Goal: Book appointment/travel/reservation

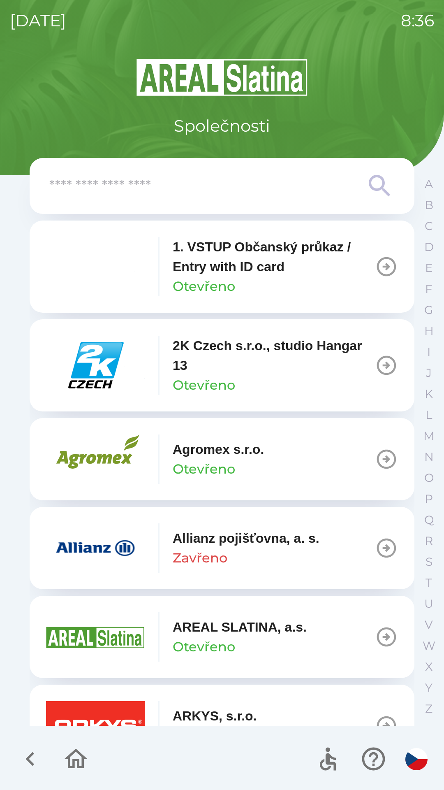
click at [160, 171] on div at bounding box center [222, 186] width 346 height 30
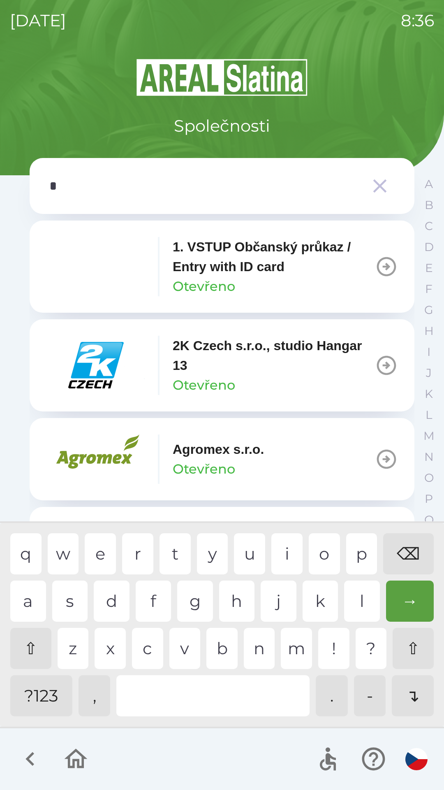
click at [319, 543] on div "o" at bounding box center [324, 553] width 31 height 41
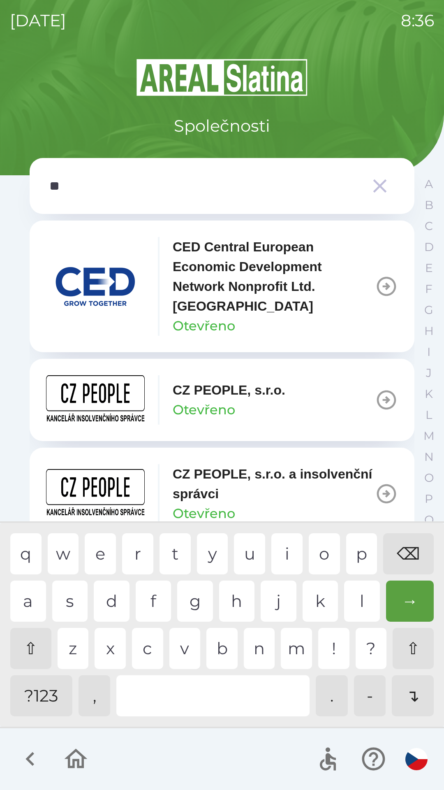
click at [366, 554] on div "p" at bounding box center [362, 553] width 31 height 41
type input "***"
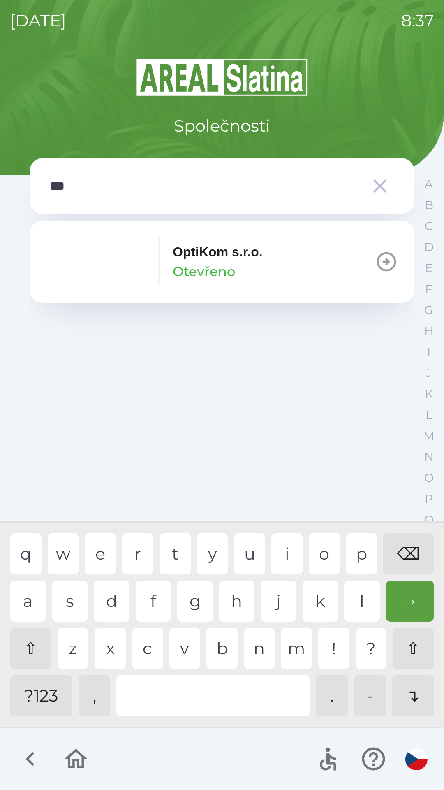
click at [172, 546] on div "t" at bounding box center [175, 553] width 31 height 41
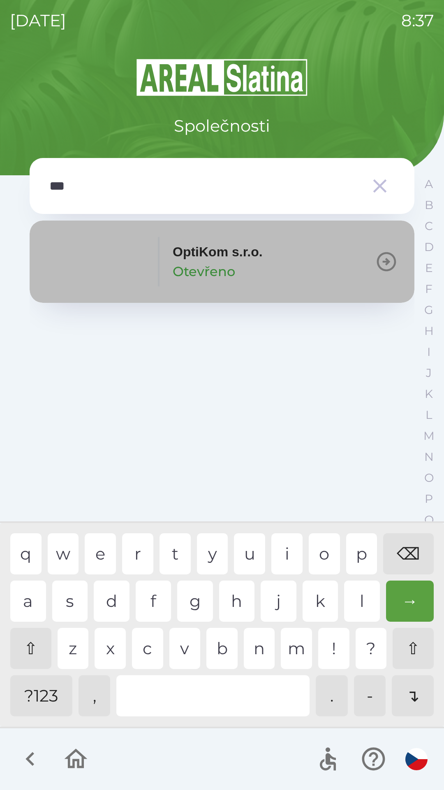
click at [173, 253] on p "OptiKom s.r.o." at bounding box center [218, 252] width 90 height 20
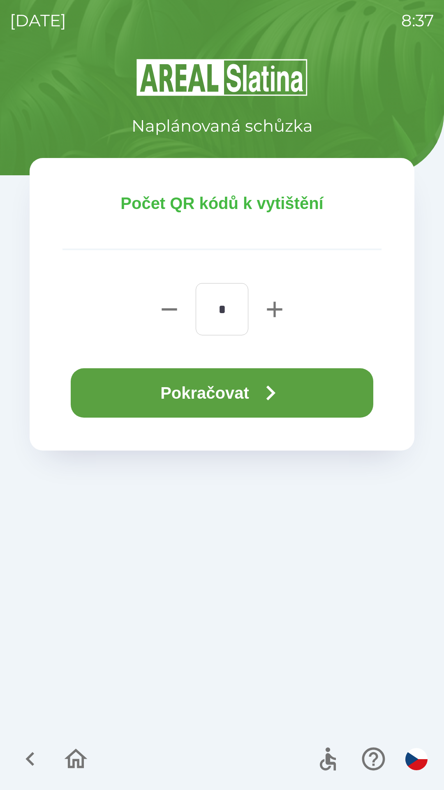
click at [158, 392] on button "Pokračovat" at bounding box center [222, 392] width 303 height 49
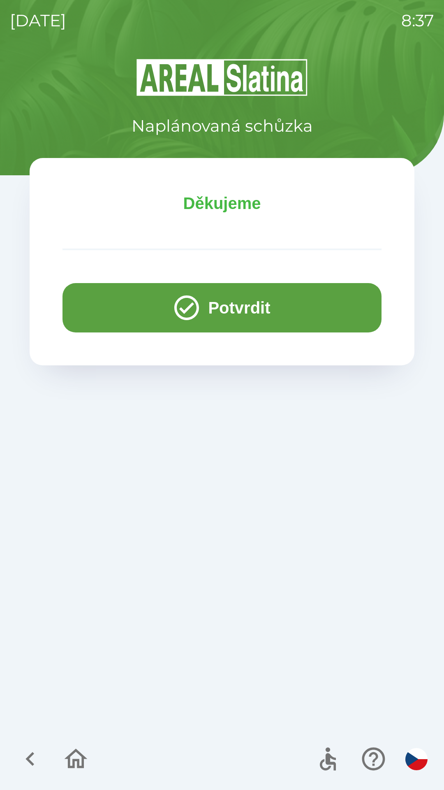
click at [198, 301] on icon "button" at bounding box center [187, 308] width 30 height 30
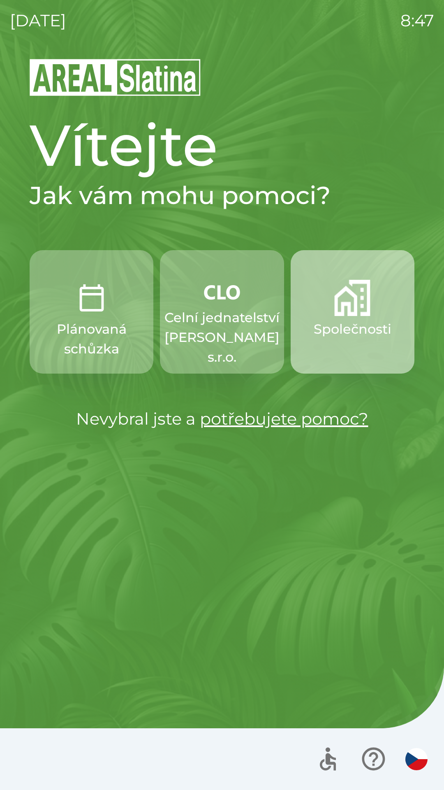
click at [335, 345] on button "Společnosti" at bounding box center [353, 311] width 124 height 123
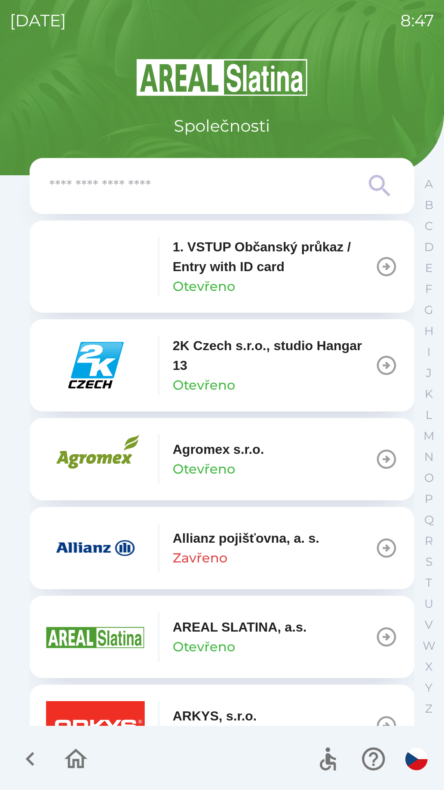
click at [266, 190] on input "text" at bounding box center [205, 186] width 313 height 23
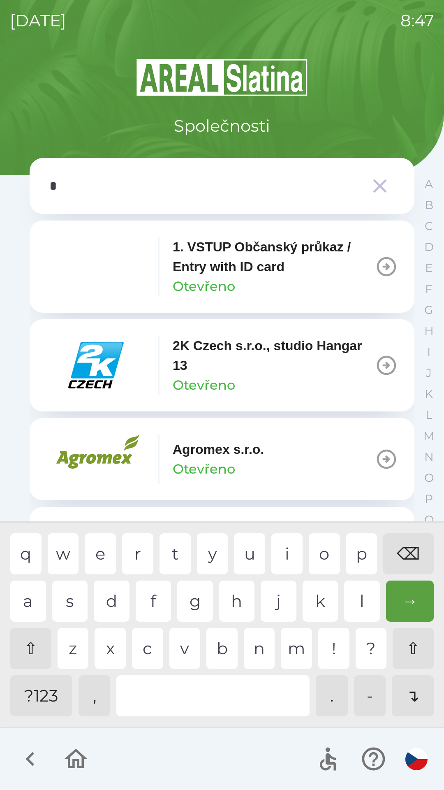
click at [65, 605] on div "s" at bounding box center [70, 601] width 36 height 41
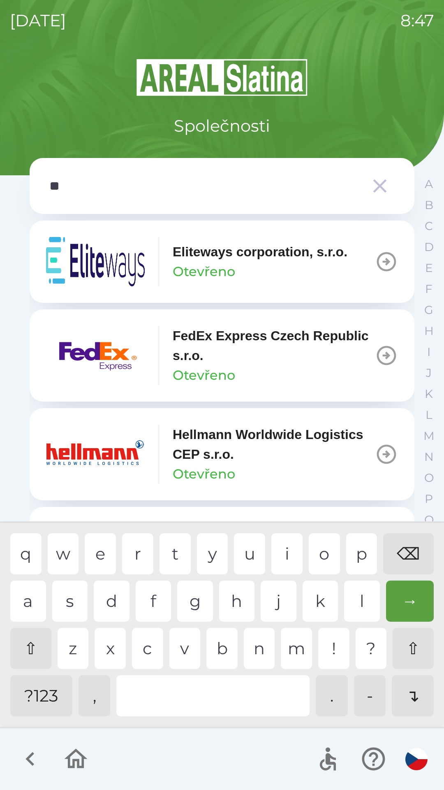
click at [149, 652] on div "c" at bounding box center [147, 648] width 31 height 41
type input "***"
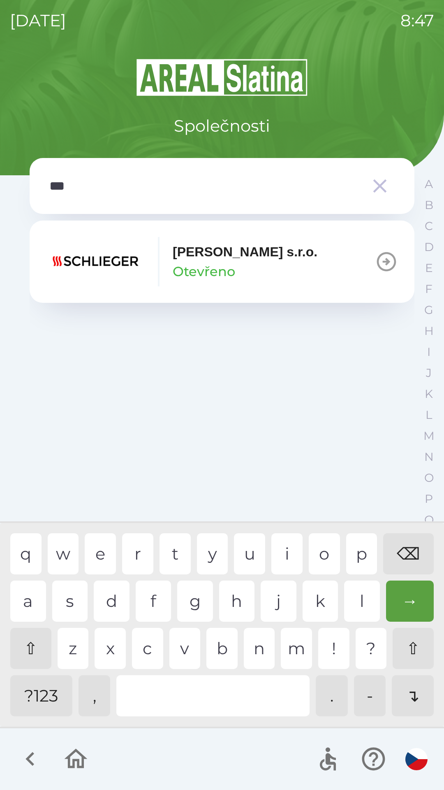
click at [234, 596] on div "h" at bounding box center [237, 601] width 36 height 41
click at [308, 270] on button "Schlieger [PERSON_NAME]" at bounding box center [222, 262] width 385 height 82
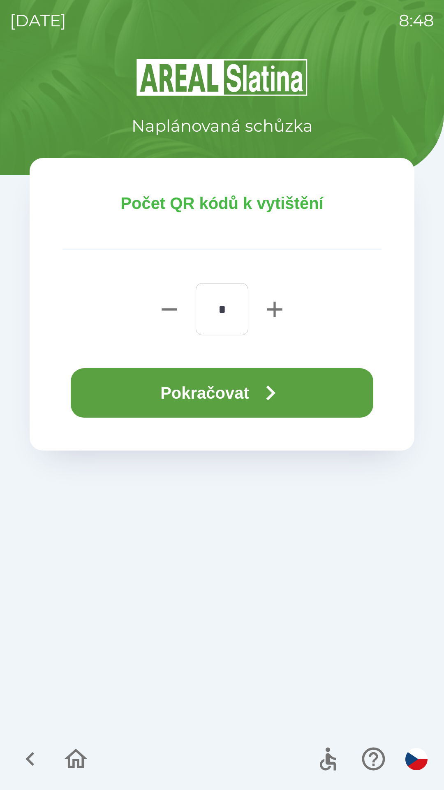
click at [265, 307] on icon "button" at bounding box center [275, 309] width 26 height 26
type input "*"
click at [265, 399] on icon "button" at bounding box center [271, 393] width 30 height 30
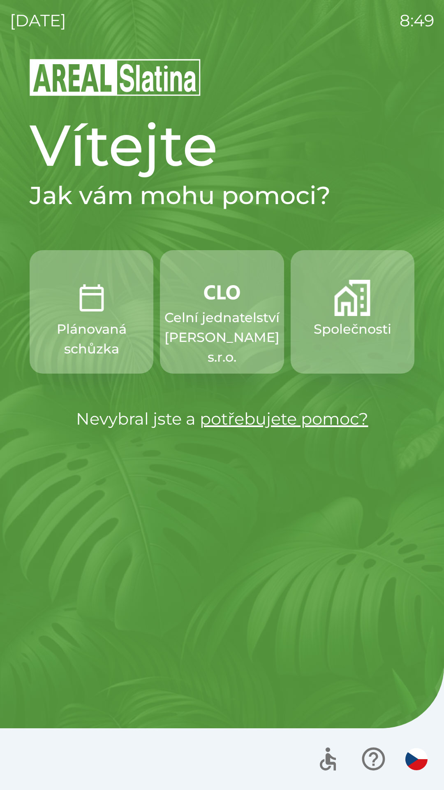
click at [368, 299] on img "button" at bounding box center [353, 298] width 36 height 36
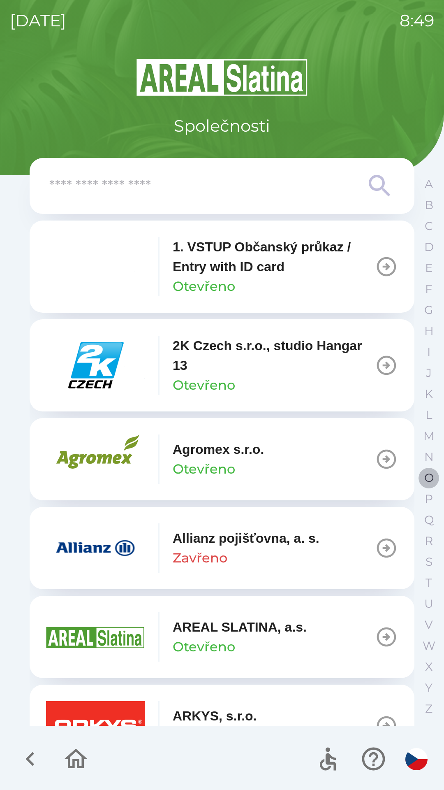
click at [426, 476] on p "O" at bounding box center [429, 478] width 9 height 14
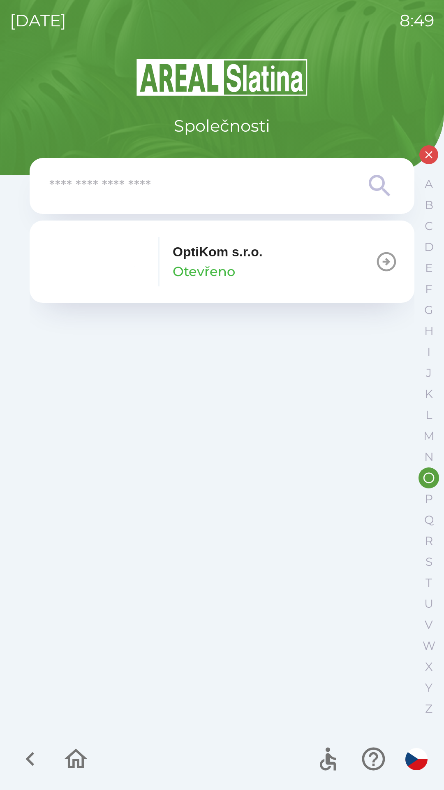
click at [281, 263] on button "OptiKom s.r.o. Otevřeno" at bounding box center [222, 262] width 385 height 82
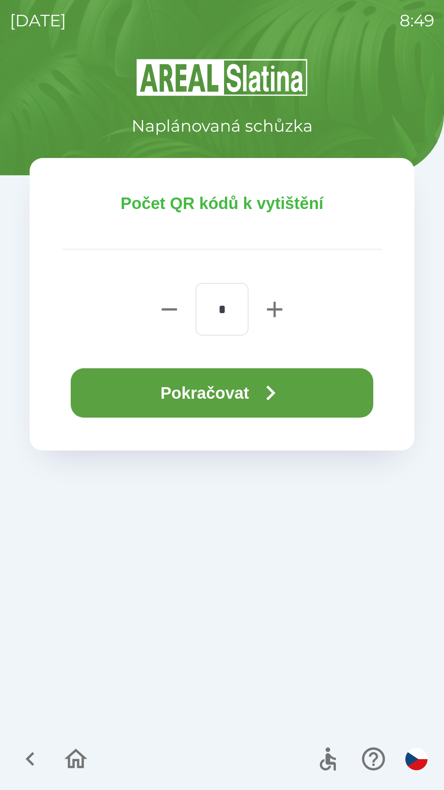
click at [284, 392] on icon "button" at bounding box center [271, 393] width 30 height 30
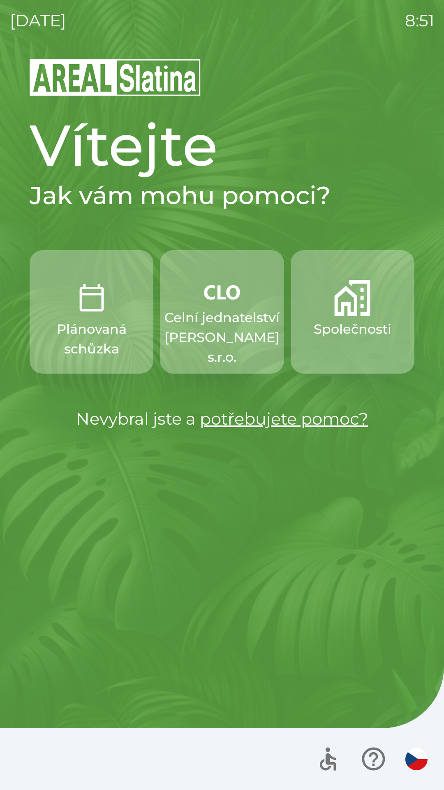
click at [359, 326] on p "Společnosti" at bounding box center [353, 329] width 78 height 20
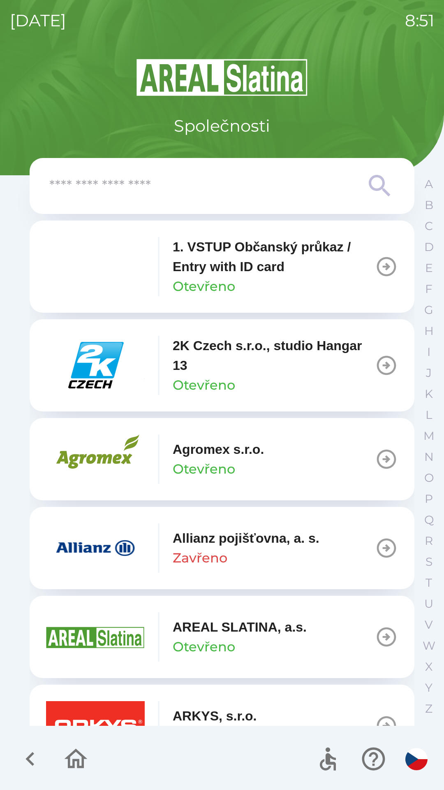
click at [373, 182] on icon at bounding box center [380, 186] width 30 height 30
click at [375, 184] on icon at bounding box center [380, 186] width 30 height 30
click at [381, 182] on icon at bounding box center [380, 186] width 30 height 30
click at [425, 471] on p "O" at bounding box center [429, 478] width 9 height 14
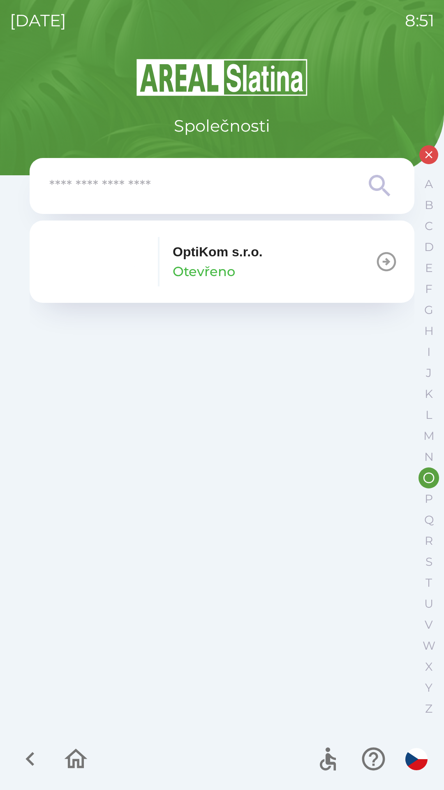
click at [263, 274] on div "OptiKom s.r.o. Otevřeno" at bounding box center [218, 262] width 90 height 40
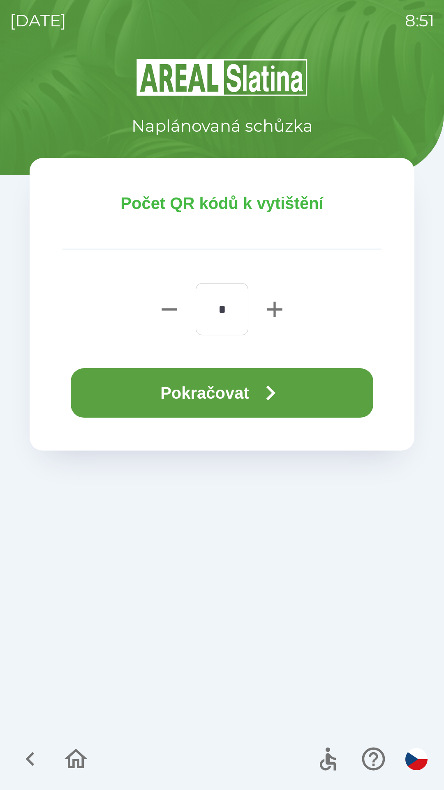
click at [284, 388] on icon "button" at bounding box center [271, 393] width 30 height 30
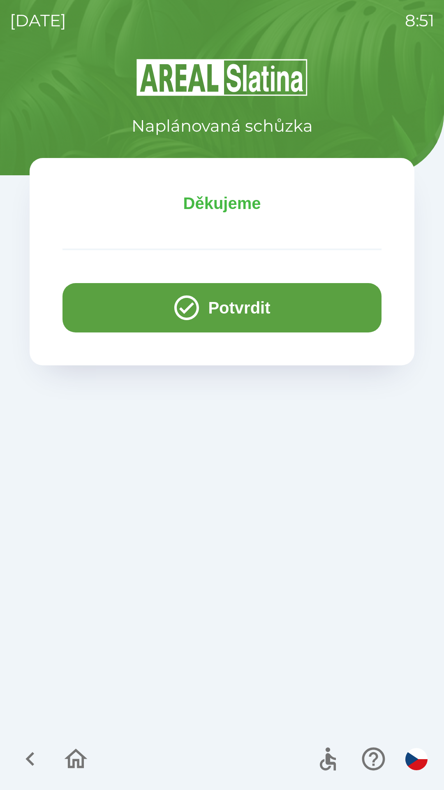
click at [276, 302] on button "Potvrdit" at bounding box center [222, 307] width 319 height 49
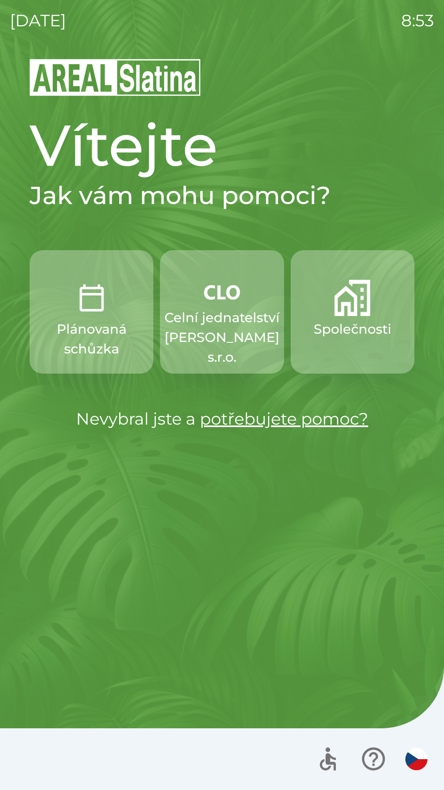
click at [201, 305] on button "Celní jednatelství [PERSON_NAME] s.r.o." at bounding box center [222, 311] width 124 height 123
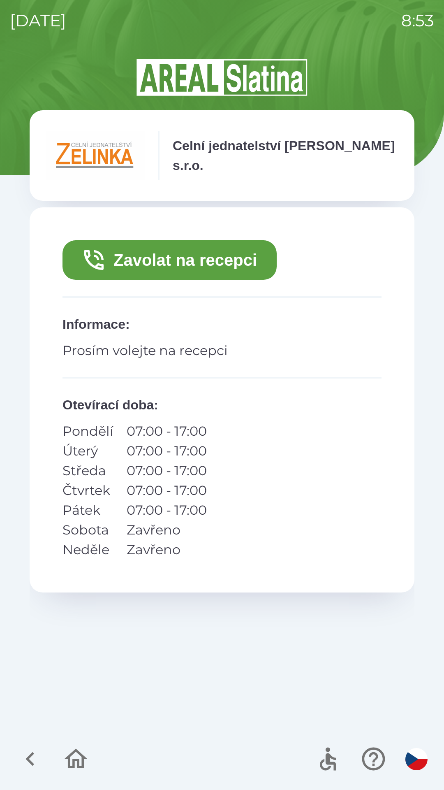
click at [194, 258] on button "Zavolat na recepci" at bounding box center [170, 260] width 214 height 40
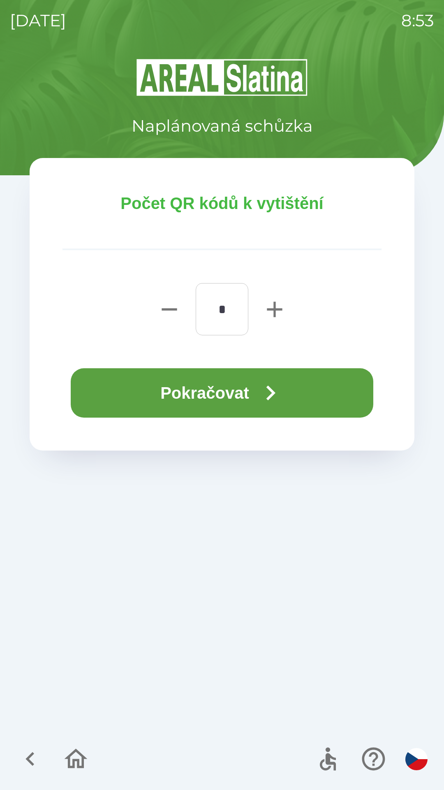
click at [284, 303] on icon "button" at bounding box center [275, 309] width 26 height 26
click at [274, 303] on icon "button" at bounding box center [274, 309] width 15 height 15
type input "*"
click at [234, 393] on button "Pokračovat" at bounding box center [222, 392] width 303 height 49
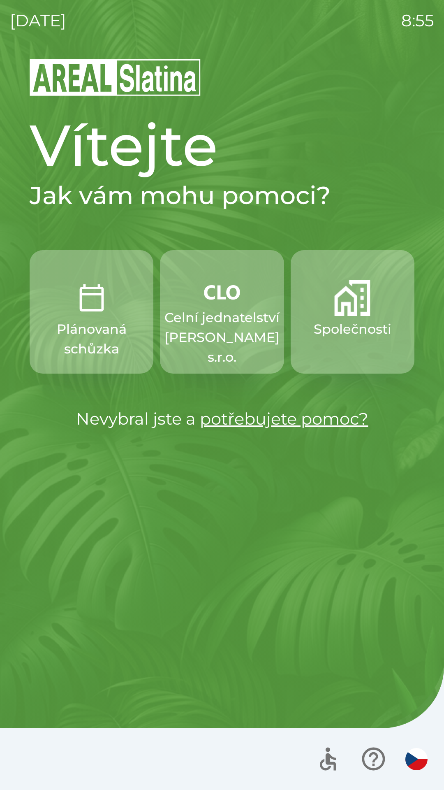
click at [198, 334] on p "Celní jednatelství [PERSON_NAME] s.r.o." at bounding box center [222, 337] width 115 height 59
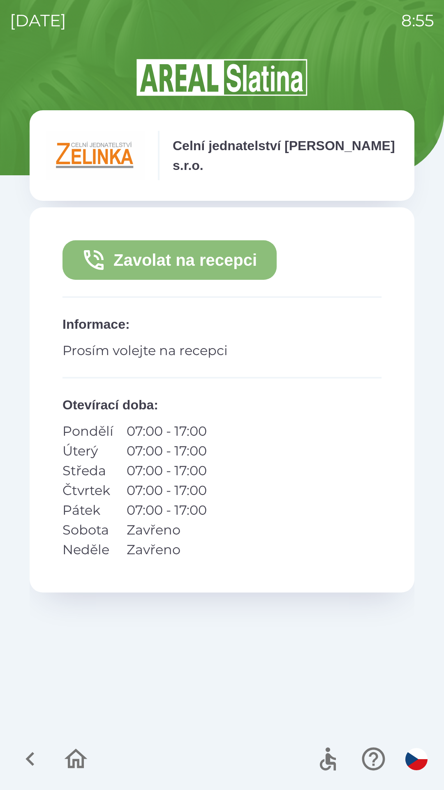
click at [117, 258] on button "Zavolat na recepci" at bounding box center [170, 260] width 214 height 40
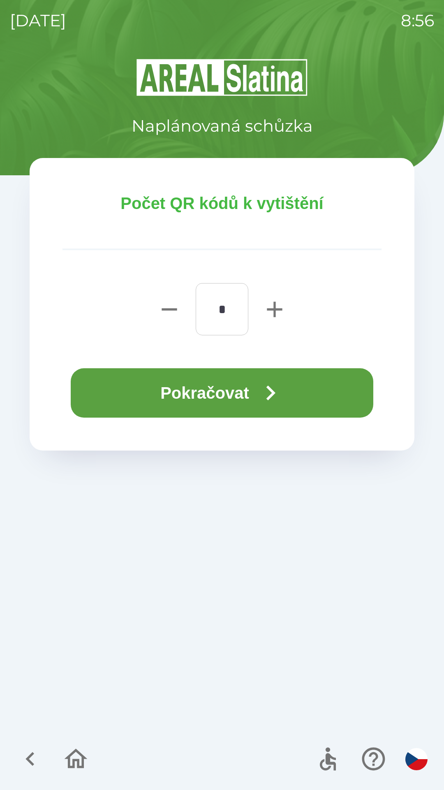
click at [192, 395] on button "Pokračovat" at bounding box center [222, 392] width 303 height 49
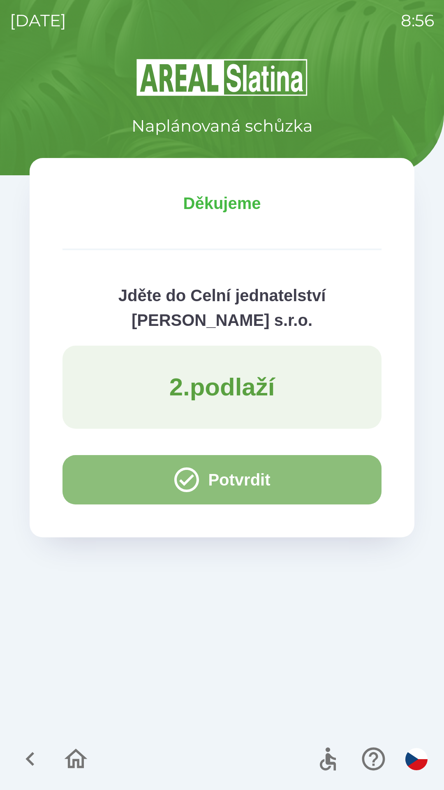
click at [104, 480] on button "Potvrdit" at bounding box center [222, 479] width 319 height 49
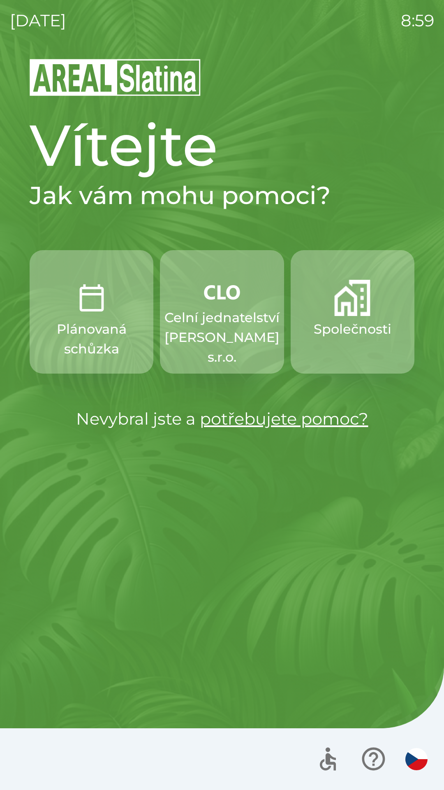
click at [358, 323] on p "Společnosti" at bounding box center [353, 329] width 78 height 20
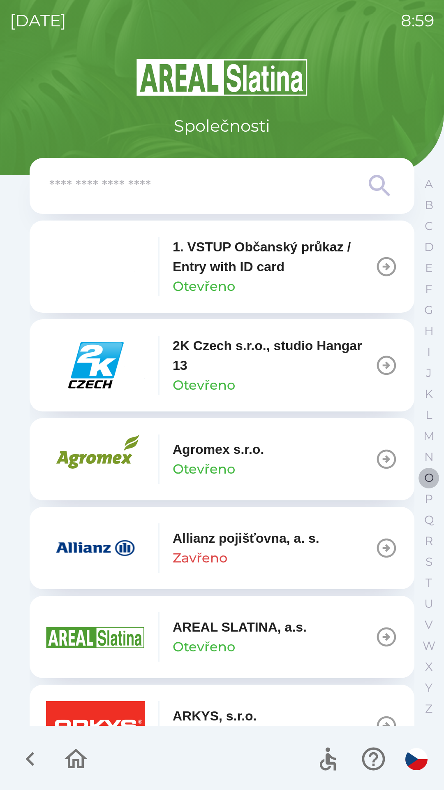
click at [423, 478] on button "O" at bounding box center [429, 477] width 21 height 21
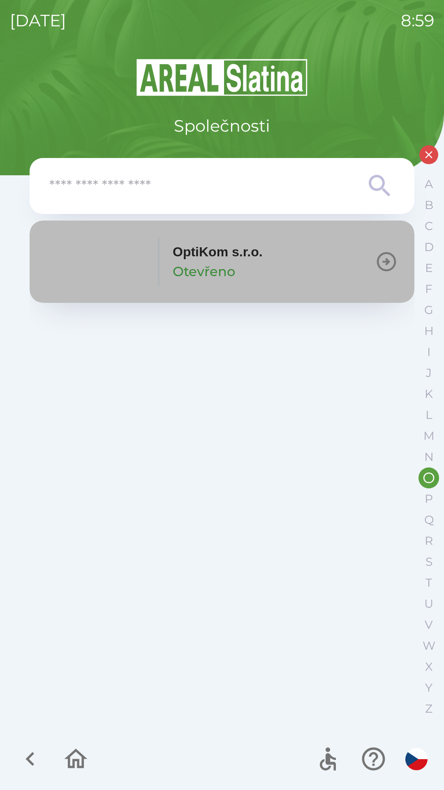
click at [258, 267] on div "OptiKom s.r.o. Otevřeno" at bounding box center [218, 262] width 90 height 40
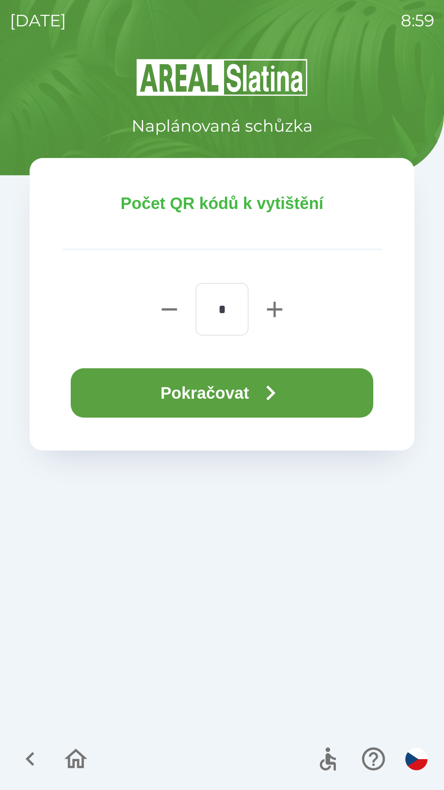
click at [268, 393] on icon "button" at bounding box center [271, 393] width 30 height 30
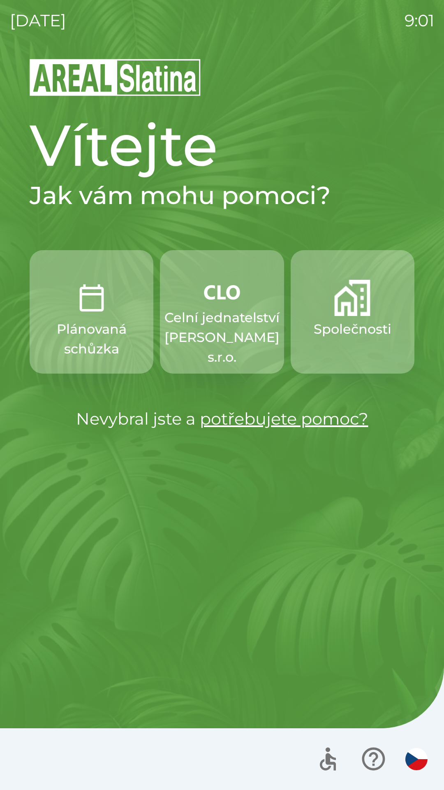
click at [341, 337] on p "Společnosti" at bounding box center [353, 329] width 78 height 20
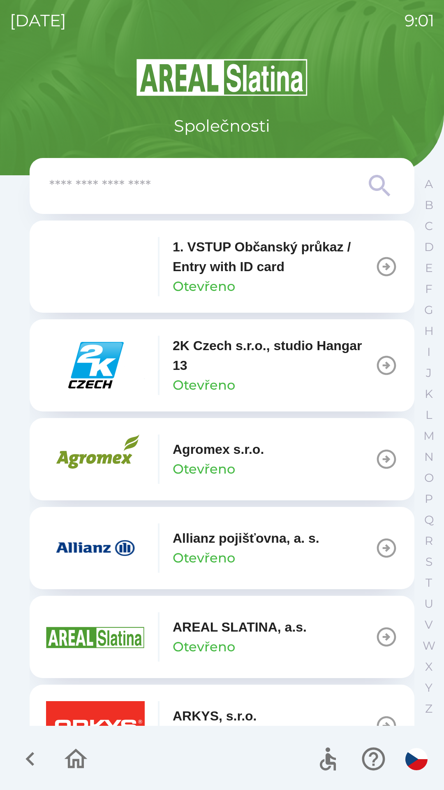
click at [149, 185] on input "text" at bounding box center [205, 186] width 313 height 23
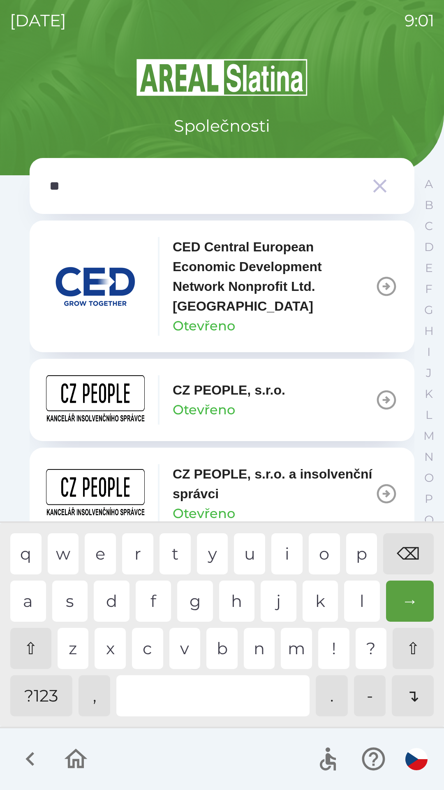
type input "***"
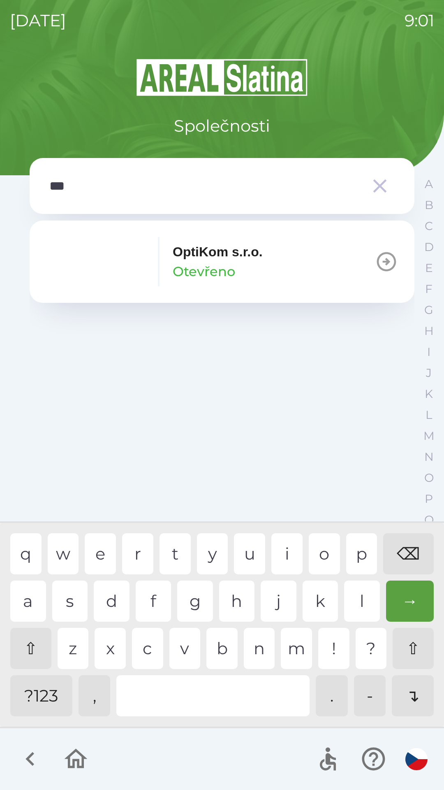
click at [175, 546] on div "t" at bounding box center [175, 553] width 31 height 41
click at [201, 253] on p "OptiKom s.r.o." at bounding box center [218, 252] width 90 height 20
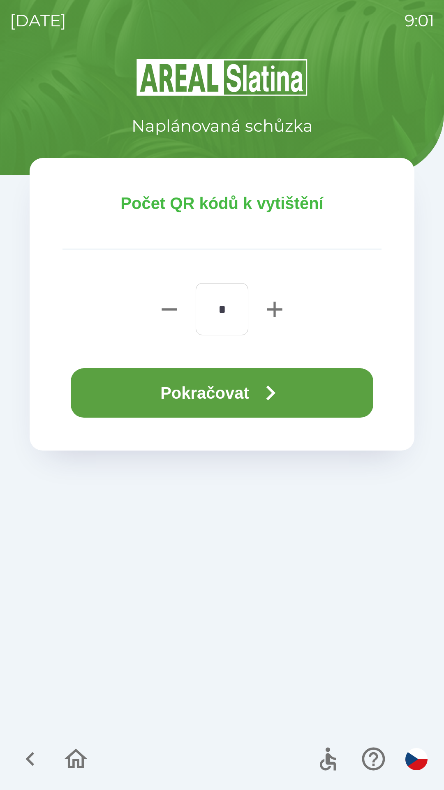
click at [217, 400] on button "Pokračovat" at bounding box center [222, 392] width 303 height 49
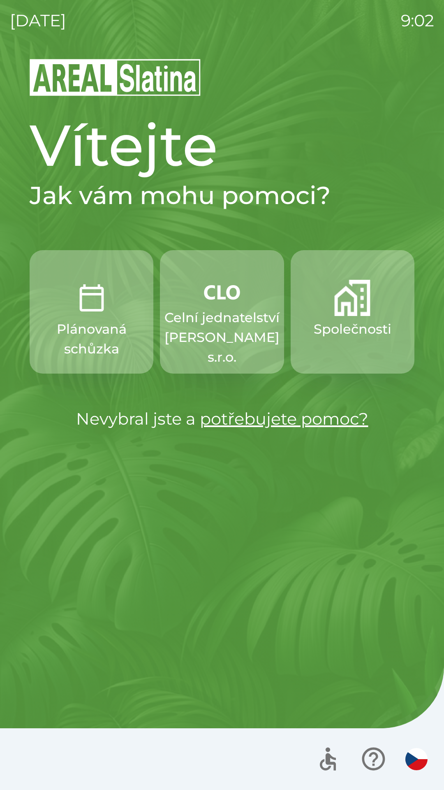
click at [348, 328] on p "Společnosti" at bounding box center [353, 329] width 78 height 20
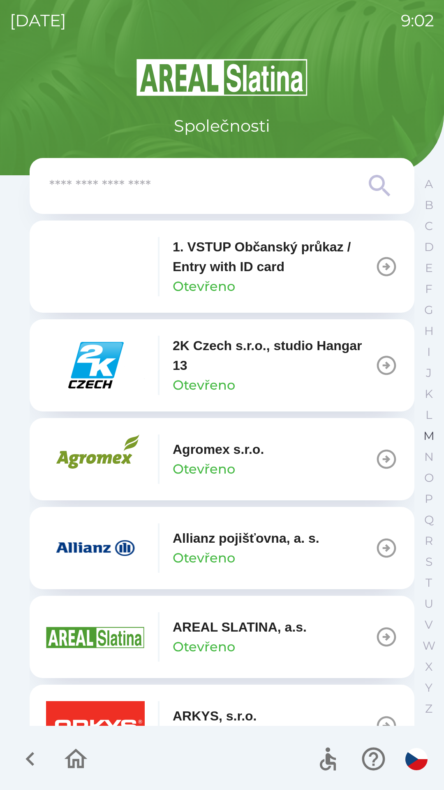
click at [421, 442] on button "M" at bounding box center [429, 436] width 21 height 21
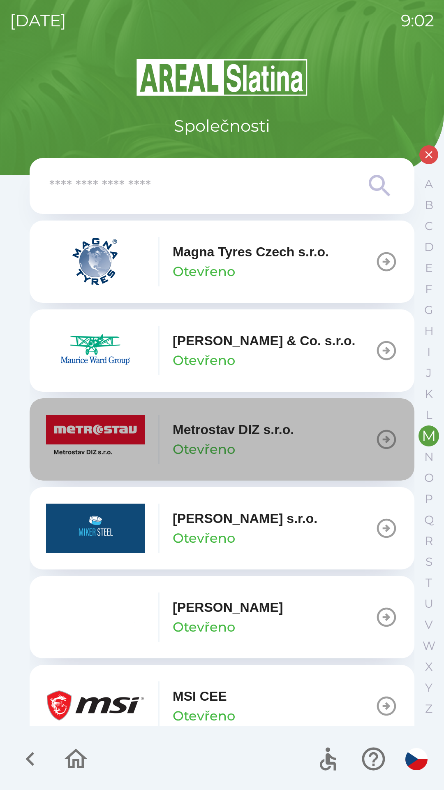
click at [232, 435] on p "Metrostav DIZ s.r.o." at bounding box center [233, 430] width 121 height 20
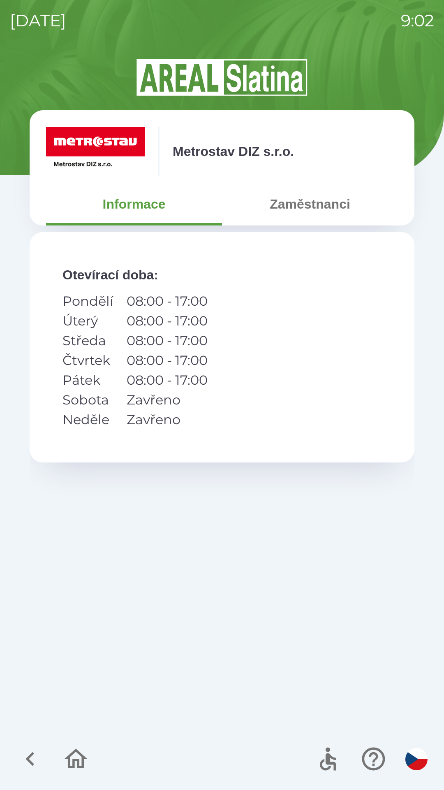
click at [315, 203] on button "Zaměstnanci" at bounding box center [310, 204] width 176 height 30
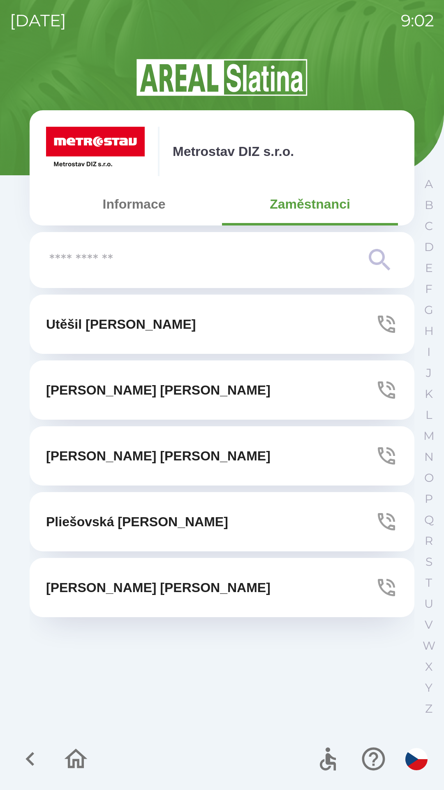
click at [109, 463] on p "[PERSON_NAME]" at bounding box center [158, 456] width 225 height 20
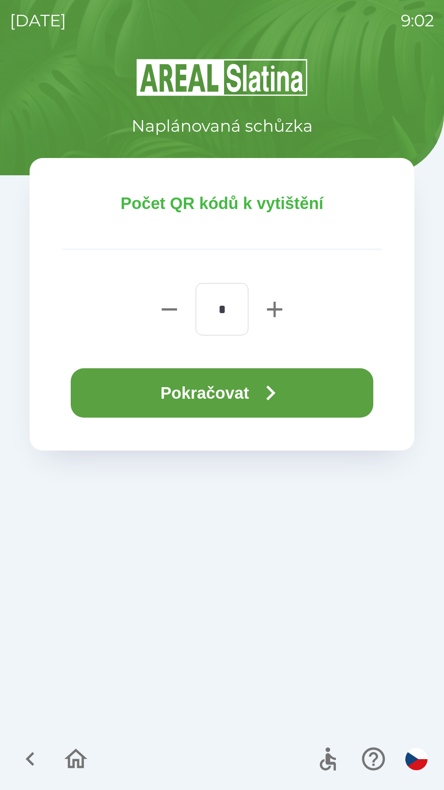
click at [223, 388] on button "Pokračovat" at bounding box center [222, 392] width 303 height 49
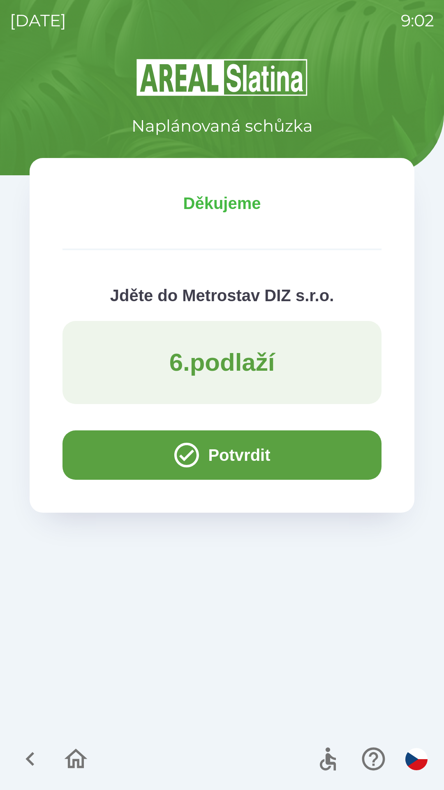
click at [99, 456] on button "Potvrdit" at bounding box center [222, 454] width 319 height 49
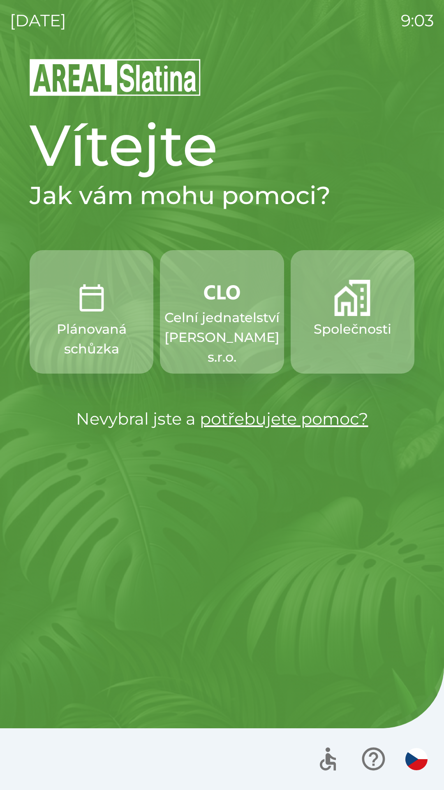
click at [344, 316] on button "Společnosti" at bounding box center [353, 311] width 124 height 123
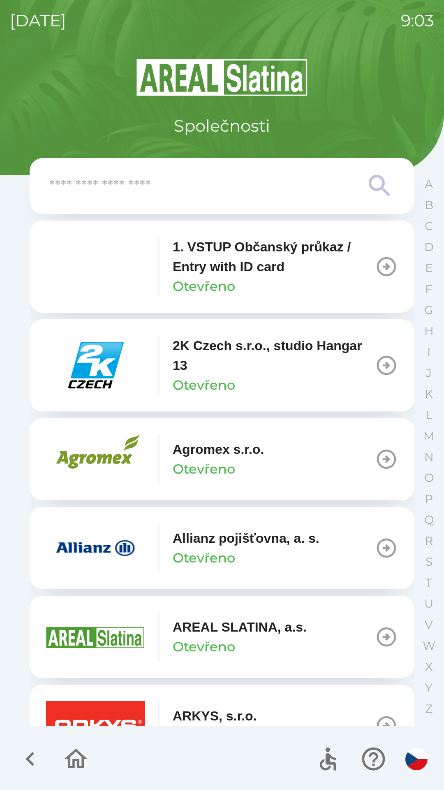
click at [381, 190] on icon at bounding box center [380, 186] width 30 height 30
click at [309, 179] on input "text" at bounding box center [205, 186] width 313 height 23
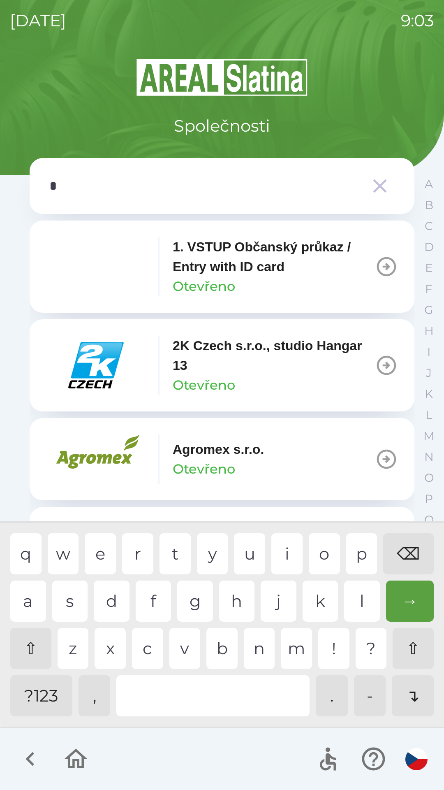
click at [325, 562] on div "o" at bounding box center [324, 553] width 31 height 41
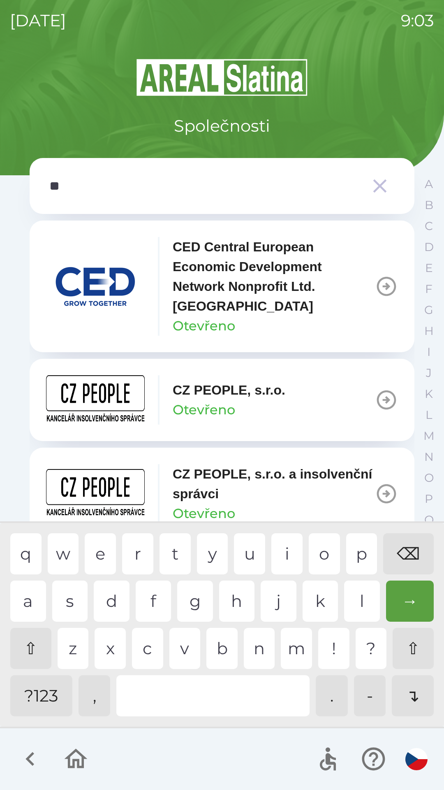
click at [359, 556] on div "p" at bounding box center [362, 553] width 31 height 41
type input "***"
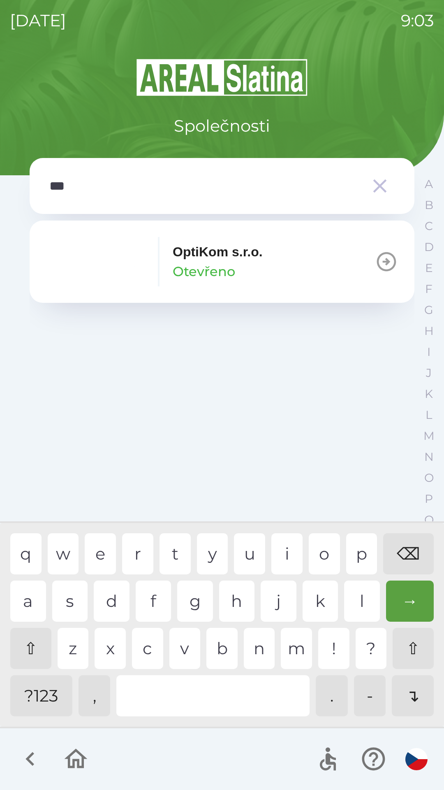
click at [182, 554] on div "t" at bounding box center [175, 553] width 31 height 41
click at [298, 262] on button "OptiKom s.r.o. Otevřeno" at bounding box center [222, 262] width 385 height 82
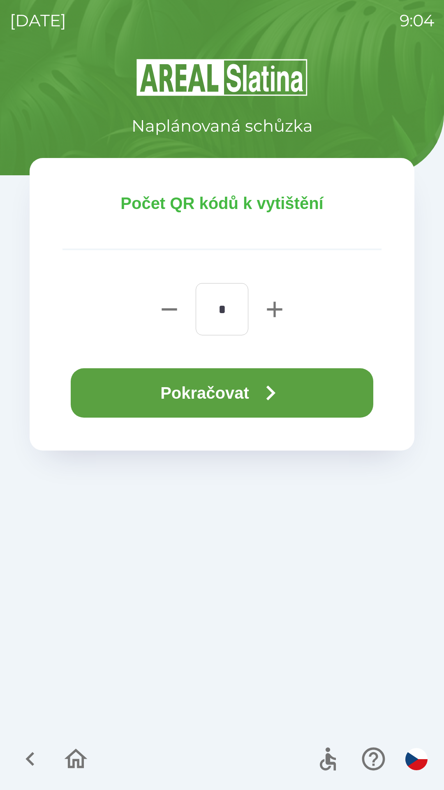
click at [316, 395] on button "Pokračovat" at bounding box center [222, 392] width 303 height 49
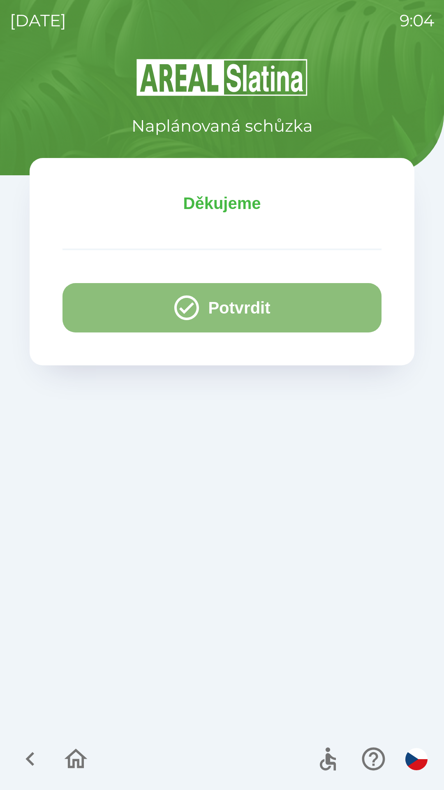
click at [283, 307] on button "Potvrdit" at bounding box center [222, 307] width 319 height 49
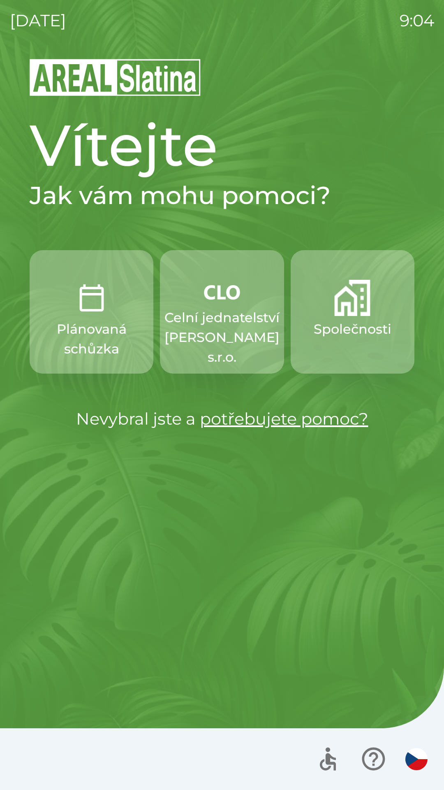
click at [348, 326] on p "Společnosti" at bounding box center [353, 329] width 78 height 20
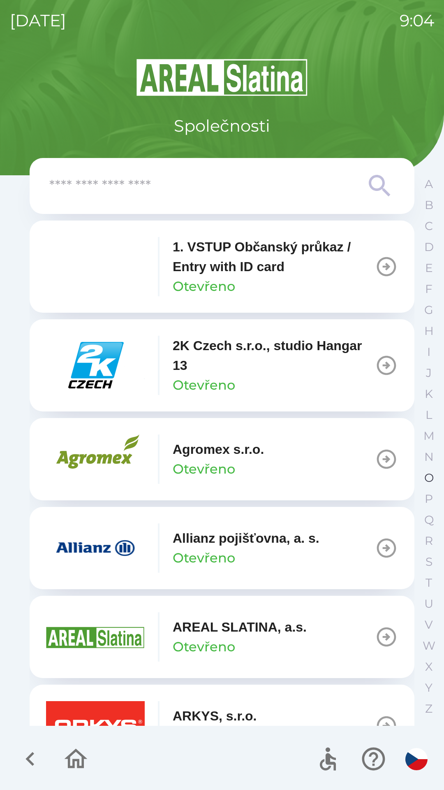
click at [427, 476] on p "O" at bounding box center [429, 478] width 9 height 14
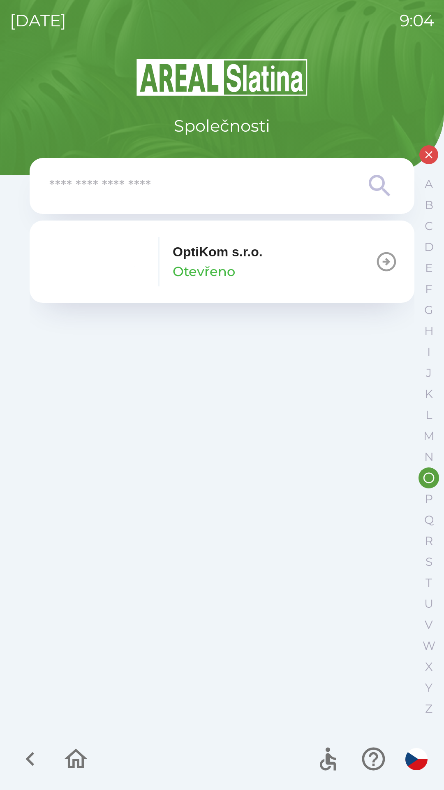
click at [243, 274] on div "OptiKom s.r.o. Otevřeno" at bounding box center [218, 262] width 90 height 40
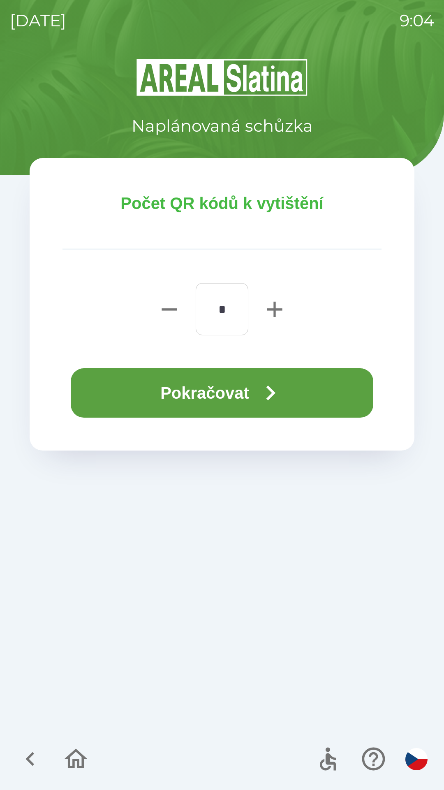
click at [281, 404] on icon "button" at bounding box center [271, 393] width 30 height 30
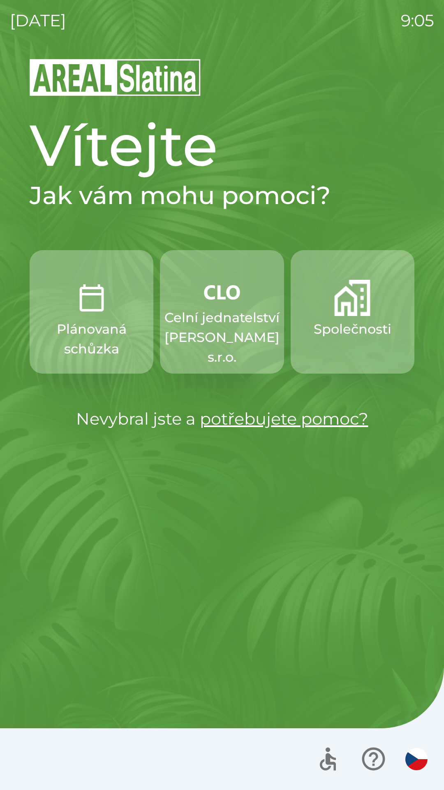
click at [349, 319] on button "Společnosti" at bounding box center [353, 311] width 124 height 123
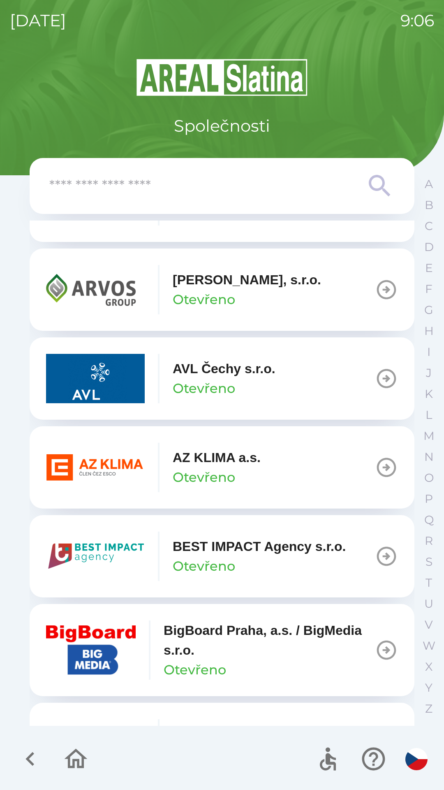
scroll to position [615, 0]
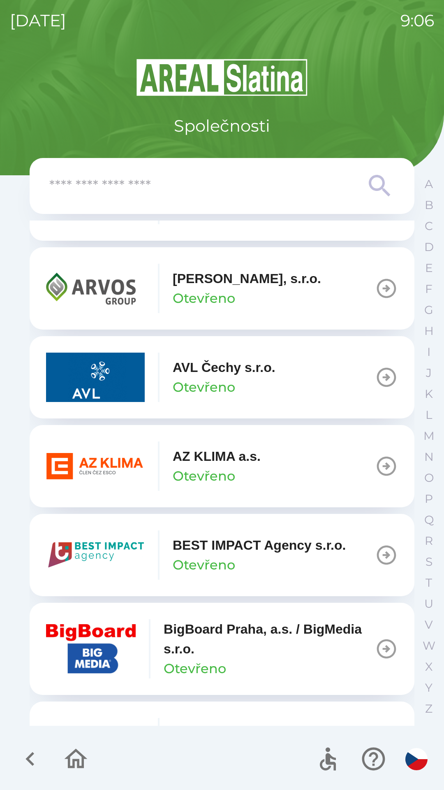
click at [233, 459] on p "AZ KLIMA a.s." at bounding box center [217, 457] width 88 height 20
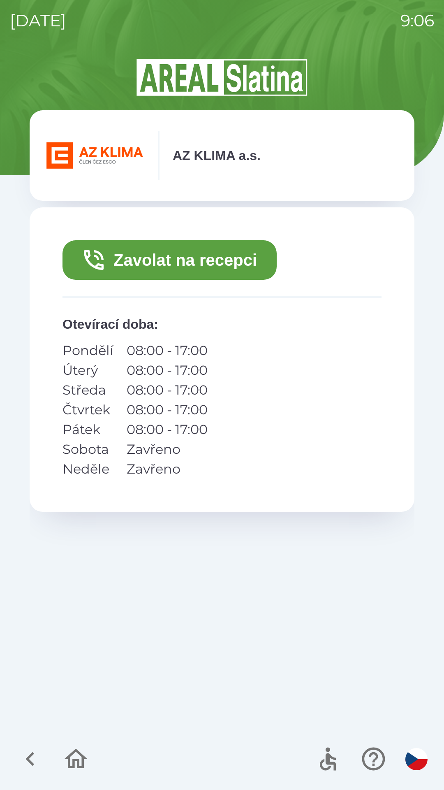
click at [234, 267] on button "Zavolat na recepci" at bounding box center [170, 260] width 214 height 40
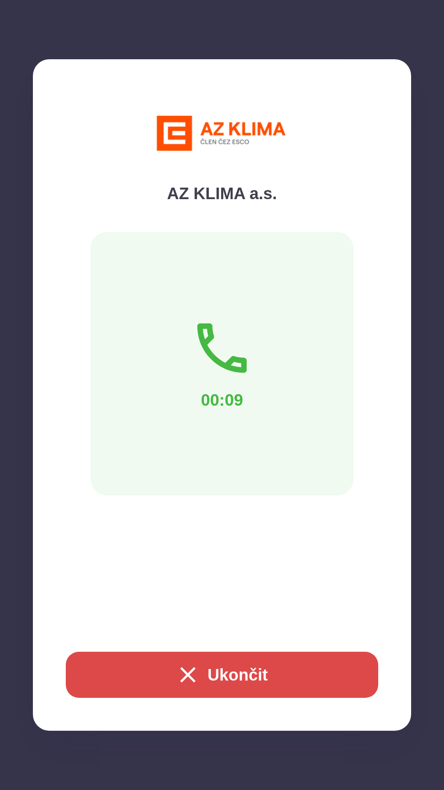
click at [317, 669] on button "Ukončit" at bounding box center [222, 675] width 313 height 46
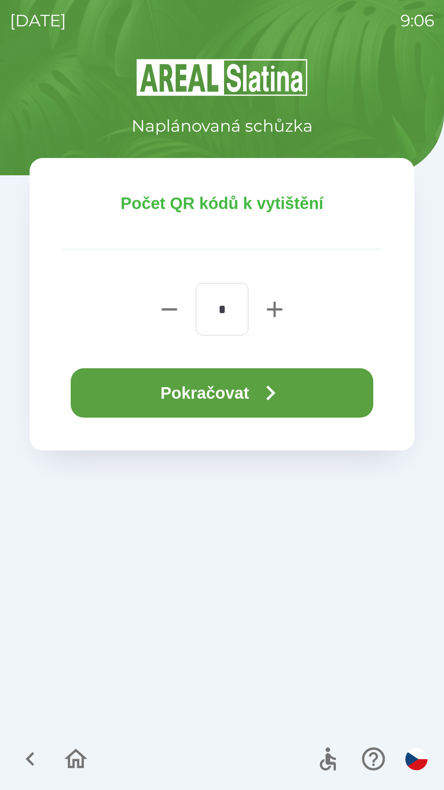
click at [249, 395] on button "Pokračovat" at bounding box center [222, 392] width 303 height 49
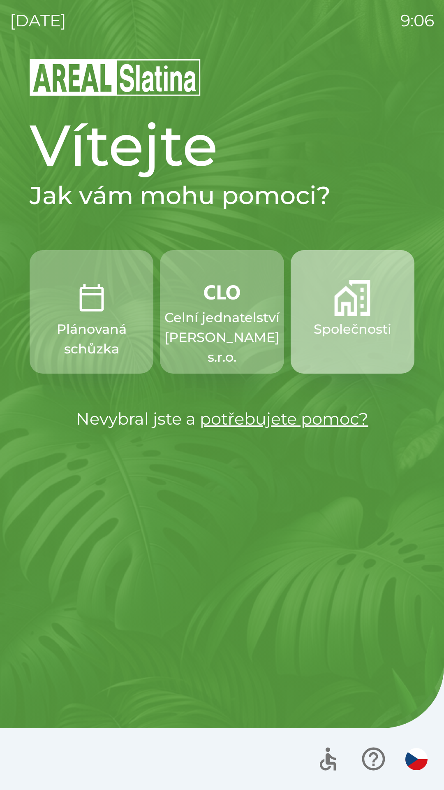
click at [365, 353] on button "Společnosti" at bounding box center [353, 311] width 124 height 123
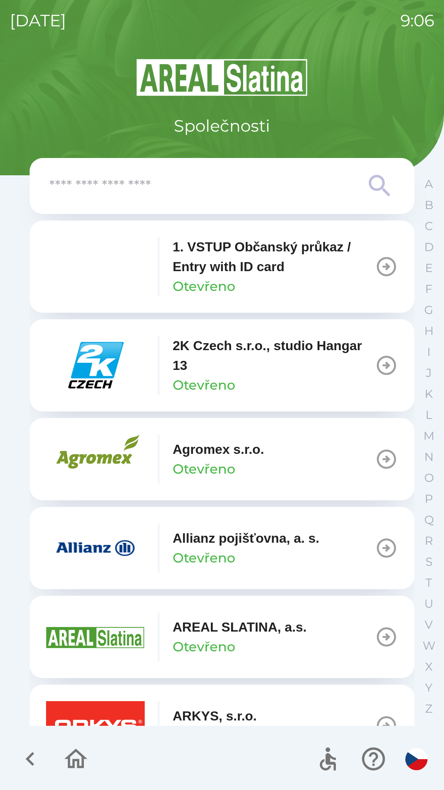
click at [233, 181] on input "text" at bounding box center [205, 186] width 313 height 23
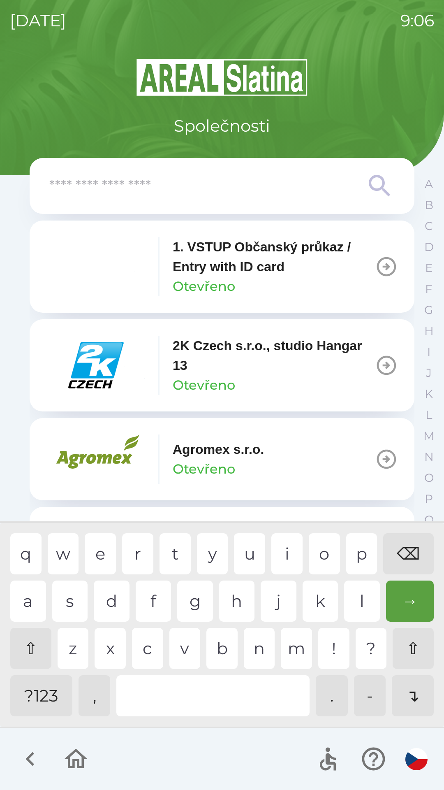
type input "*"
click at [324, 555] on div "o" at bounding box center [324, 553] width 31 height 41
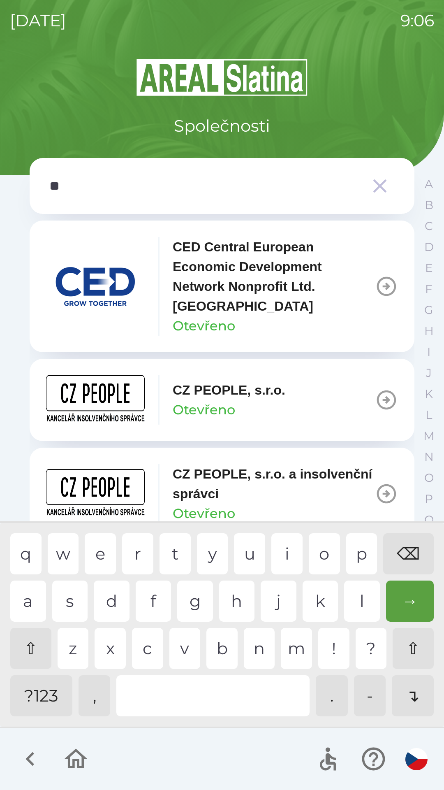
click at [358, 554] on div "p" at bounding box center [362, 553] width 31 height 41
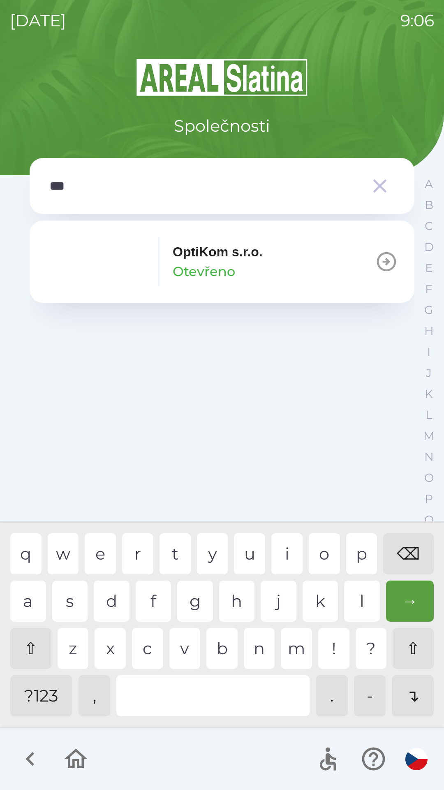
type input "****"
click at [261, 270] on div "OptiKom s.r.o. Otevřeno" at bounding box center [218, 262] width 90 height 40
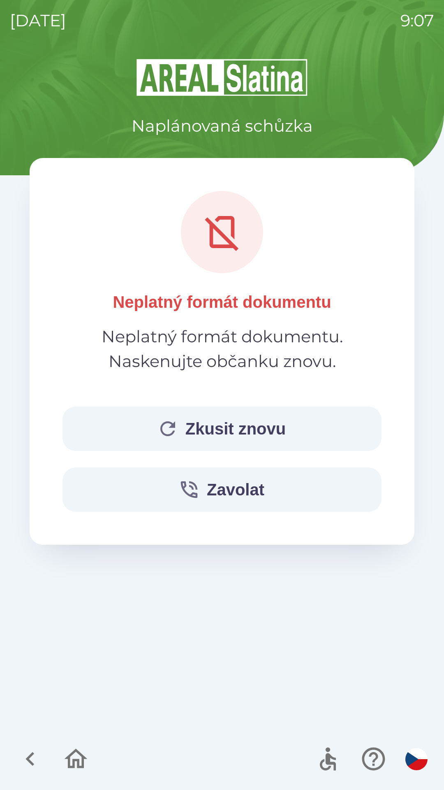
click at [284, 446] on button "Zkusit znovu" at bounding box center [222, 429] width 319 height 44
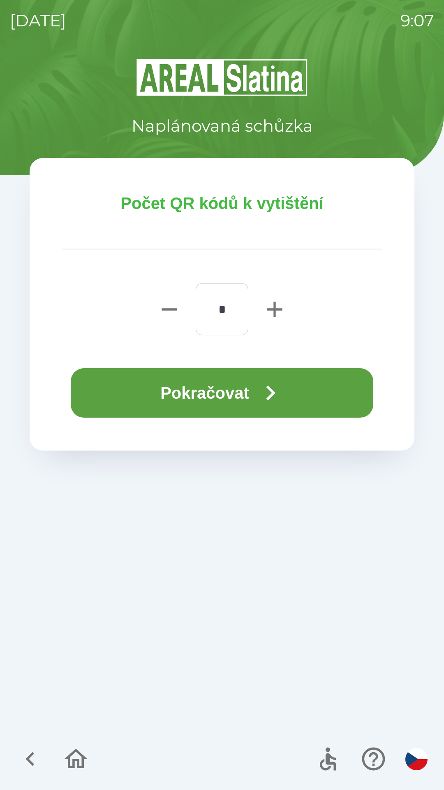
click at [268, 403] on icon "button" at bounding box center [271, 393] width 30 height 30
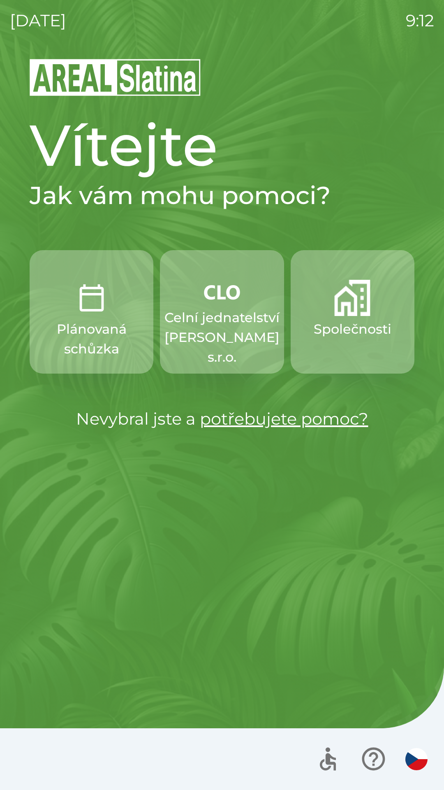
click at [344, 329] on p "Společnosti" at bounding box center [353, 329] width 78 height 20
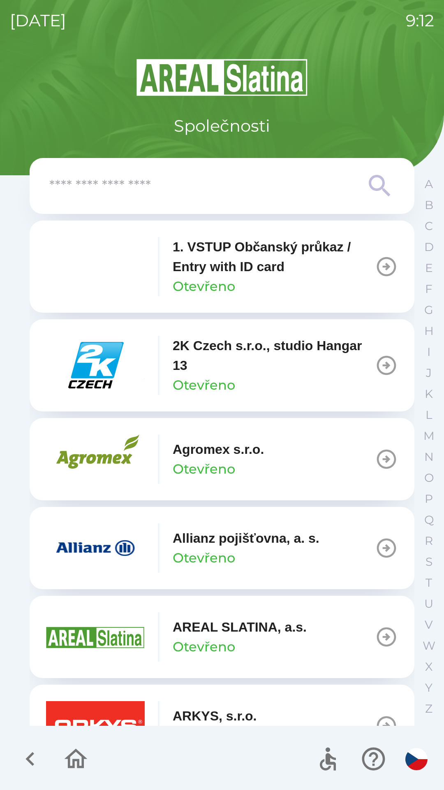
click at [267, 556] on div "Allianz pojišťovna, a. s. Otevřeno" at bounding box center [246, 548] width 147 height 40
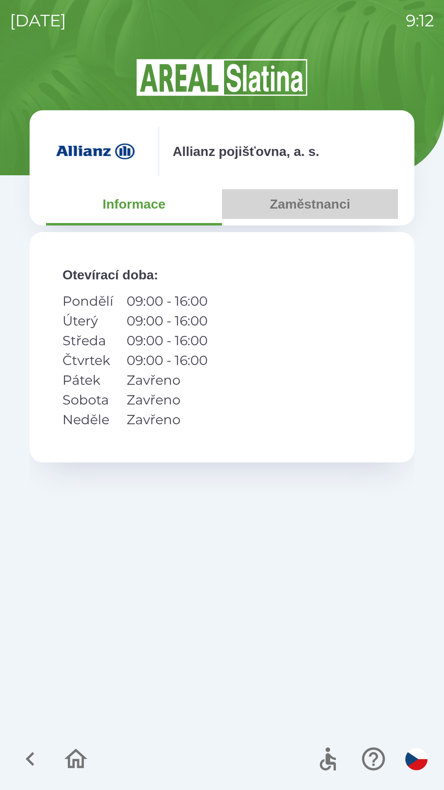
click at [315, 200] on button "Zaměstnanci" at bounding box center [310, 204] width 176 height 30
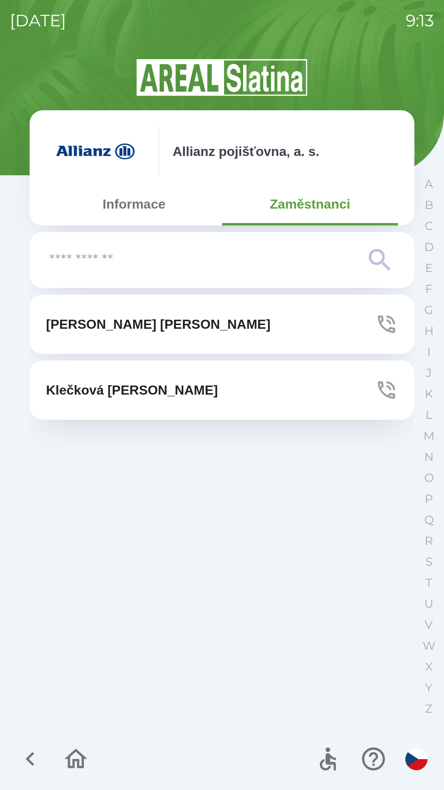
click at [188, 320] on button "[PERSON_NAME]" at bounding box center [222, 324] width 385 height 59
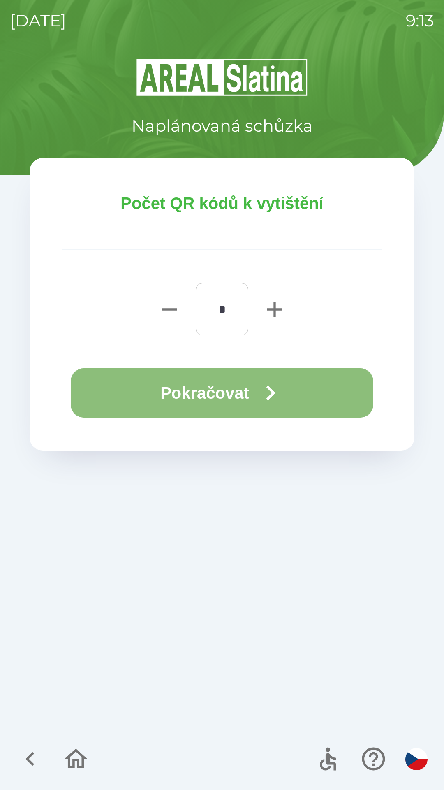
click at [223, 393] on button "Pokračovat" at bounding box center [222, 392] width 303 height 49
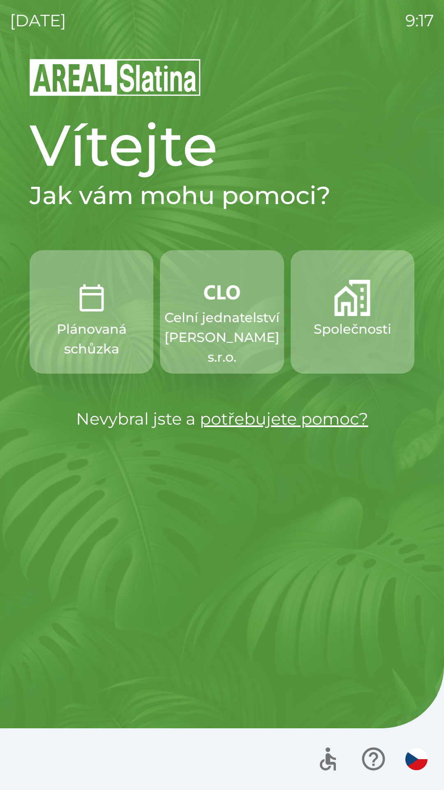
click at [344, 319] on button "Společnosti" at bounding box center [353, 311] width 124 height 123
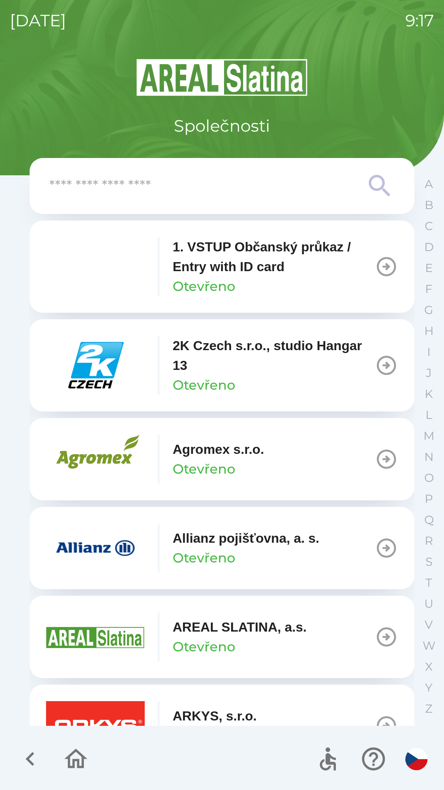
click at [369, 191] on icon at bounding box center [380, 186] width 30 height 30
click at [432, 686] on p "Y" at bounding box center [429, 688] width 7 height 14
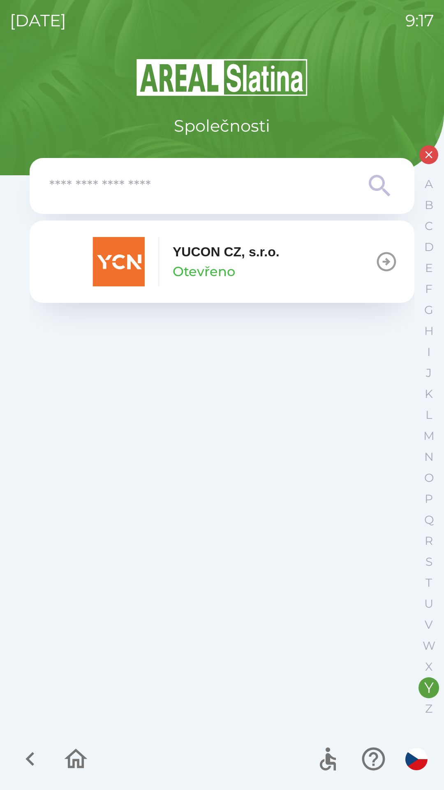
click at [234, 262] on p "Otevřeno" at bounding box center [204, 272] width 63 height 20
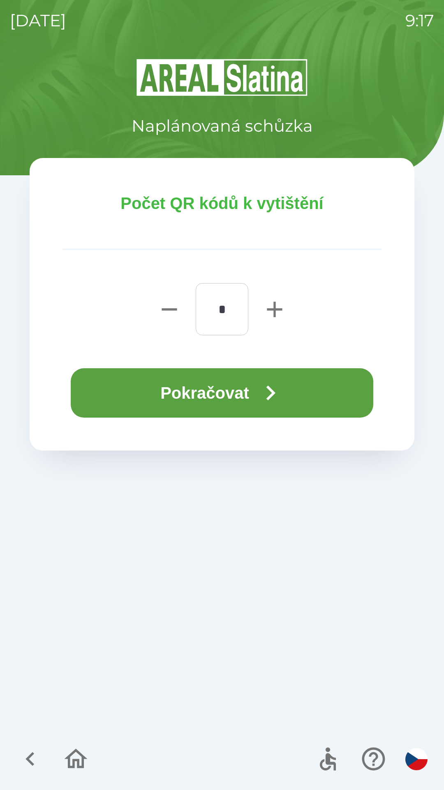
click at [260, 379] on icon "button" at bounding box center [271, 393] width 30 height 30
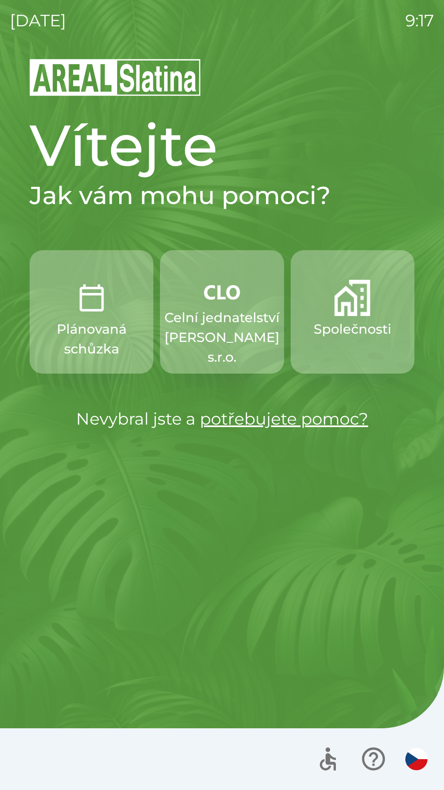
click at [216, 328] on p "Celní jednatelství [PERSON_NAME] s.r.o." at bounding box center [222, 337] width 115 height 59
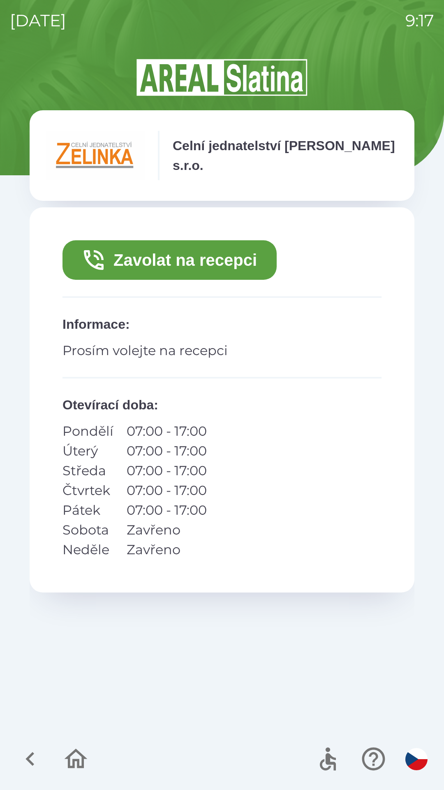
click at [193, 254] on button "Zavolat na recepci" at bounding box center [170, 260] width 214 height 40
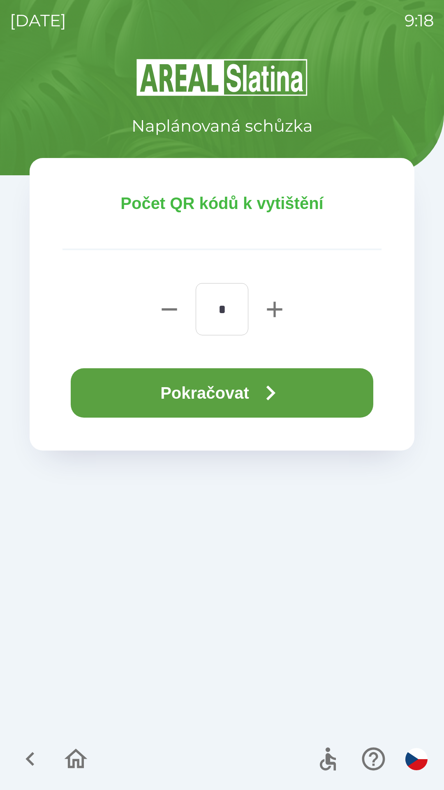
click at [269, 388] on icon "button" at bounding box center [271, 393] width 30 height 30
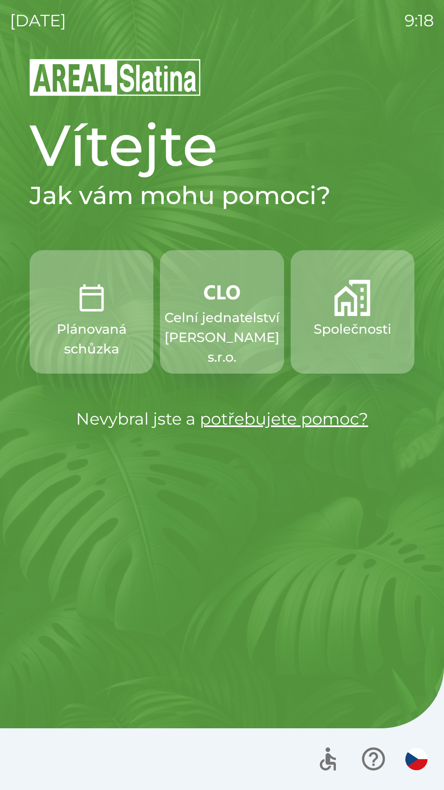
click at [352, 309] on img "button" at bounding box center [353, 298] width 36 height 36
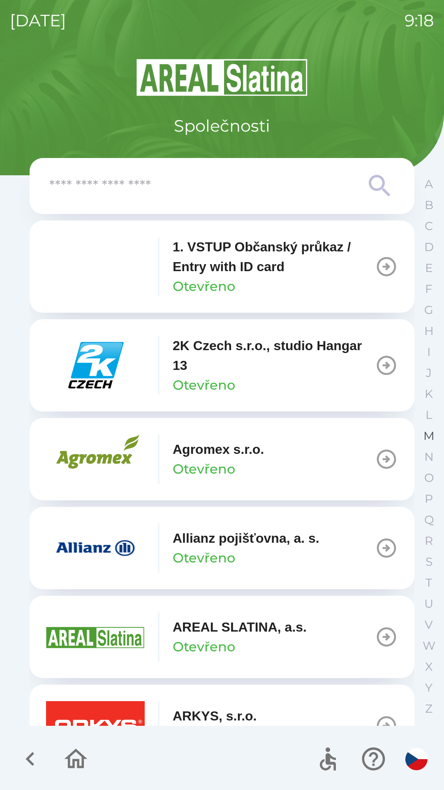
click at [426, 435] on p "M" at bounding box center [429, 436] width 11 height 14
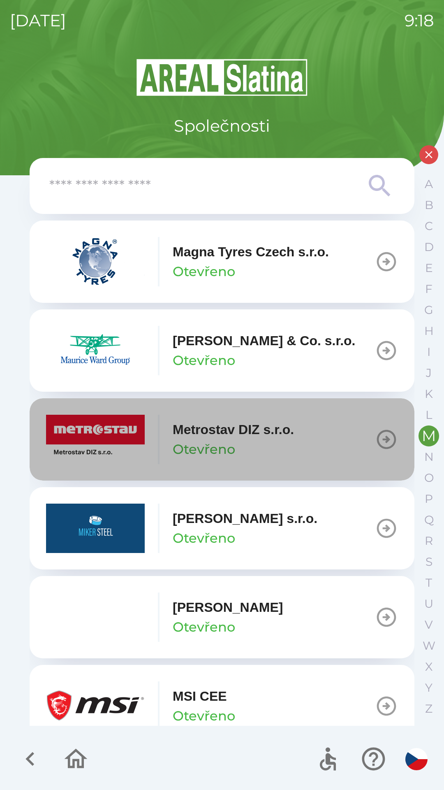
click at [375, 441] on icon "button" at bounding box center [386, 439] width 23 height 23
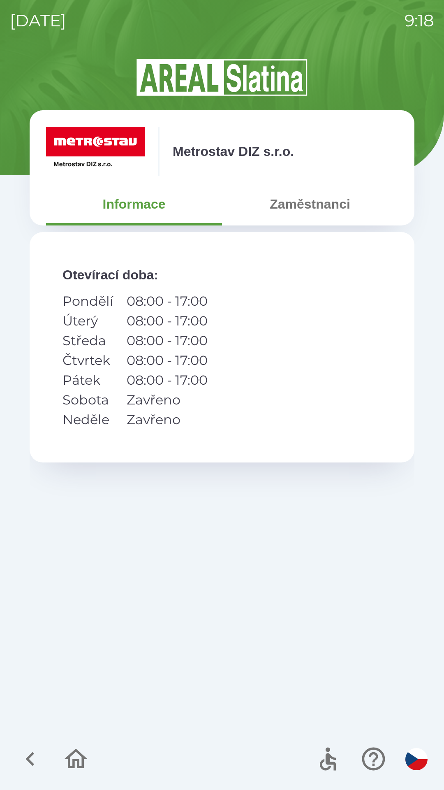
click at [317, 212] on button "Zaměstnanci" at bounding box center [310, 204] width 176 height 30
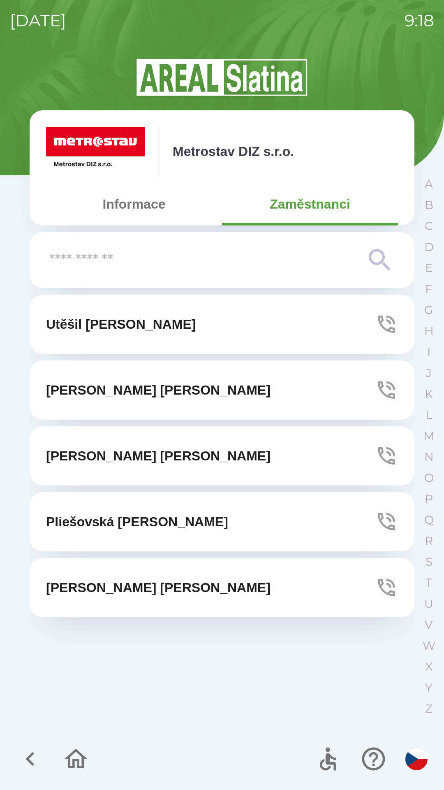
click at [118, 451] on p "[PERSON_NAME]" at bounding box center [158, 456] width 225 height 20
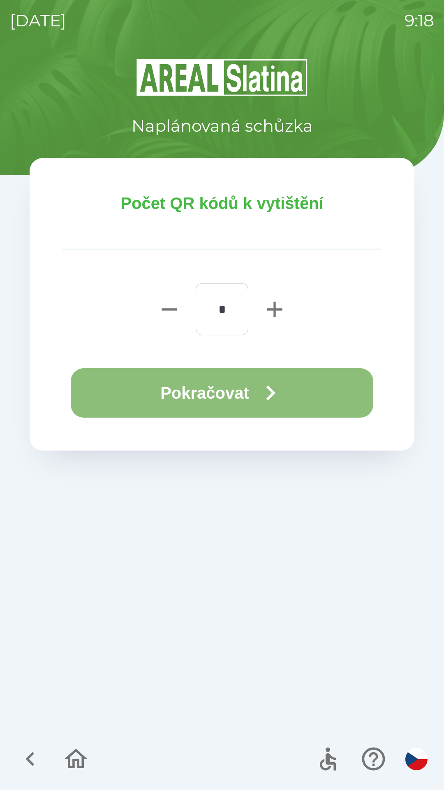
click at [226, 386] on button "Pokračovat" at bounding box center [222, 392] width 303 height 49
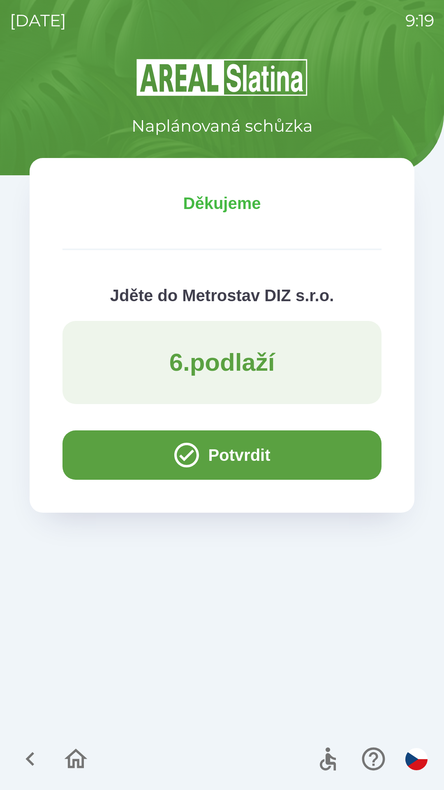
click at [88, 446] on button "Potvrdit" at bounding box center [222, 454] width 319 height 49
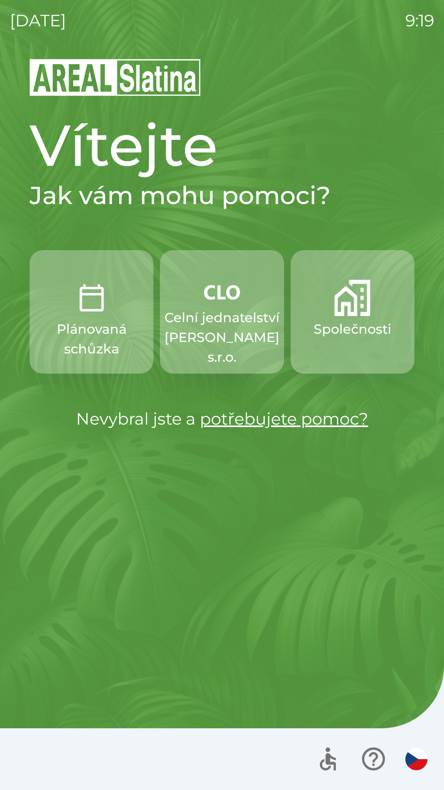
click at [72, 326] on p "Plánovaná schůzka" at bounding box center [91, 339] width 84 height 40
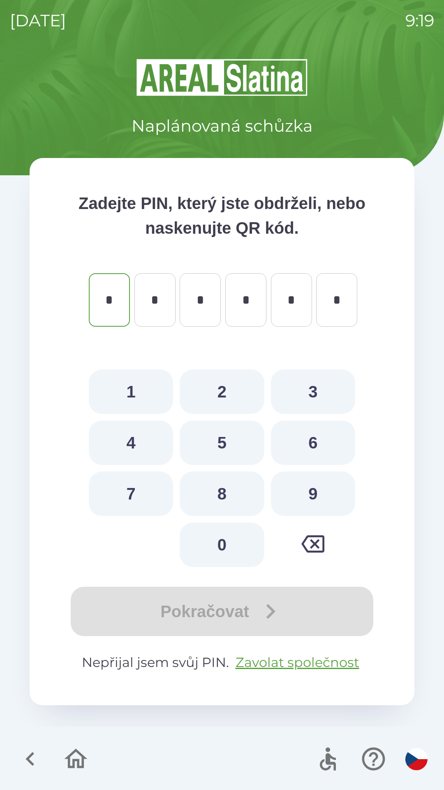
click at [23, 749] on icon "button" at bounding box center [30, 759] width 28 height 28
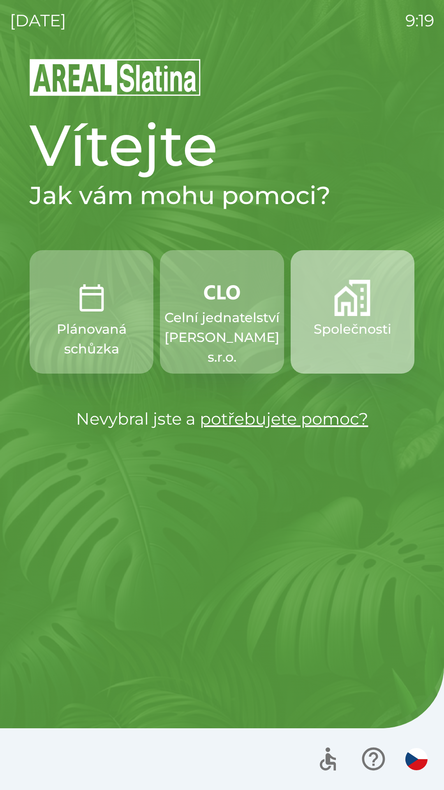
click at [349, 324] on p "Společnosti" at bounding box center [353, 329] width 78 height 20
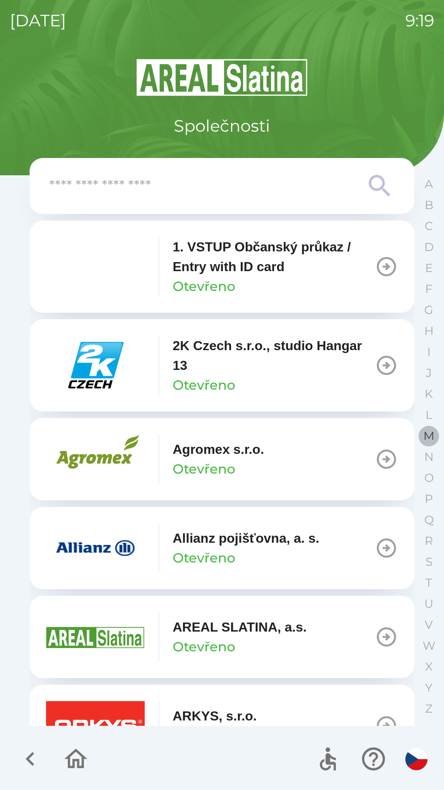
click at [427, 434] on p "M" at bounding box center [429, 436] width 11 height 14
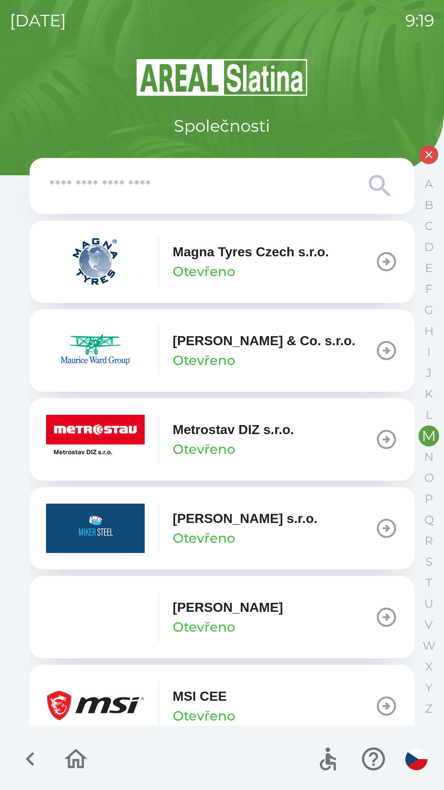
click at [113, 442] on img "button" at bounding box center [95, 439] width 99 height 49
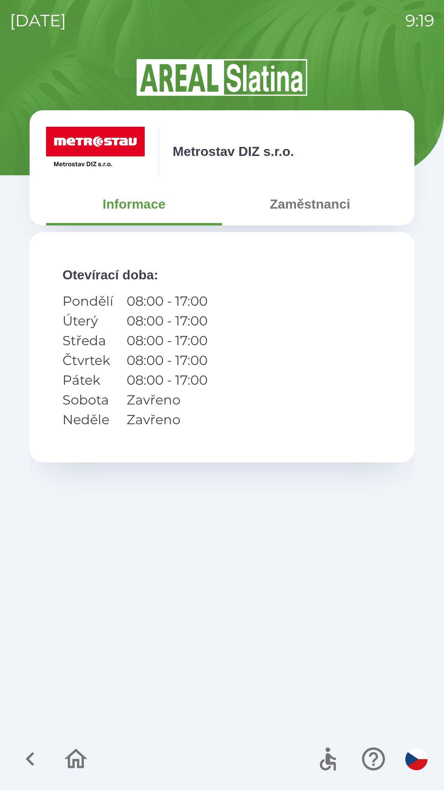
click at [301, 203] on button "Zaměstnanci" at bounding box center [310, 204] width 176 height 30
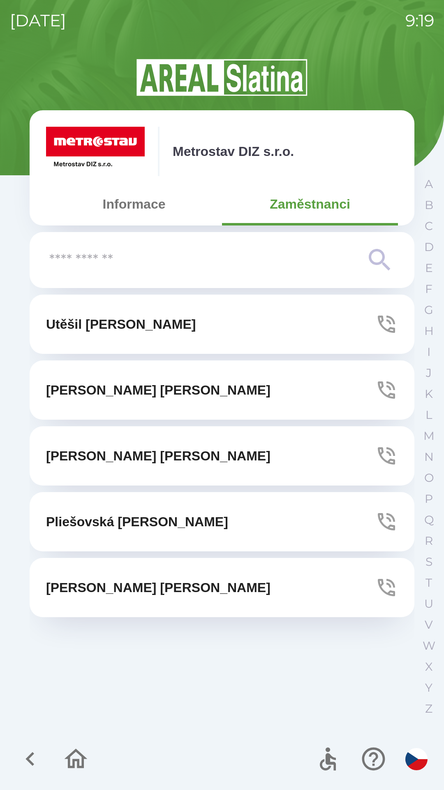
click at [114, 460] on p "[PERSON_NAME]" at bounding box center [158, 456] width 225 height 20
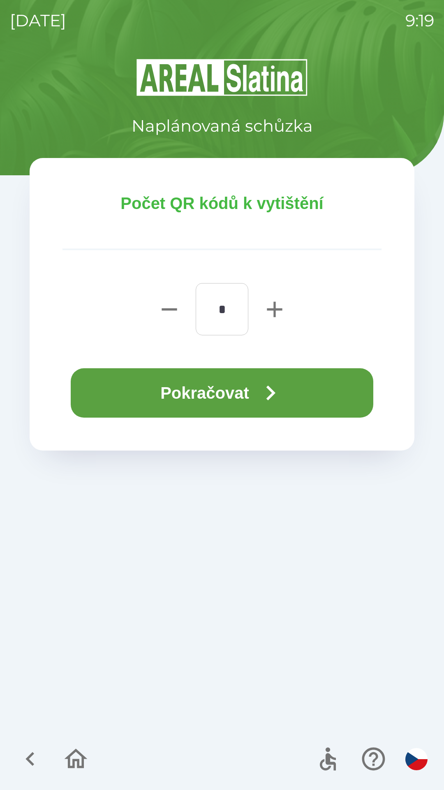
click at [223, 397] on button "Pokračovat" at bounding box center [222, 392] width 303 height 49
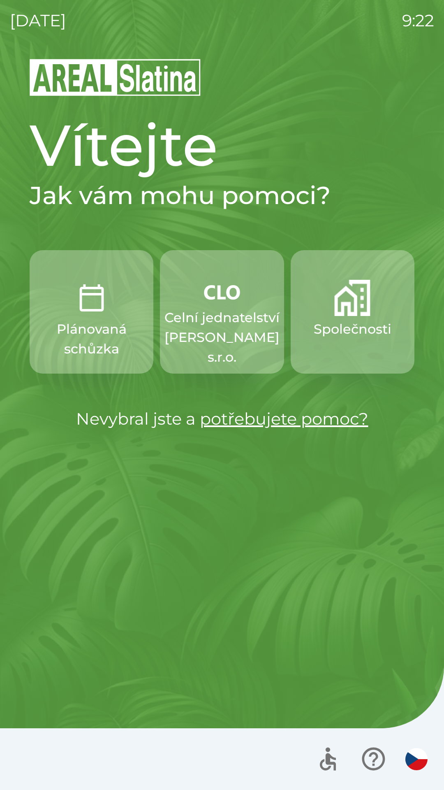
click at [198, 328] on p "Celní jednatelství [PERSON_NAME] s.r.o." at bounding box center [222, 337] width 115 height 59
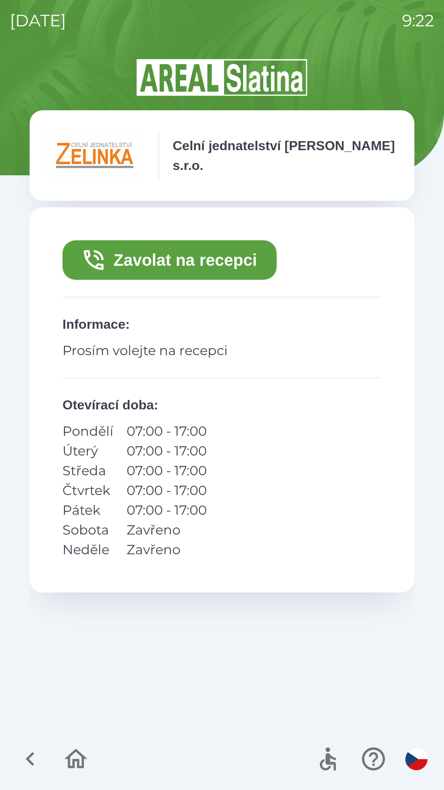
click at [117, 260] on button "Zavolat na recepci" at bounding box center [170, 260] width 214 height 40
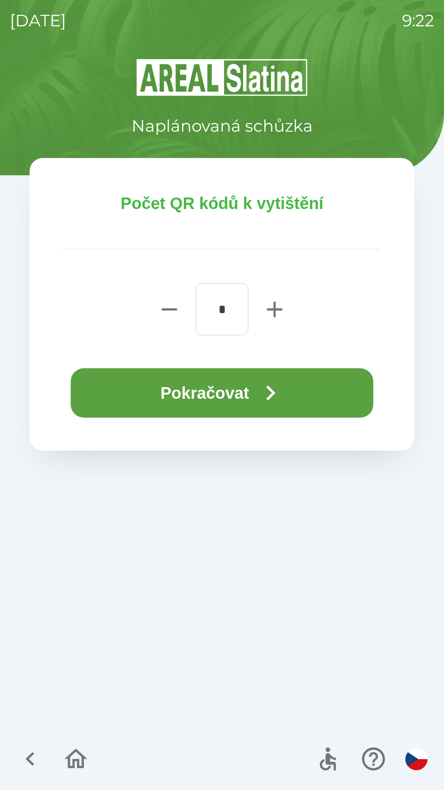
click at [114, 386] on button "Pokračovat" at bounding box center [222, 392] width 303 height 49
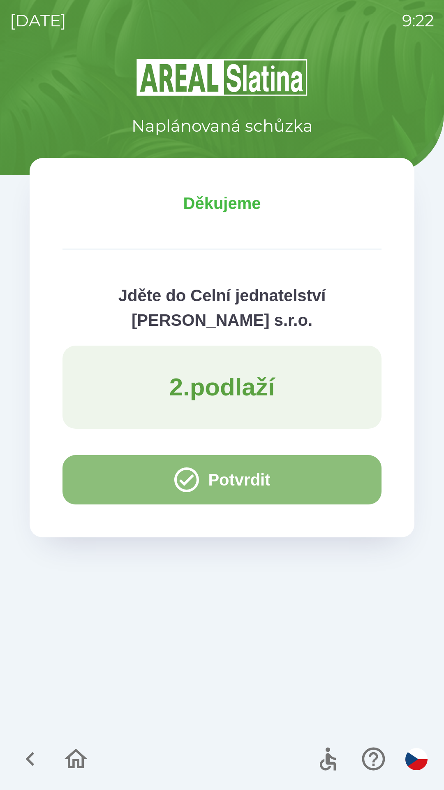
click at [105, 478] on button "Potvrdit" at bounding box center [222, 479] width 319 height 49
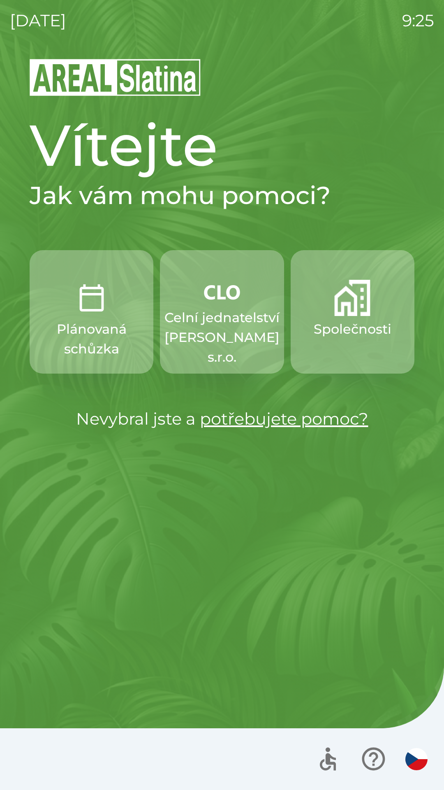
click at [209, 334] on p "Celní jednatelství [PERSON_NAME] s.r.o." at bounding box center [222, 337] width 115 height 59
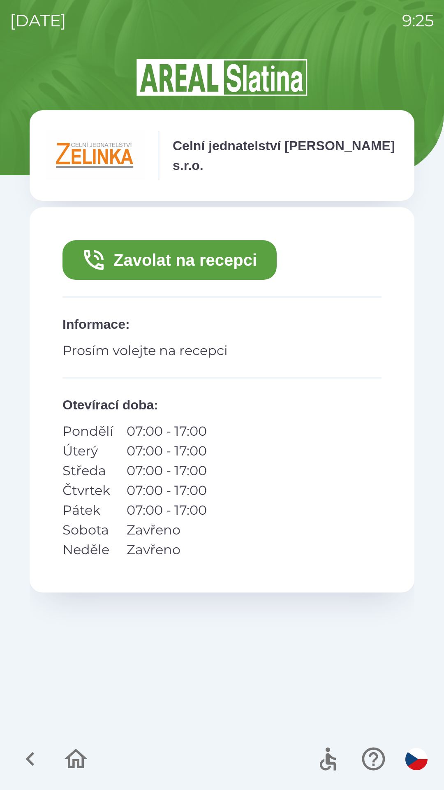
click at [151, 258] on button "Zavolat na recepci" at bounding box center [170, 260] width 214 height 40
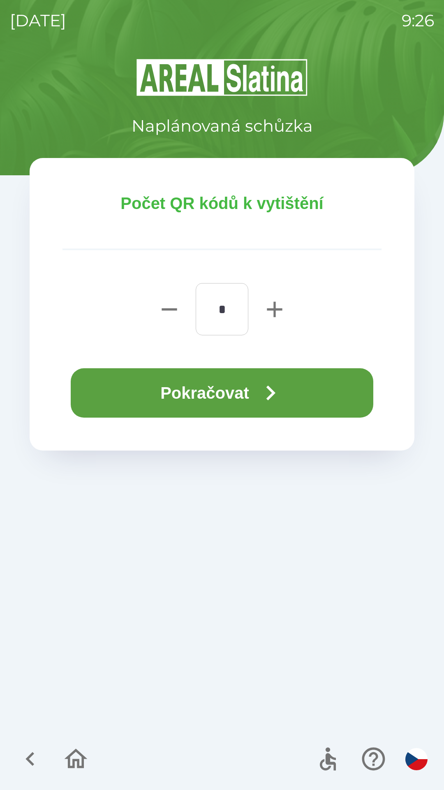
click at [137, 395] on button "Pokračovat" at bounding box center [222, 392] width 303 height 49
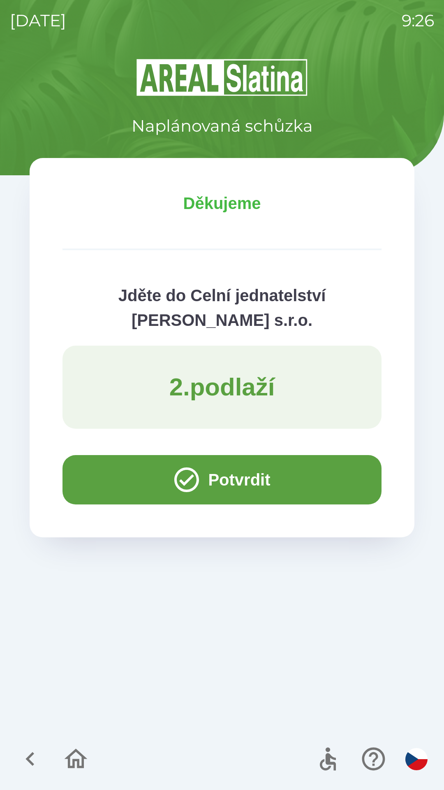
click at [114, 481] on button "Potvrdit" at bounding box center [222, 479] width 319 height 49
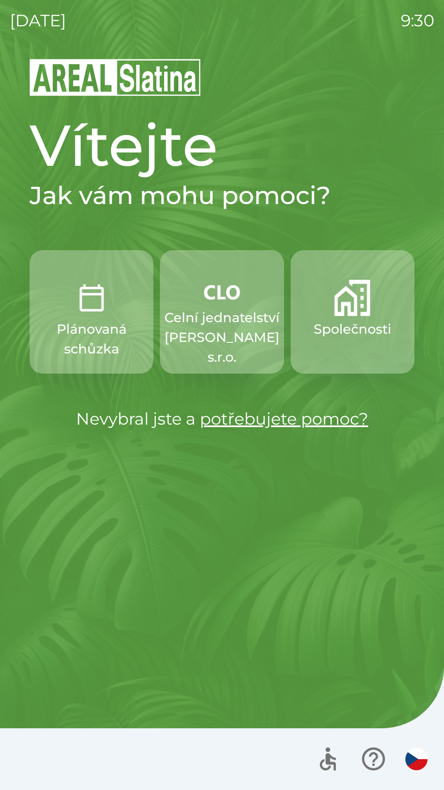
click at [228, 314] on p "Celní jednatelství [PERSON_NAME] s.r.o." at bounding box center [222, 337] width 115 height 59
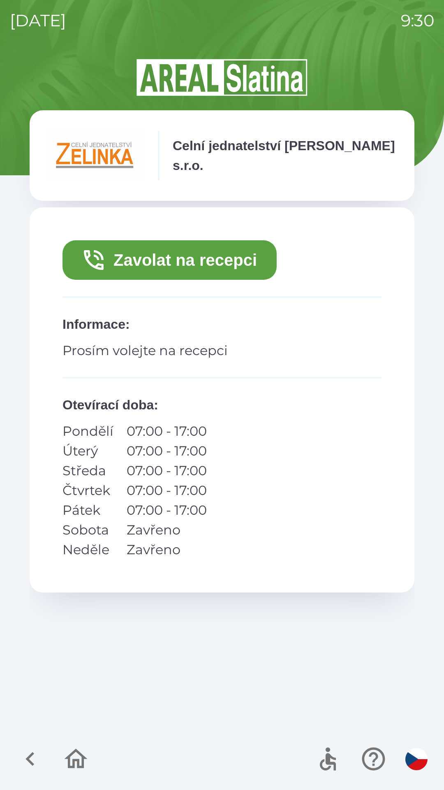
click at [223, 259] on button "Zavolat na recepci" at bounding box center [170, 260] width 214 height 40
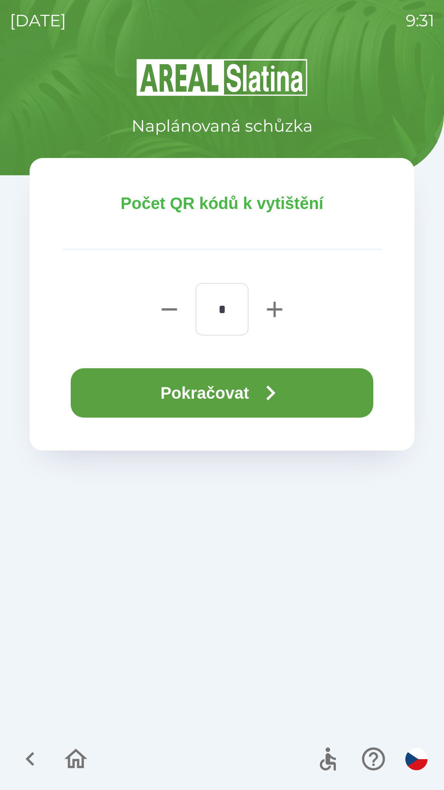
click at [294, 386] on button "Pokračovat" at bounding box center [222, 392] width 303 height 49
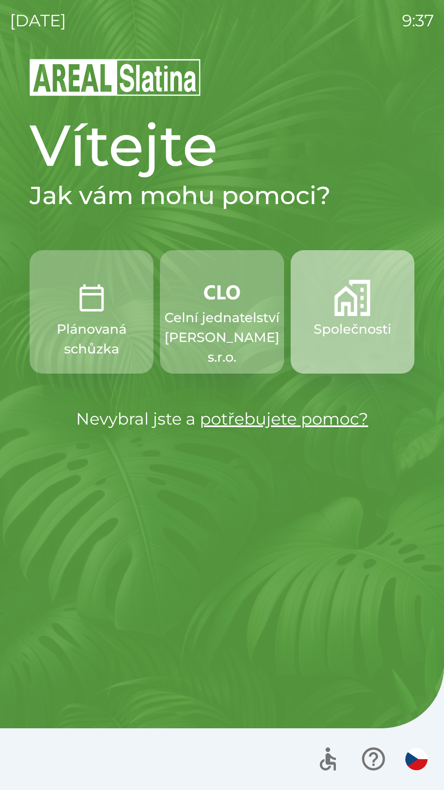
click at [347, 330] on p "Společnosti" at bounding box center [353, 329] width 78 height 20
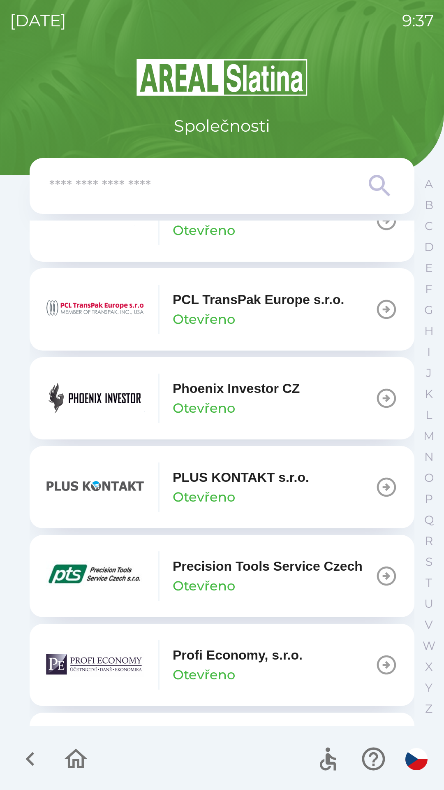
scroll to position [4273, 0]
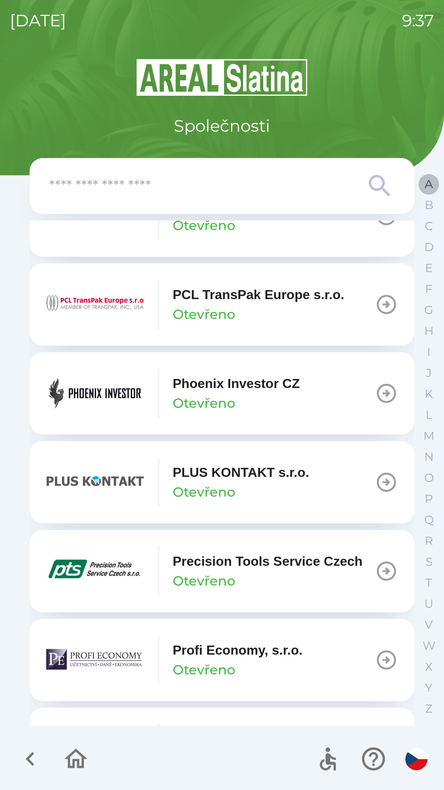
click at [422, 183] on button "A" at bounding box center [429, 184] width 21 height 21
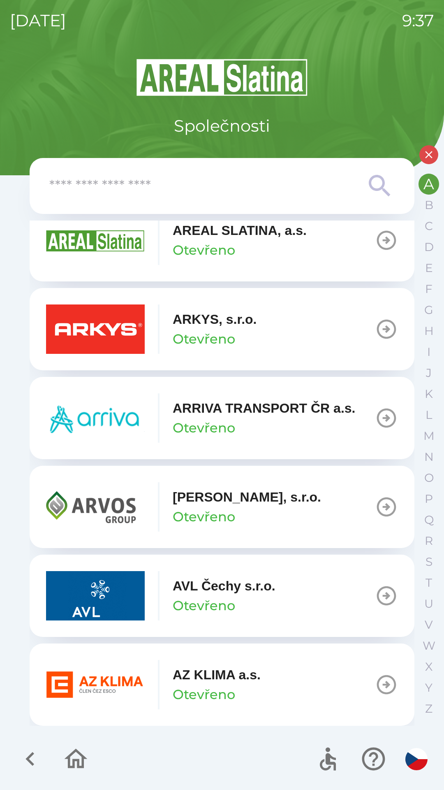
click at [209, 686] on p "Otevřeno" at bounding box center [204, 695] width 63 height 20
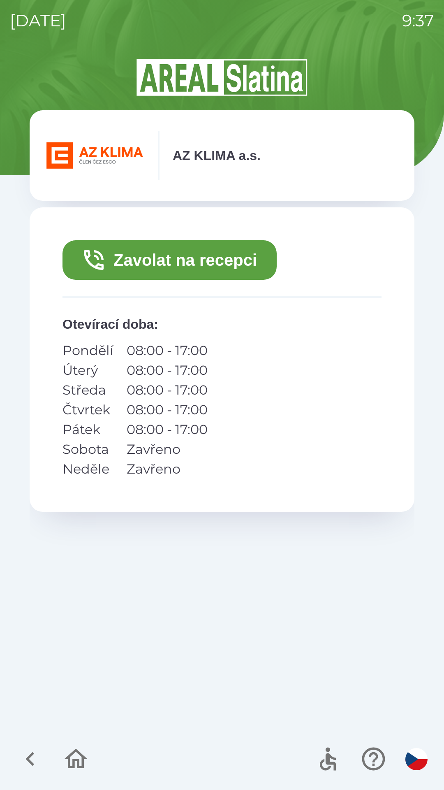
click at [135, 258] on button "Zavolat na recepci" at bounding box center [170, 260] width 214 height 40
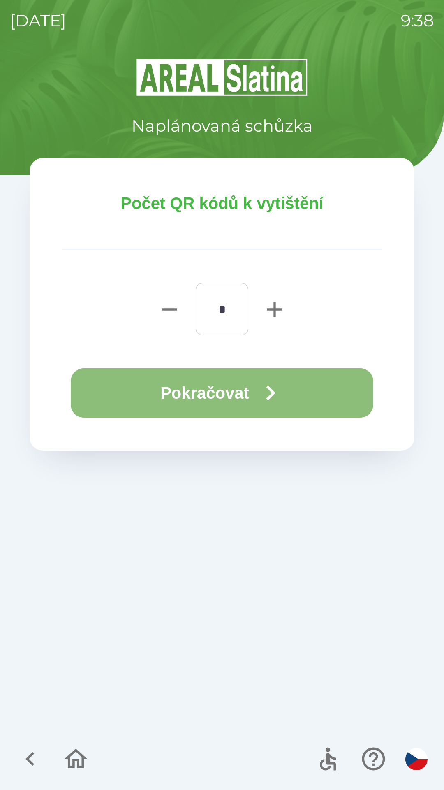
click at [130, 394] on button "Pokračovat" at bounding box center [222, 392] width 303 height 49
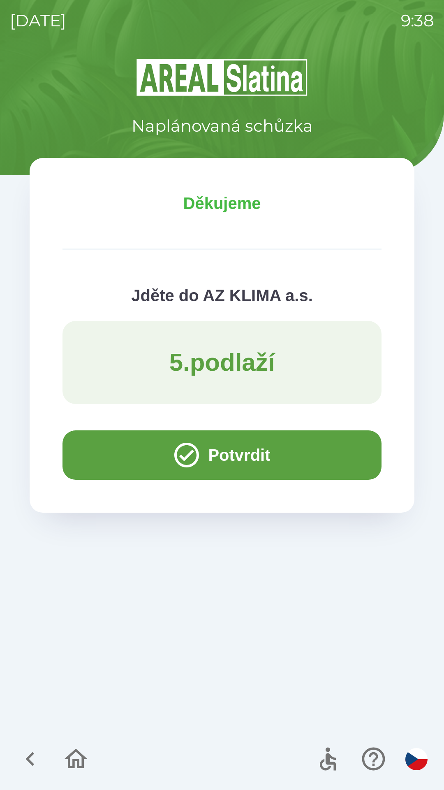
click at [98, 452] on button "Potvrdit" at bounding box center [222, 454] width 319 height 49
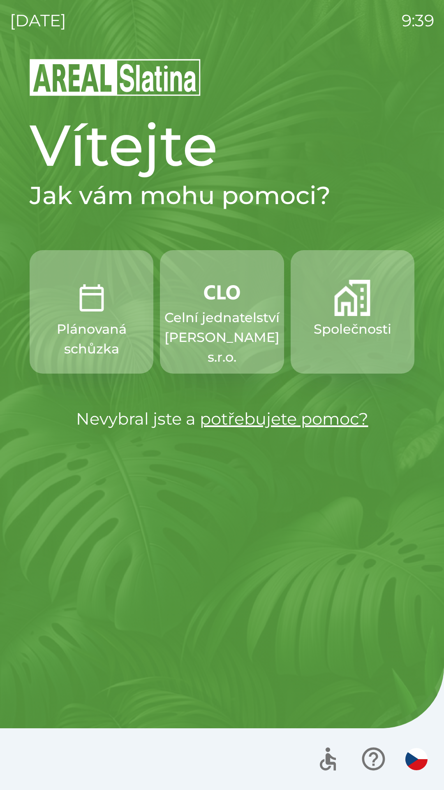
click at [347, 327] on p "Společnosti" at bounding box center [353, 329] width 78 height 20
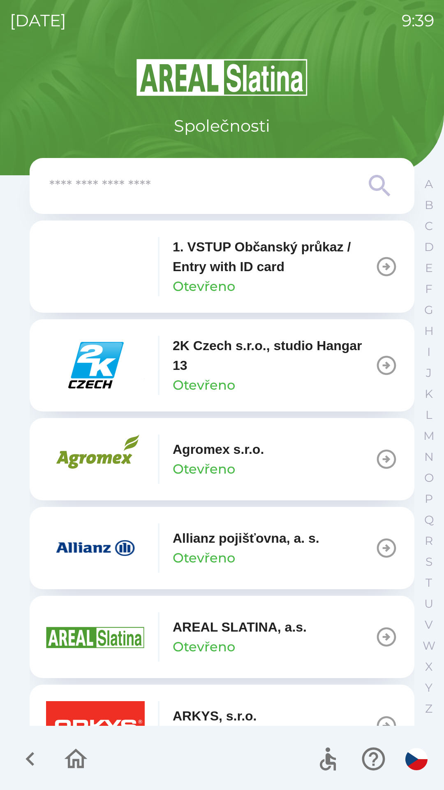
click at [266, 186] on input "text" at bounding box center [205, 186] width 313 height 23
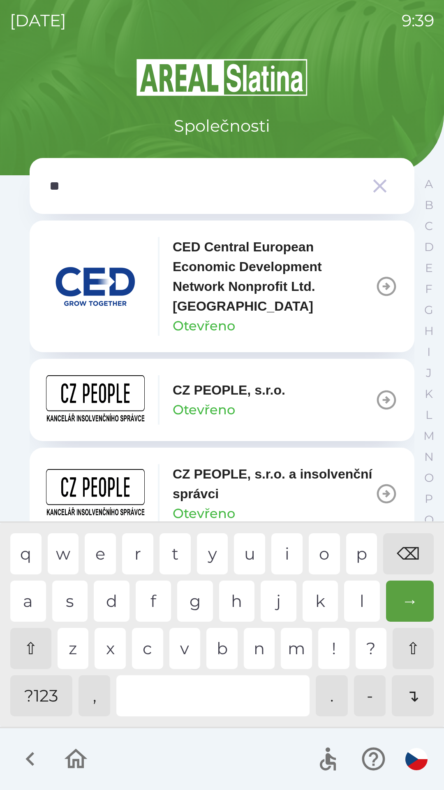
type input "***"
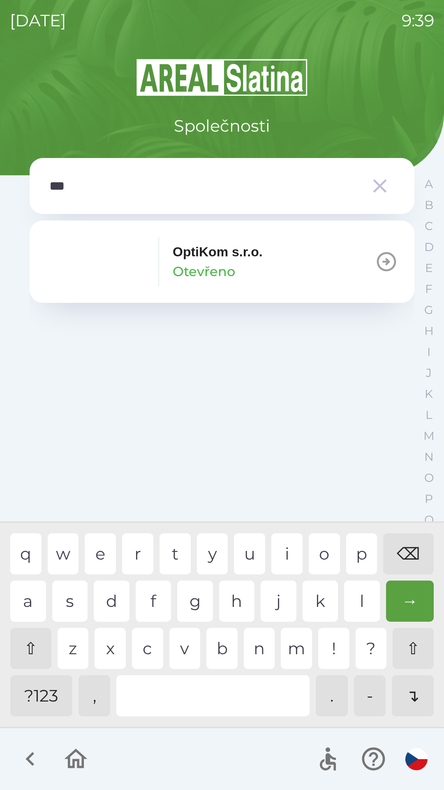
click at [259, 262] on div "OptiKom s.r.o. Otevřeno" at bounding box center [218, 262] width 90 height 40
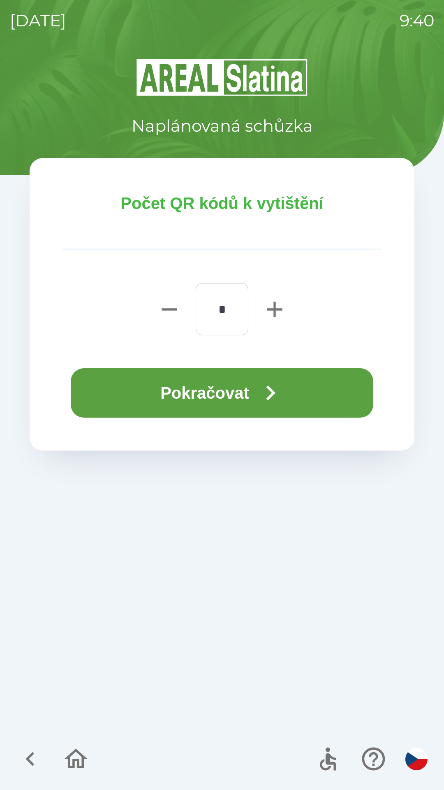
click at [325, 395] on button "Pokračovat" at bounding box center [222, 392] width 303 height 49
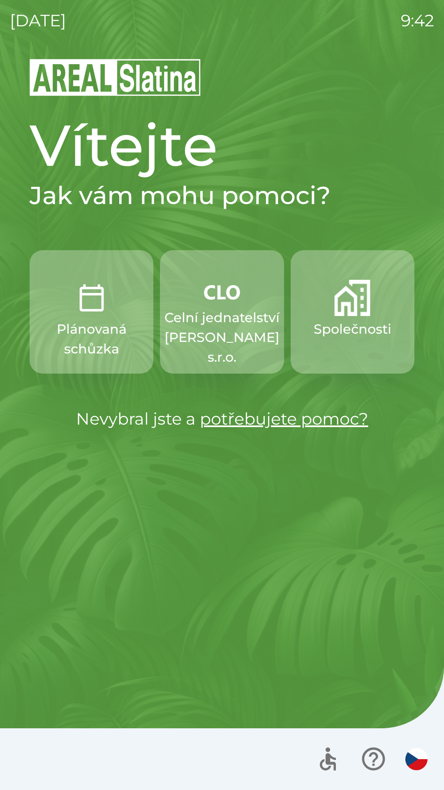
click at [74, 328] on p "Plánovaná schůzka" at bounding box center [91, 339] width 84 height 40
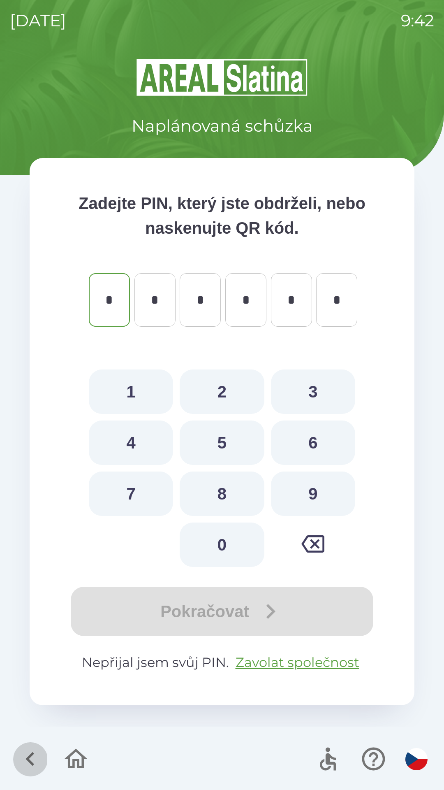
click at [26, 765] on icon "button" at bounding box center [30, 759] width 28 height 28
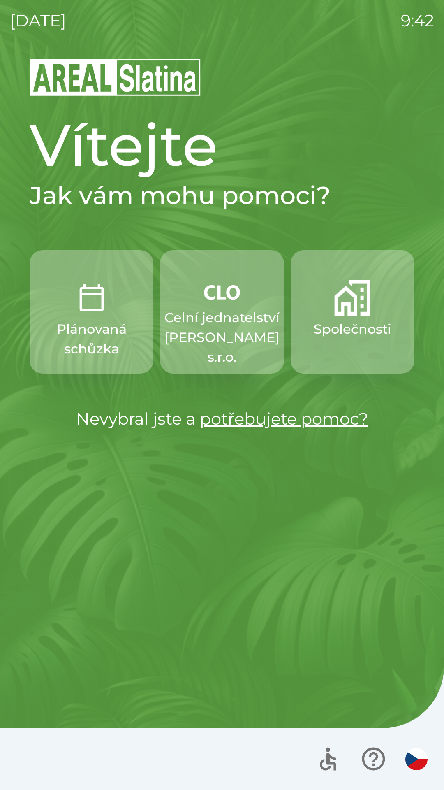
click at [343, 334] on p "Společnosti" at bounding box center [353, 329] width 78 height 20
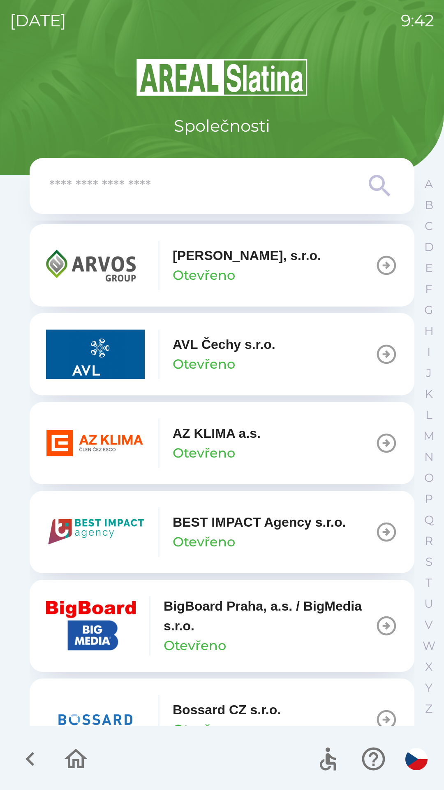
scroll to position [641, 0]
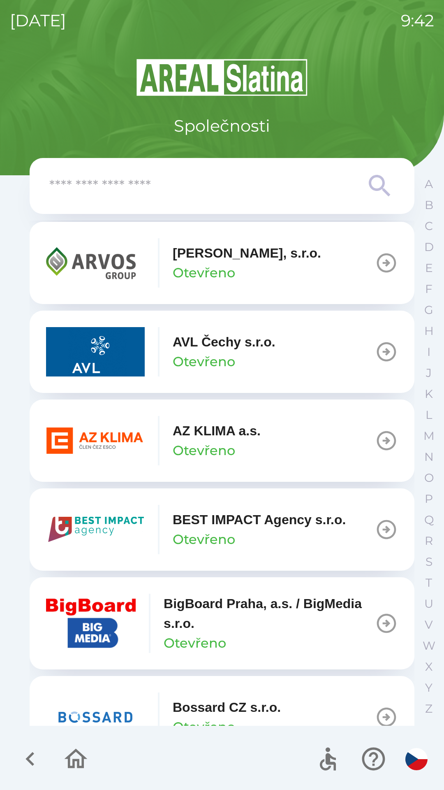
click at [125, 442] on img "button" at bounding box center [95, 440] width 99 height 49
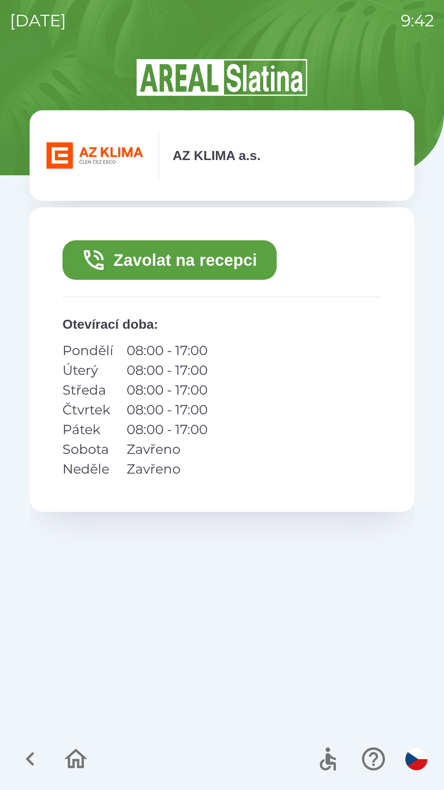
click at [140, 261] on button "Zavolat na recepci" at bounding box center [170, 260] width 214 height 40
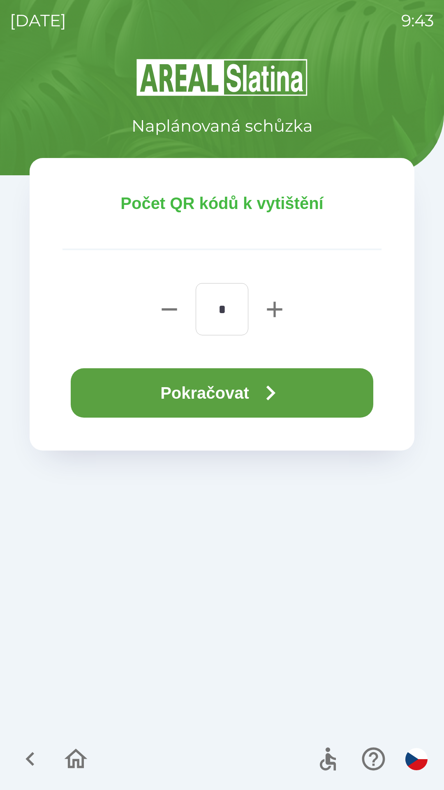
click at [275, 316] on icon "button" at bounding box center [274, 309] width 15 height 15
type input "*"
click at [250, 393] on button "Pokračovat" at bounding box center [222, 392] width 303 height 49
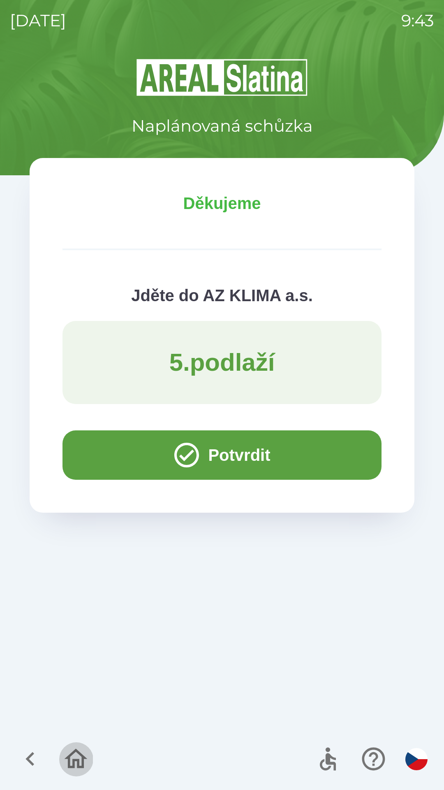
click at [75, 753] on icon "button" at bounding box center [76, 759] width 28 height 28
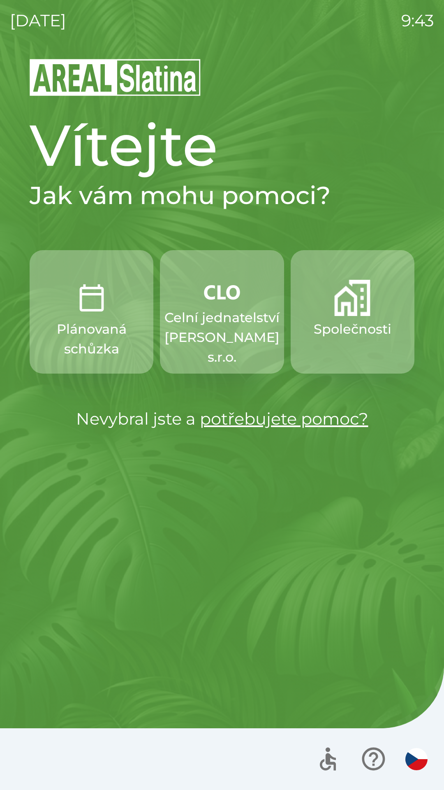
click at [355, 297] on img "button" at bounding box center [353, 298] width 36 height 36
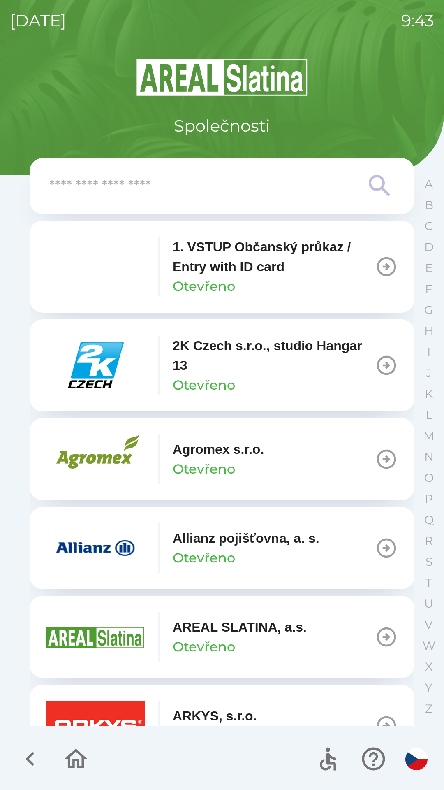
click at [267, 186] on input "text" at bounding box center [205, 186] width 313 height 23
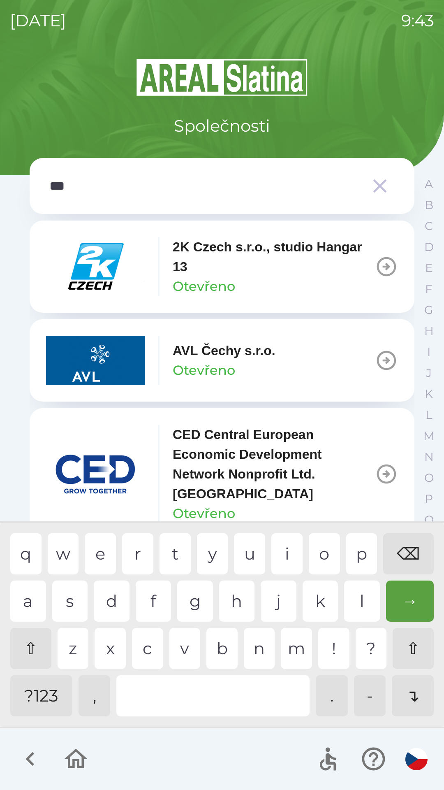
type input "****"
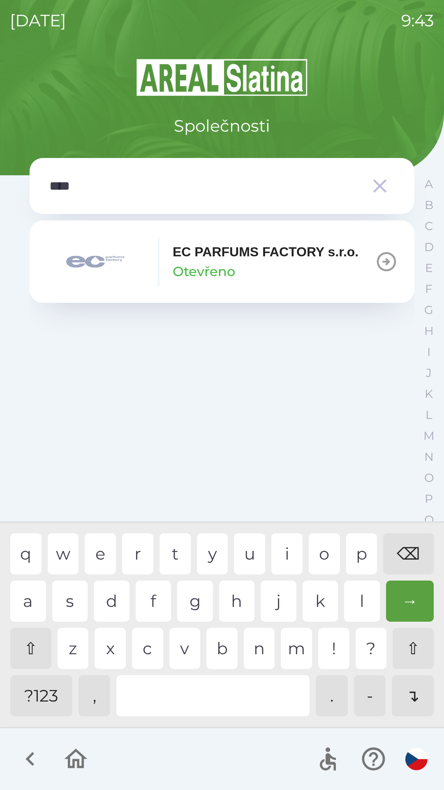
click at [352, 556] on div "p" at bounding box center [362, 553] width 31 height 41
click at [292, 266] on div "EC PARFUMS FACTORY s.r.o. Otevřeno" at bounding box center [266, 262] width 186 height 40
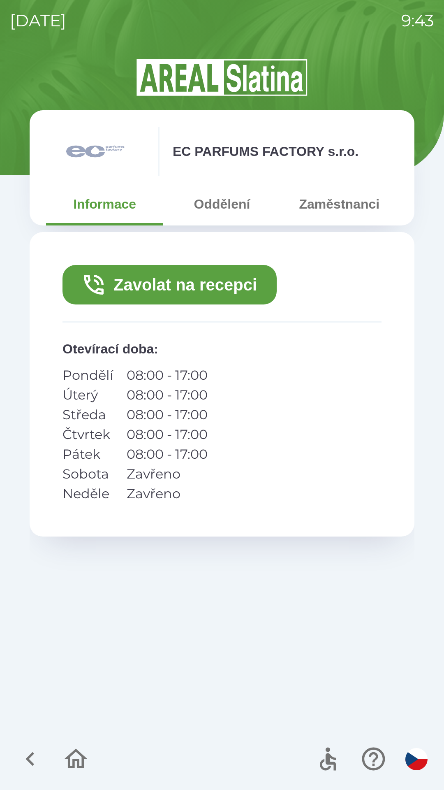
click at [333, 201] on button "Zaměstnanci" at bounding box center [339, 204] width 117 height 30
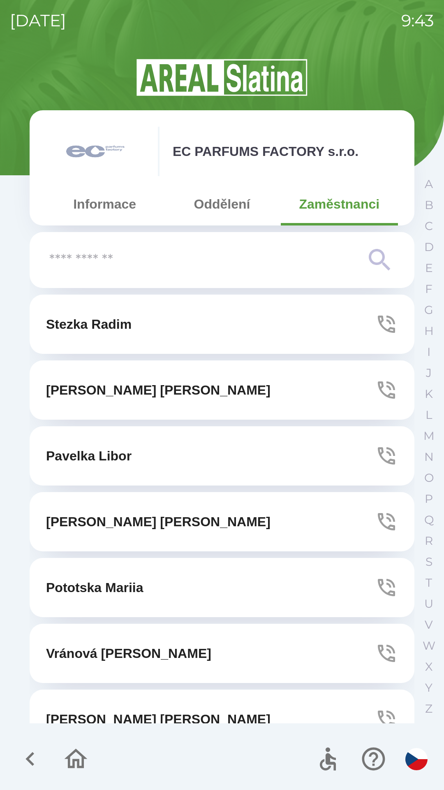
click at [382, 389] on icon "button" at bounding box center [386, 390] width 23 height 23
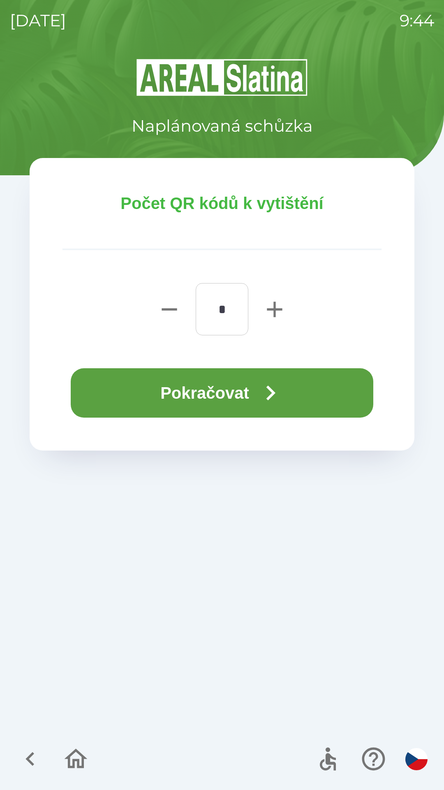
click at [256, 395] on button "Pokračovat" at bounding box center [222, 392] width 303 height 49
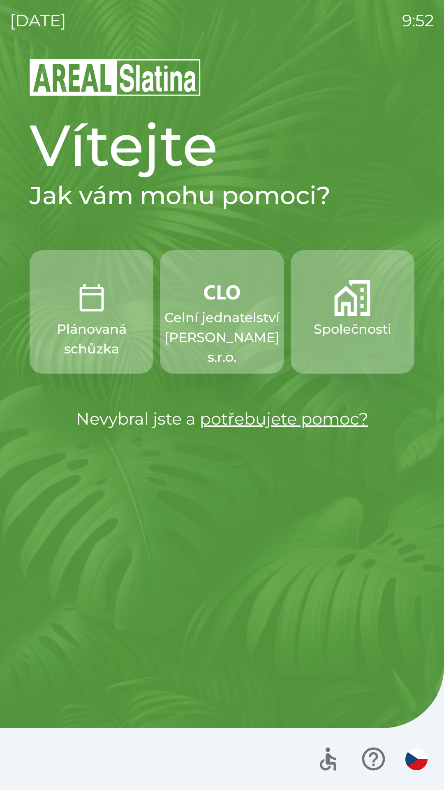
click at [236, 324] on p "Celní jednatelství [PERSON_NAME] s.r.o." at bounding box center [222, 337] width 115 height 59
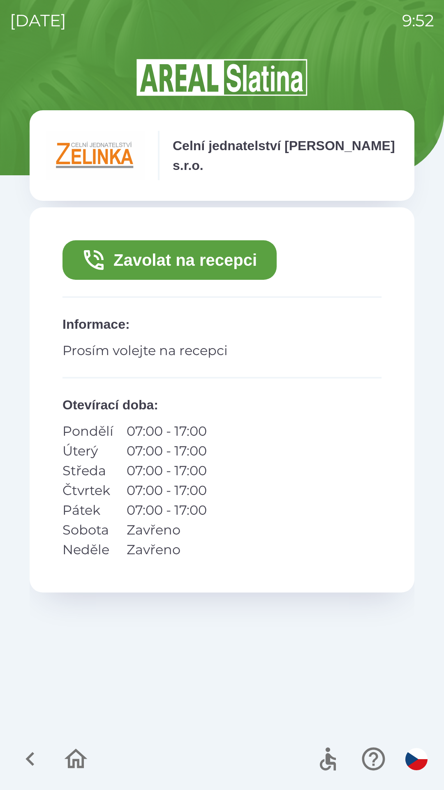
click at [256, 261] on button "Zavolat na recepci" at bounding box center [170, 260] width 214 height 40
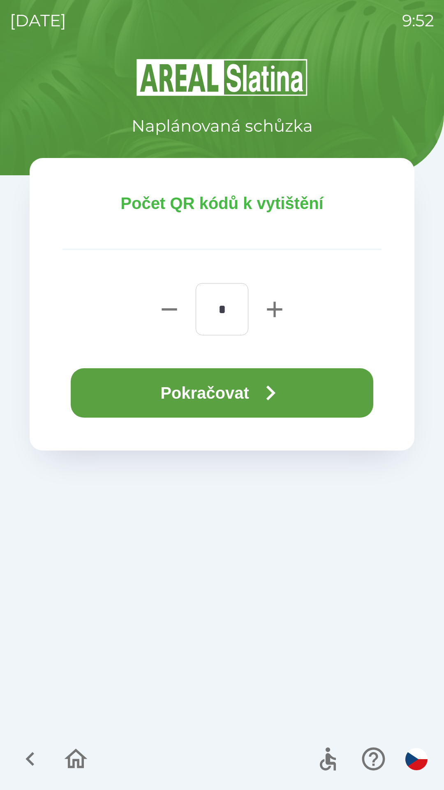
click at [307, 400] on button "Pokračovat" at bounding box center [222, 392] width 303 height 49
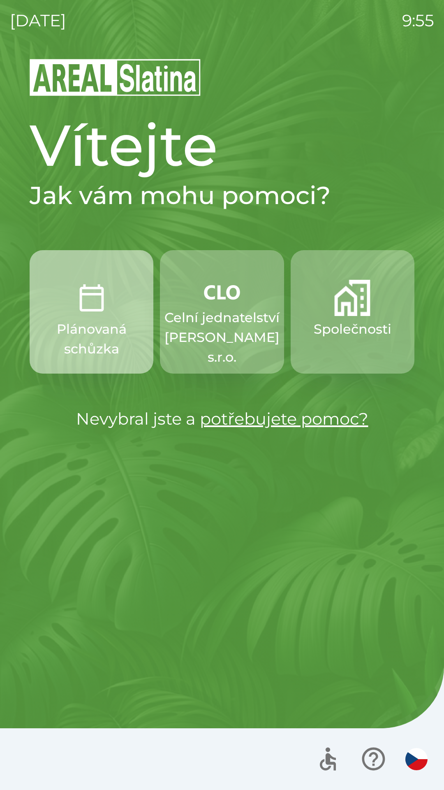
click at [92, 309] on img "button" at bounding box center [92, 298] width 36 height 36
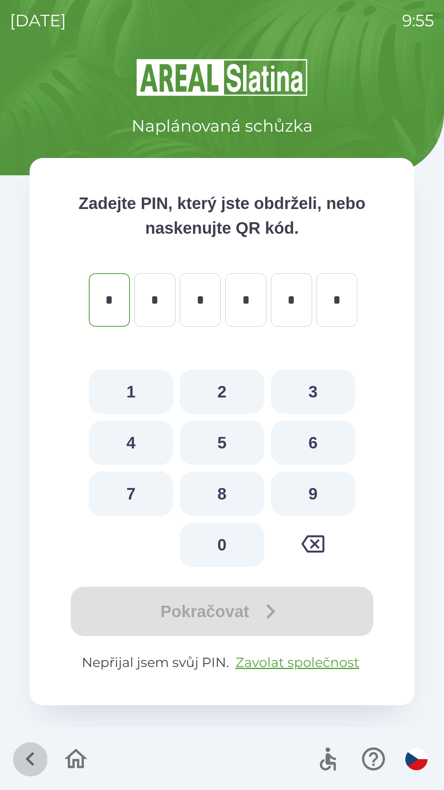
click at [25, 749] on icon "button" at bounding box center [30, 759] width 28 height 28
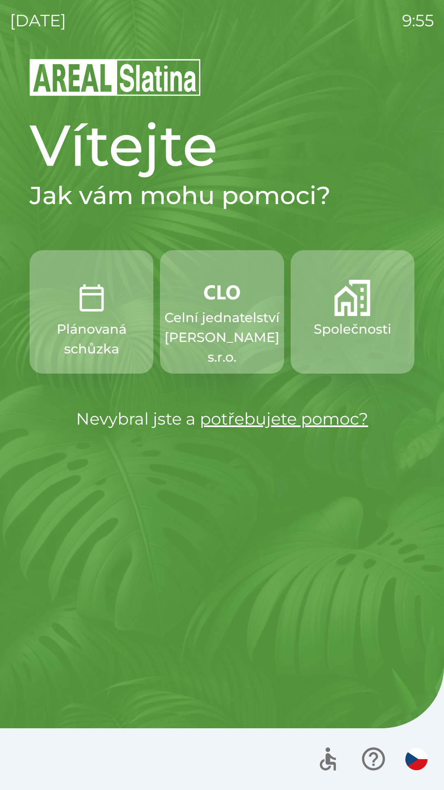
click at [358, 309] on img "button" at bounding box center [353, 298] width 36 height 36
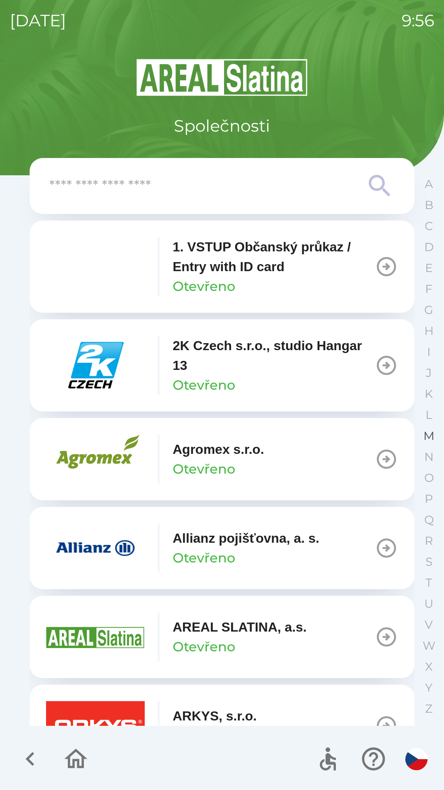
click at [428, 435] on p "M" at bounding box center [429, 436] width 11 height 14
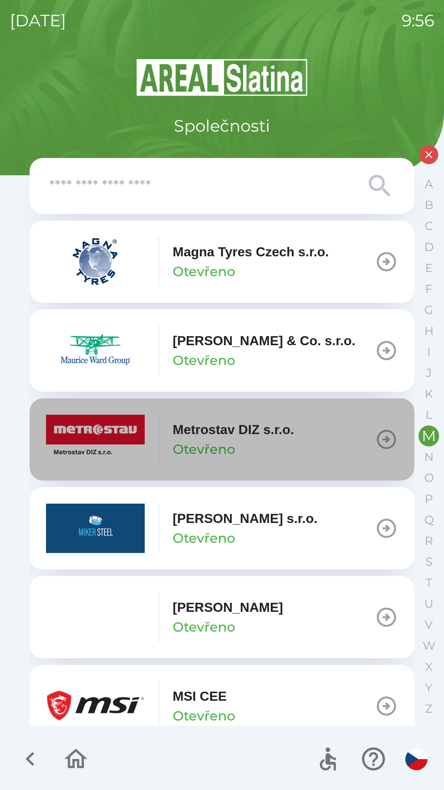
click at [228, 433] on p "Metrostav DIZ s.r.o." at bounding box center [233, 430] width 121 height 20
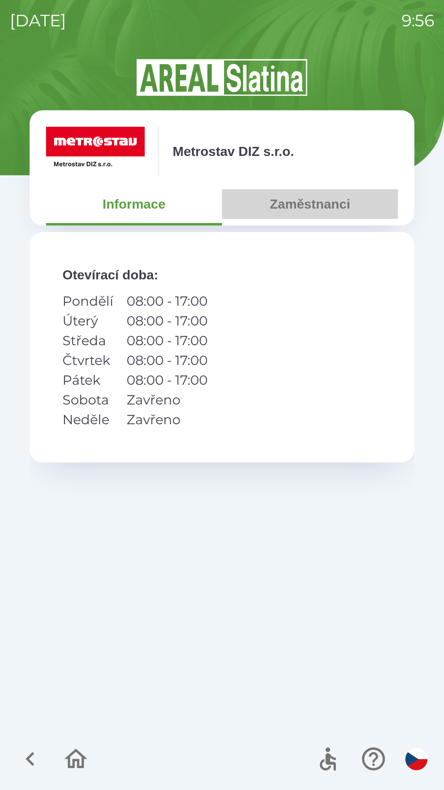
click at [316, 207] on button "Zaměstnanci" at bounding box center [310, 204] width 176 height 30
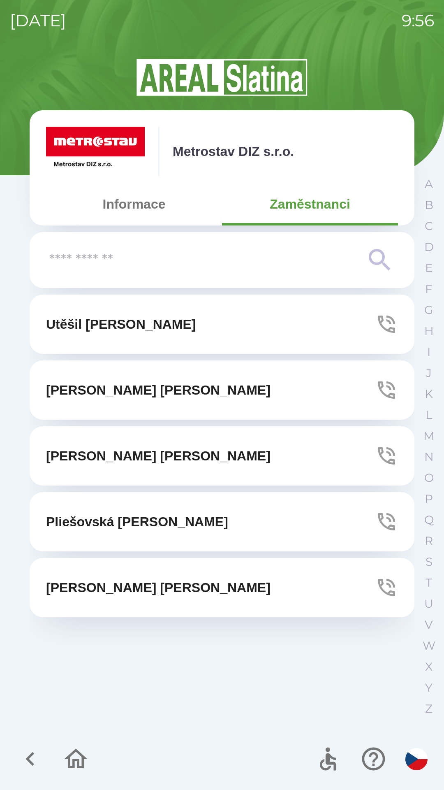
click at [126, 450] on p "[PERSON_NAME]" at bounding box center [158, 456] width 225 height 20
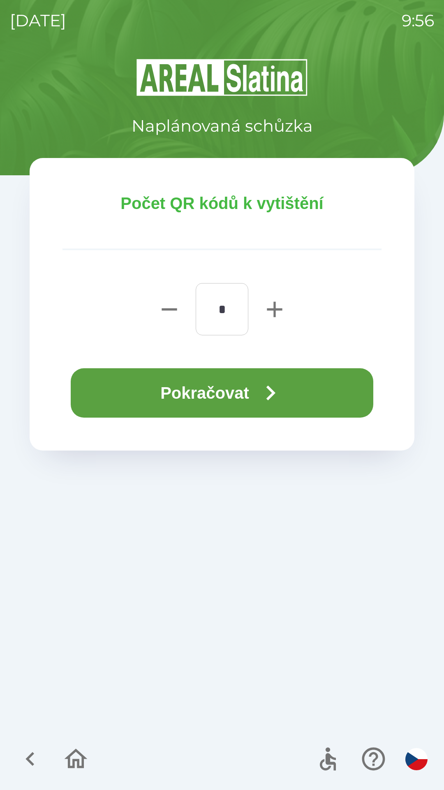
click at [234, 395] on button "Pokračovat" at bounding box center [222, 392] width 303 height 49
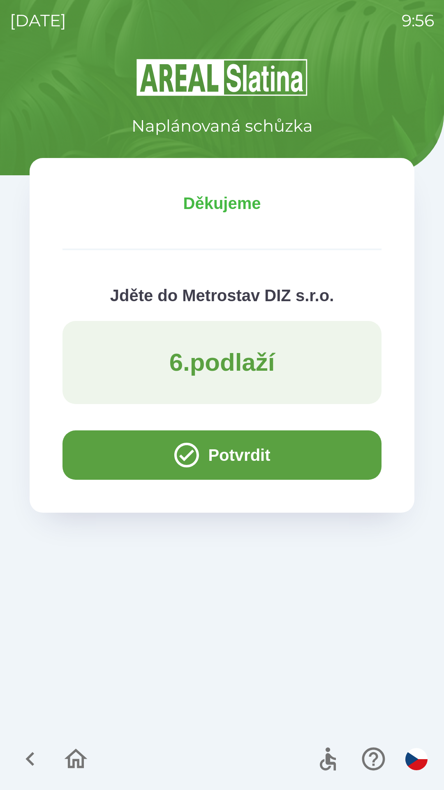
click at [81, 744] on button "button" at bounding box center [76, 759] width 34 height 34
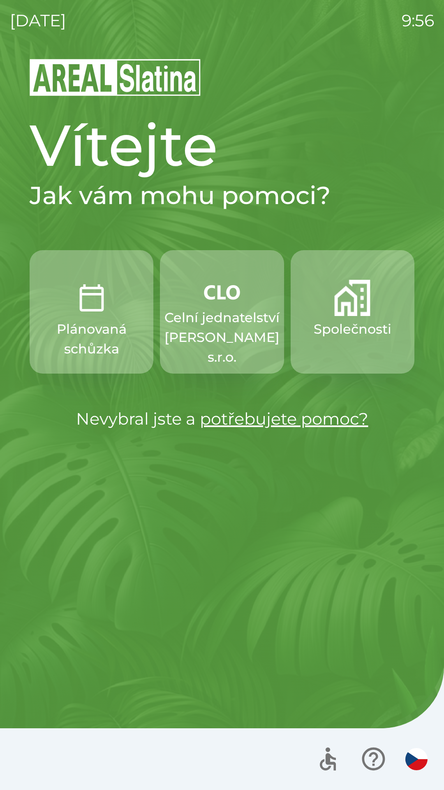
click at [381, 330] on p "Společnosti" at bounding box center [353, 329] width 78 height 20
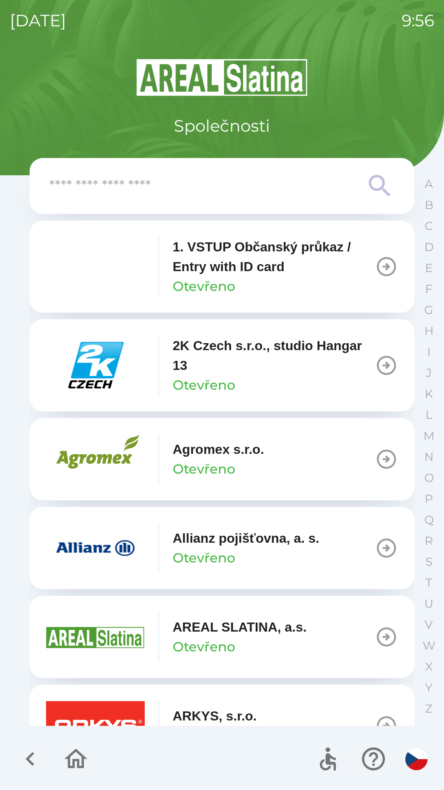
click at [247, 270] on p "1. VSTUP Občanský průkaz / Entry with ID card" at bounding box center [274, 257] width 202 height 40
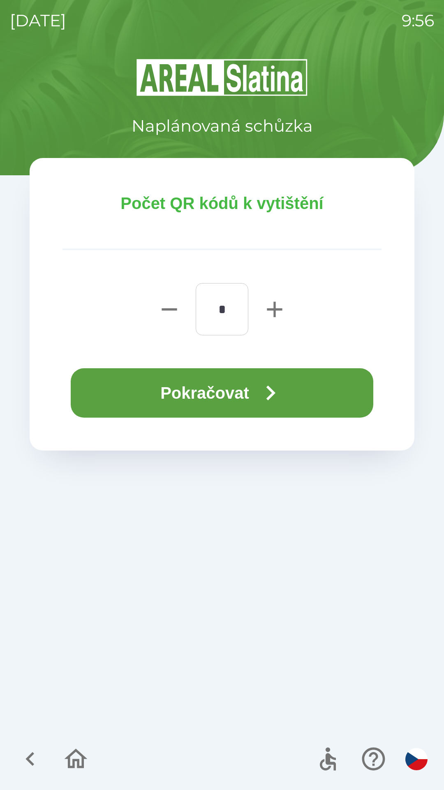
click at [281, 405] on icon "button" at bounding box center [271, 393] width 30 height 30
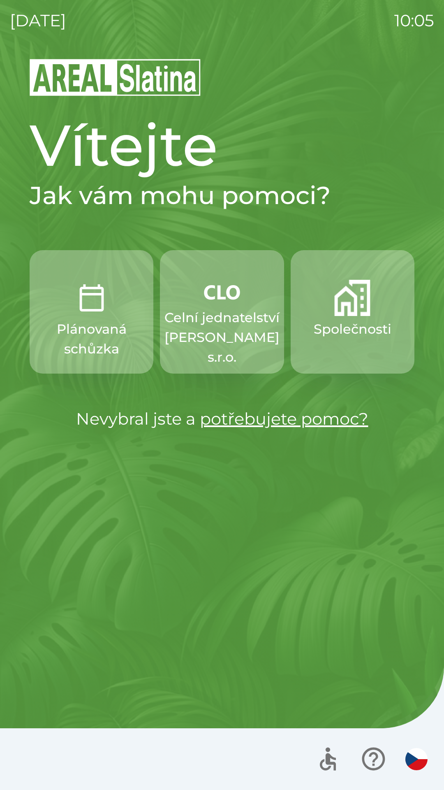
click at [353, 326] on p "Společnosti" at bounding box center [353, 329] width 78 height 20
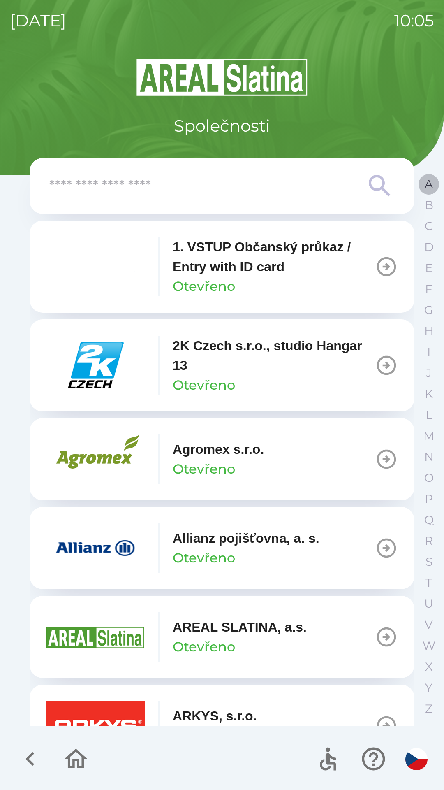
click at [420, 186] on button "A" at bounding box center [429, 184] width 21 height 21
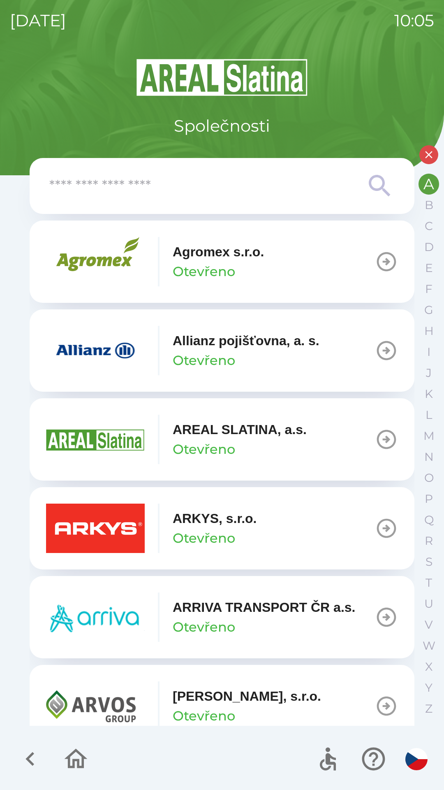
scroll to position [199, 0]
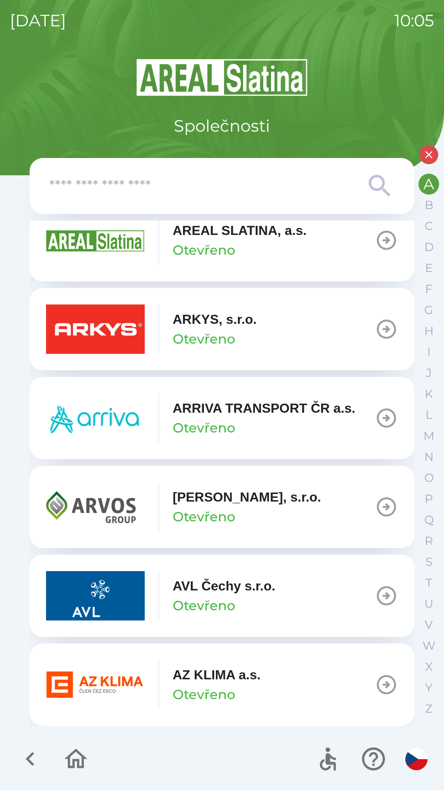
click at [182, 685] on p "Otevřeno" at bounding box center [204, 695] width 63 height 20
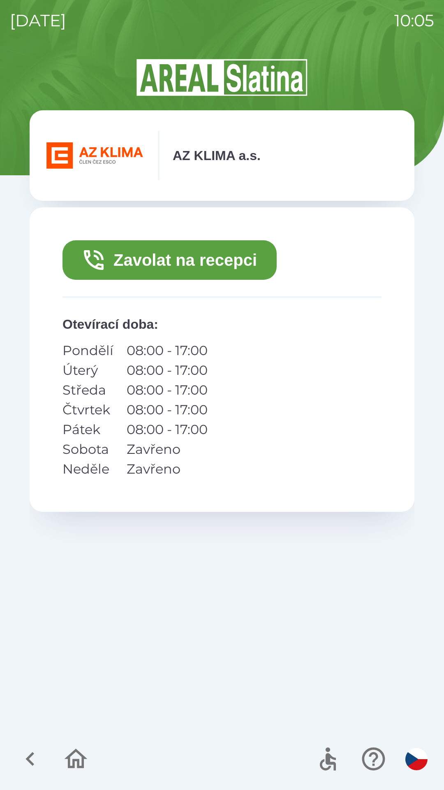
click at [147, 262] on button "Zavolat na recepci" at bounding box center [170, 260] width 214 height 40
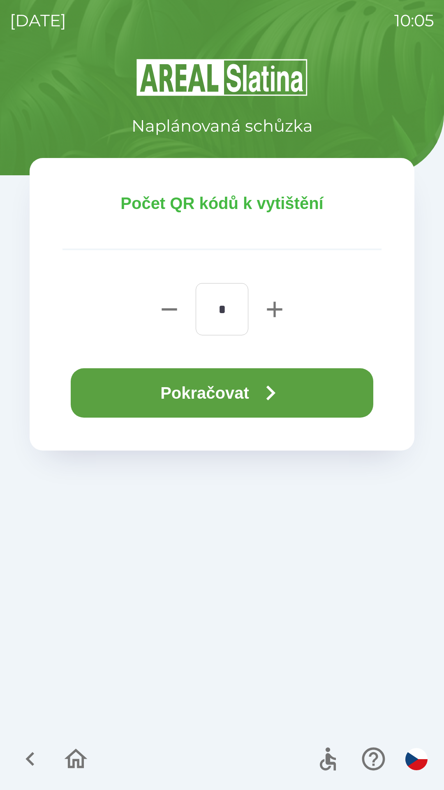
click at [125, 388] on button "Pokračovat" at bounding box center [222, 392] width 303 height 49
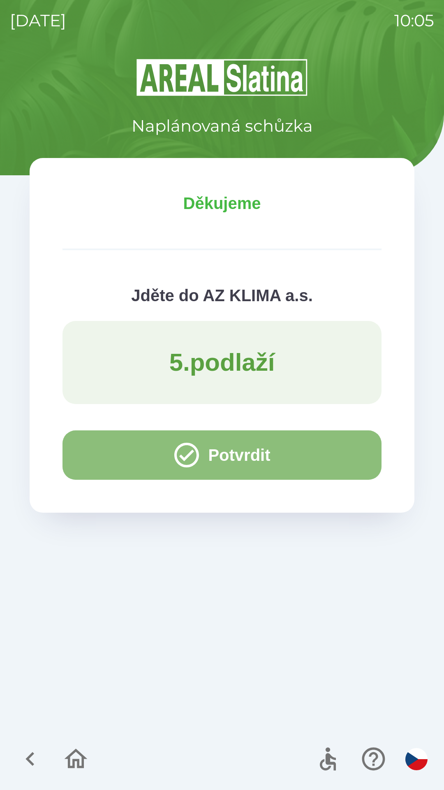
click at [107, 453] on button "Potvrdit" at bounding box center [222, 454] width 319 height 49
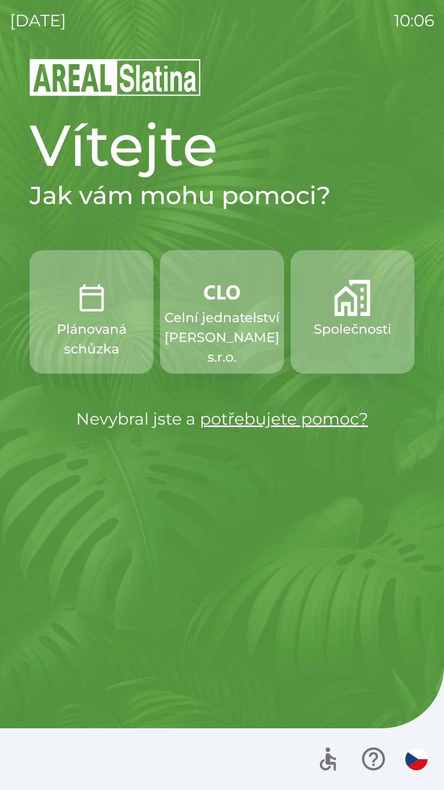
click at [333, 343] on button "Společnosti" at bounding box center [353, 311] width 124 height 123
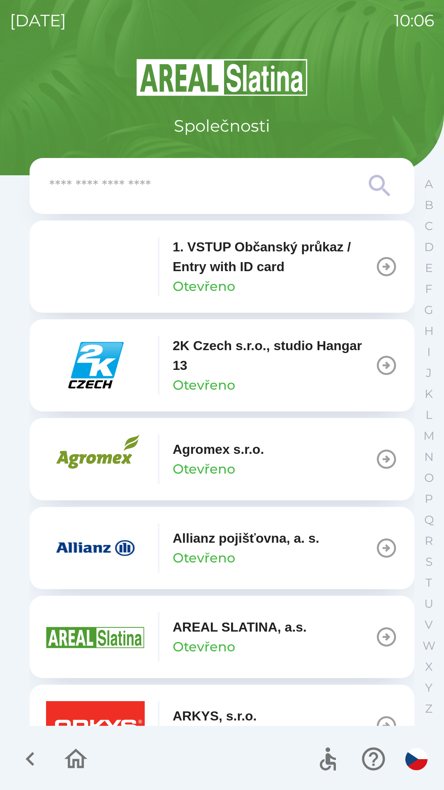
click at [91, 545] on img "button" at bounding box center [95, 547] width 99 height 49
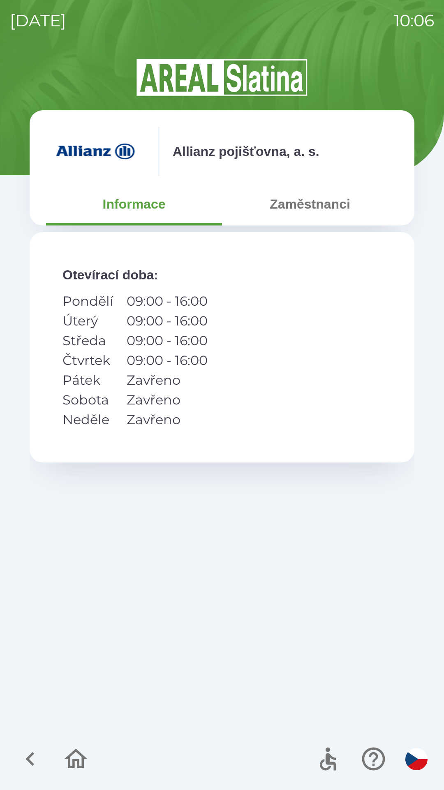
click at [308, 200] on button "Zaměstnanci" at bounding box center [310, 204] width 176 height 30
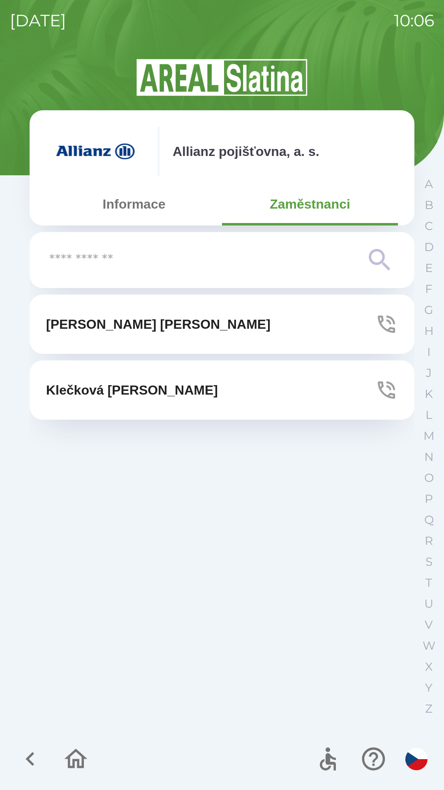
click at [192, 321] on button "[PERSON_NAME]" at bounding box center [222, 324] width 385 height 59
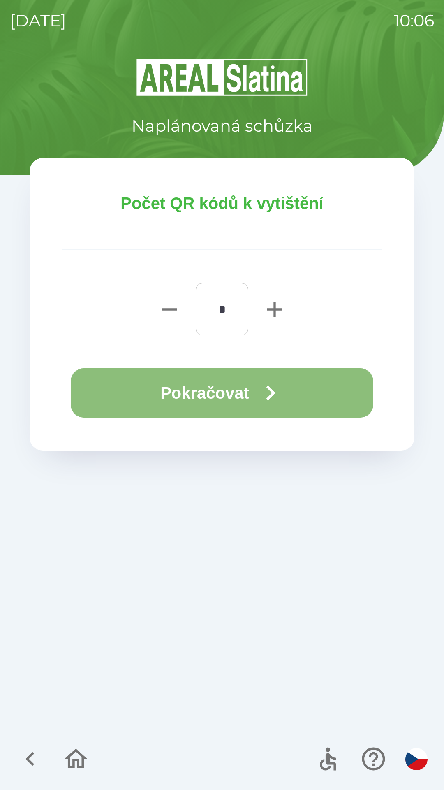
click at [263, 393] on icon "button" at bounding box center [271, 393] width 30 height 30
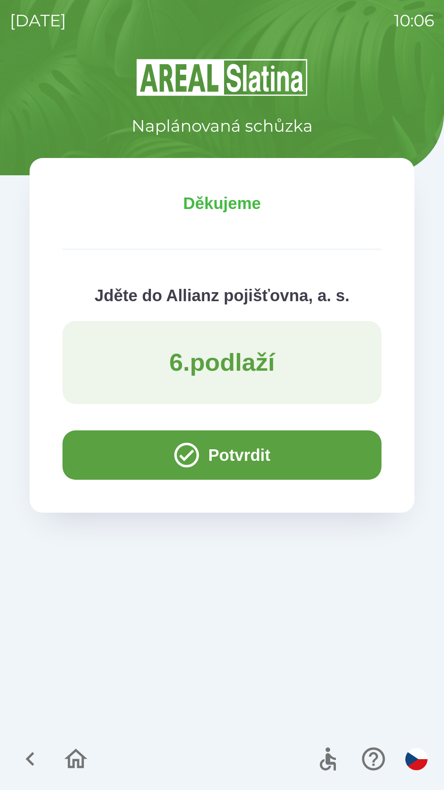
click at [206, 460] on button "Potvrdit" at bounding box center [222, 454] width 319 height 49
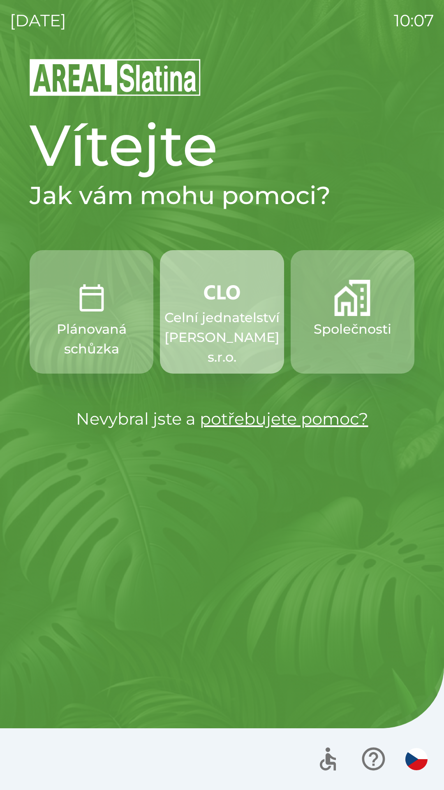
click at [216, 329] on p "Celní jednatelství [PERSON_NAME] s.r.o." at bounding box center [222, 337] width 115 height 59
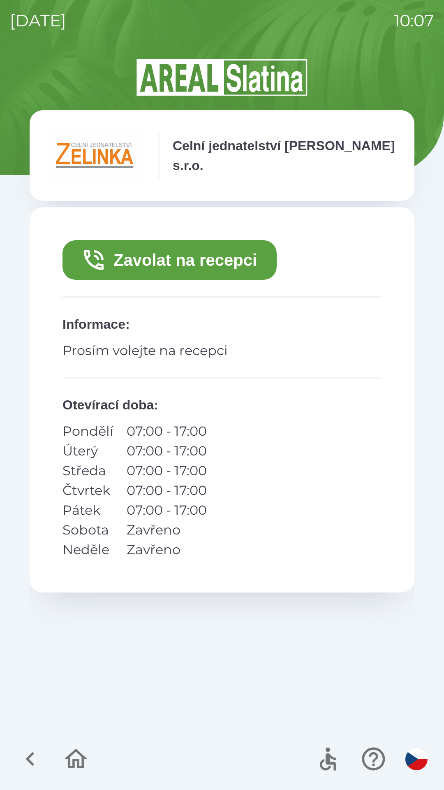
click at [148, 270] on button "Zavolat na recepci" at bounding box center [170, 260] width 214 height 40
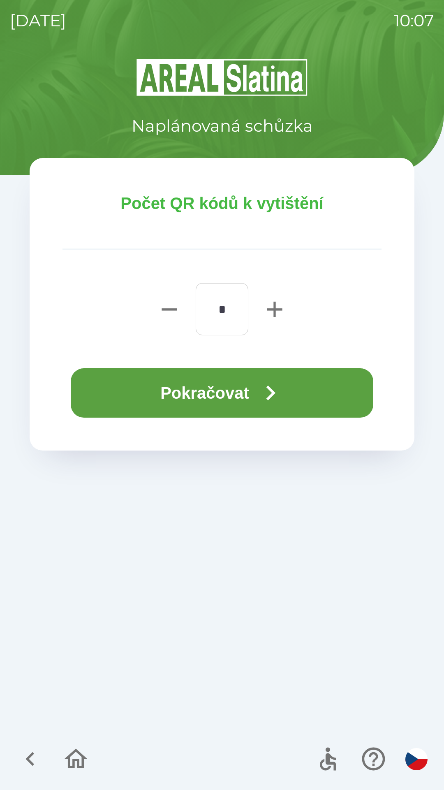
click at [269, 303] on icon "button" at bounding box center [275, 309] width 26 height 26
type input "*"
click at [147, 387] on button "Pokračovat" at bounding box center [222, 392] width 303 height 49
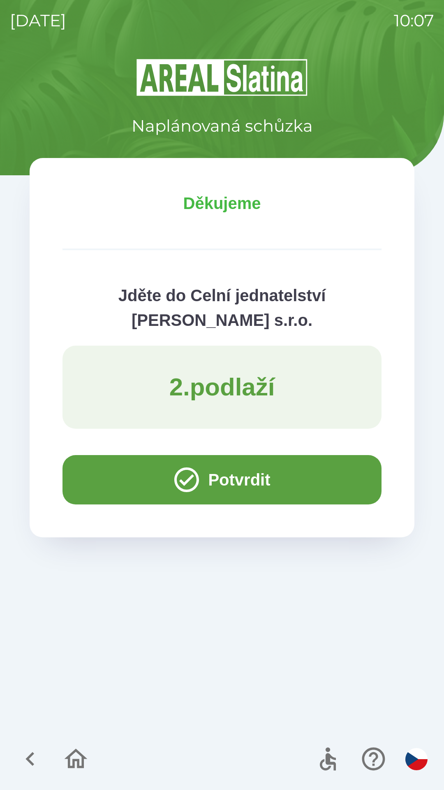
click at [108, 477] on button "Potvrdit" at bounding box center [222, 479] width 319 height 49
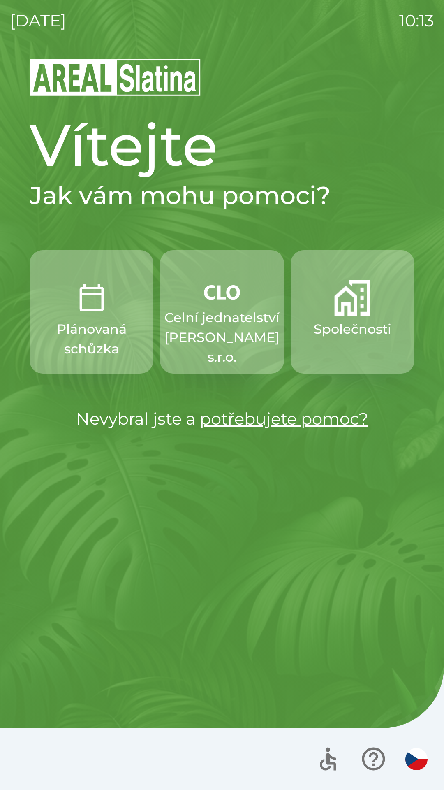
click at [203, 310] on p "Celní jednatelství [PERSON_NAME] s.r.o." at bounding box center [222, 337] width 115 height 59
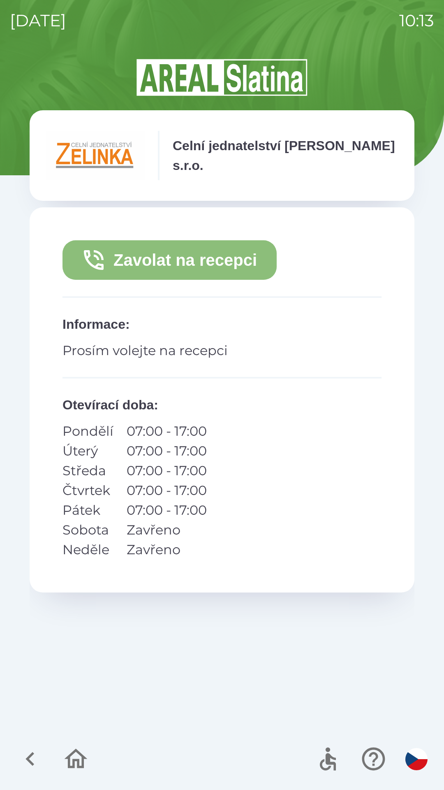
click at [142, 258] on button "Zavolat na recepci" at bounding box center [170, 260] width 214 height 40
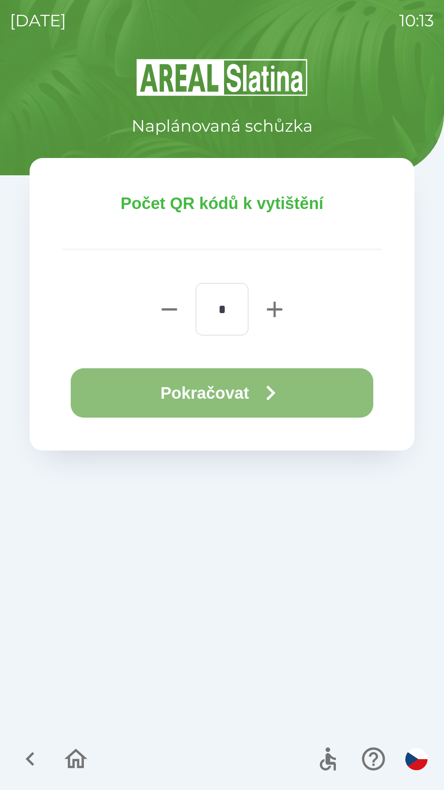
click at [164, 394] on button "Pokračovat" at bounding box center [222, 392] width 303 height 49
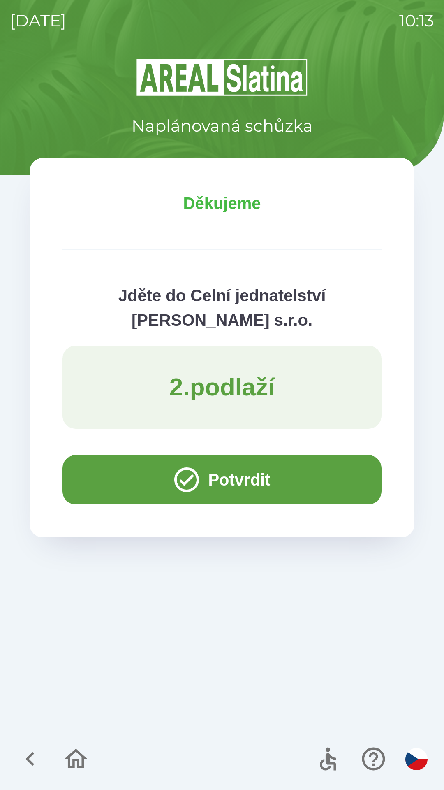
click at [74, 493] on button "Potvrdit" at bounding box center [222, 479] width 319 height 49
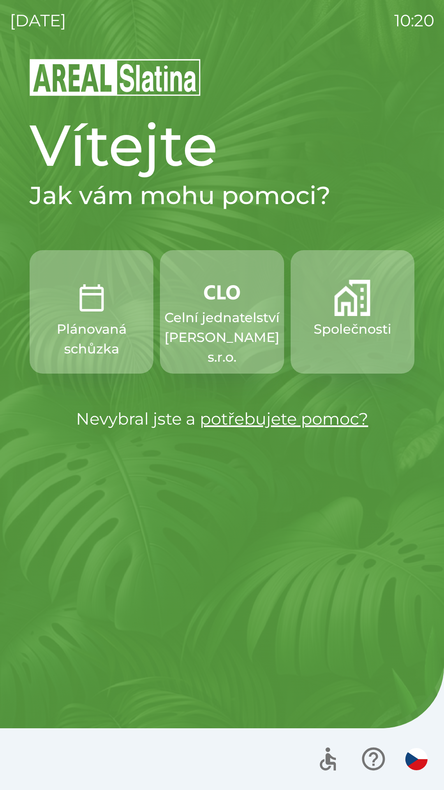
click at [410, 758] on img "button" at bounding box center [417, 759] width 22 height 22
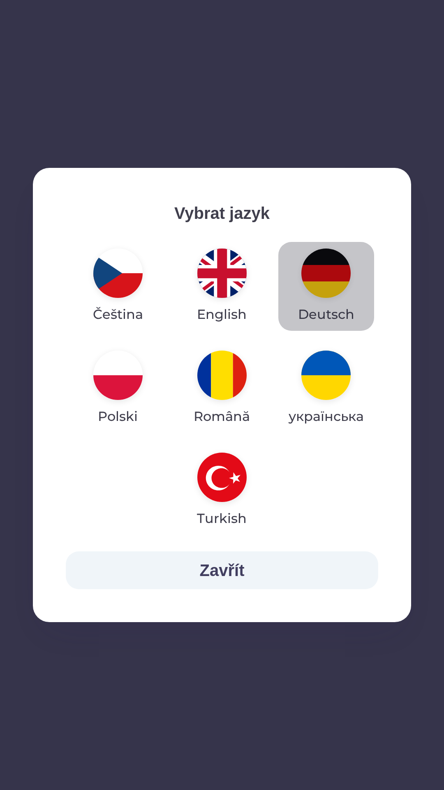
click at [323, 284] on img "button" at bounding box center [326, 273] width 49 height 49
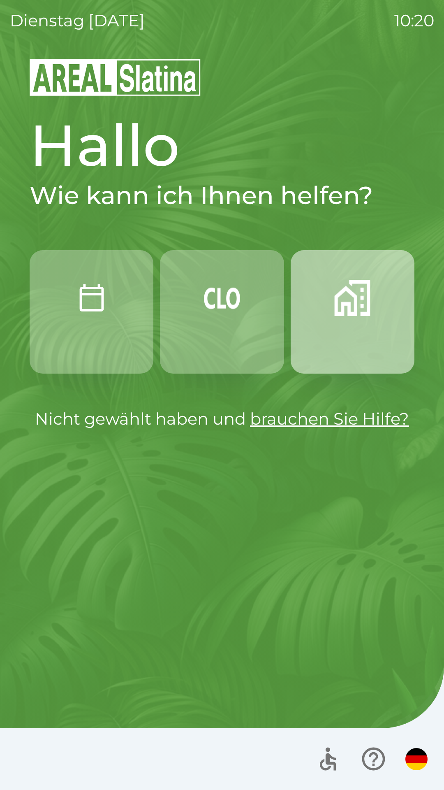
click at [344, 360] on button "button" at bounding box center [353, 311] width 124 height 123
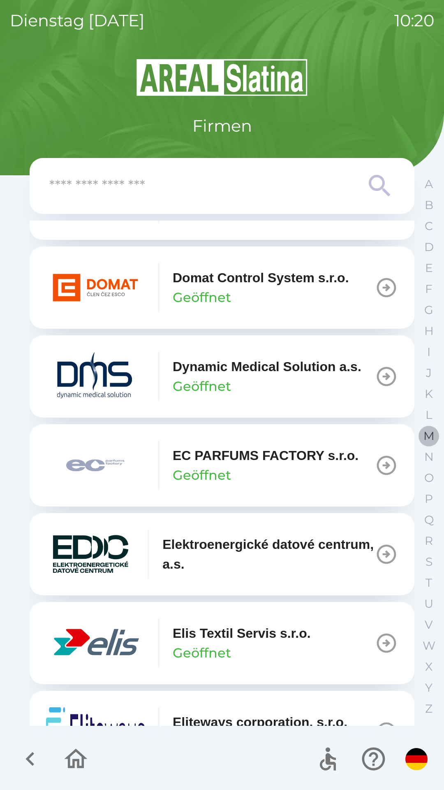
click at [428, 435] on p "M" at bounding box center [429, 436] width 11 height 14
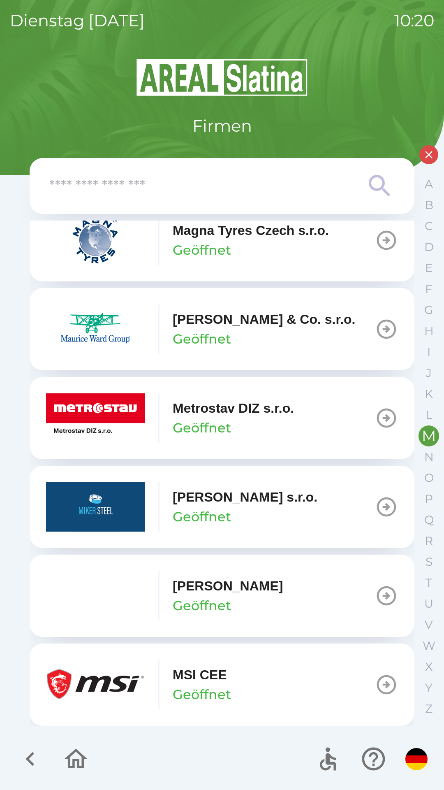
scroll to position [21, 0]
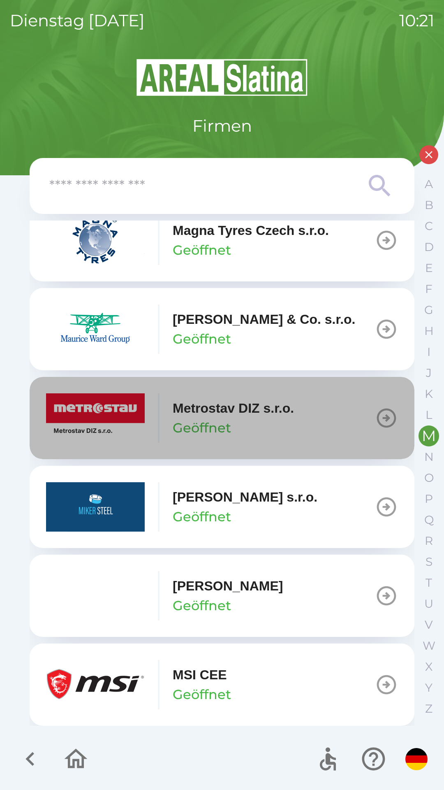
click at [267, 419] on div "Metrostav DIZ s.r.o. Geöffnet" at bounding box center [233, 418] width 121 height 40
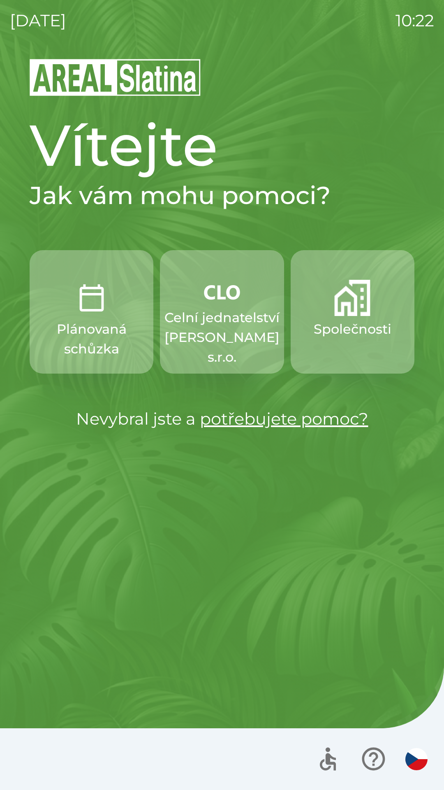
click at [358, 321] on p "Společnosti" at bounding box center [353, 329] width 78 height 20
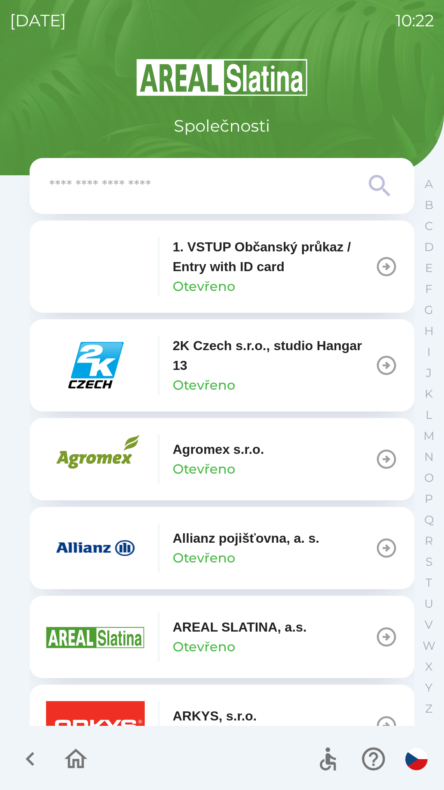
click at [266, 194] on input "text" at bounding box center [205, 186] width 313 height 23
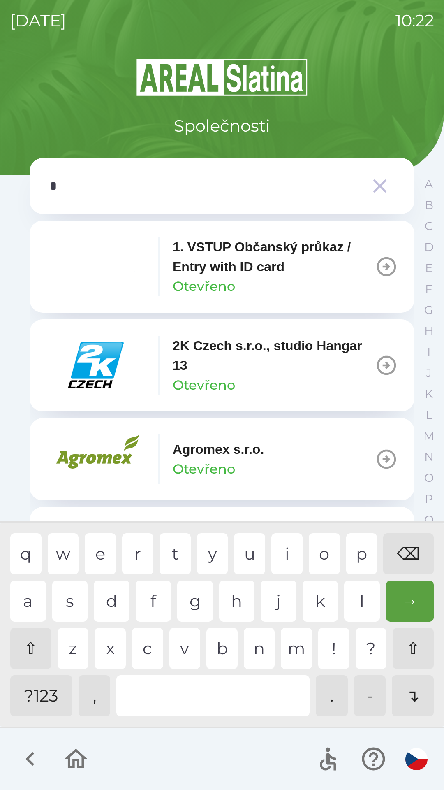
click at [322, 554] on div "o" at bounding box center [324, 553] width 31 height 41
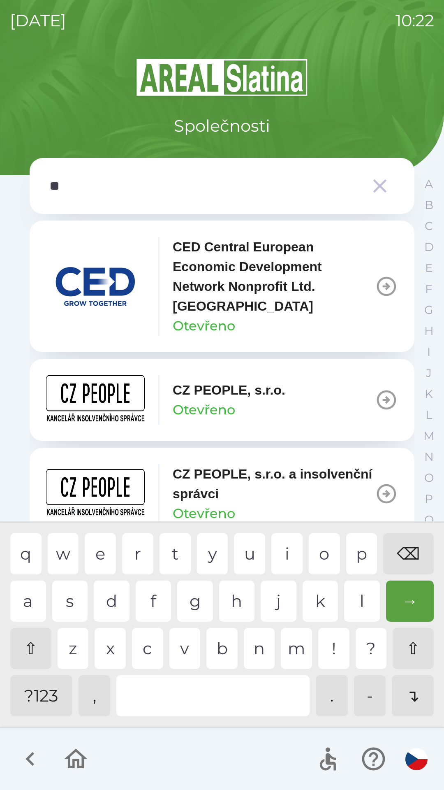
type input "***"
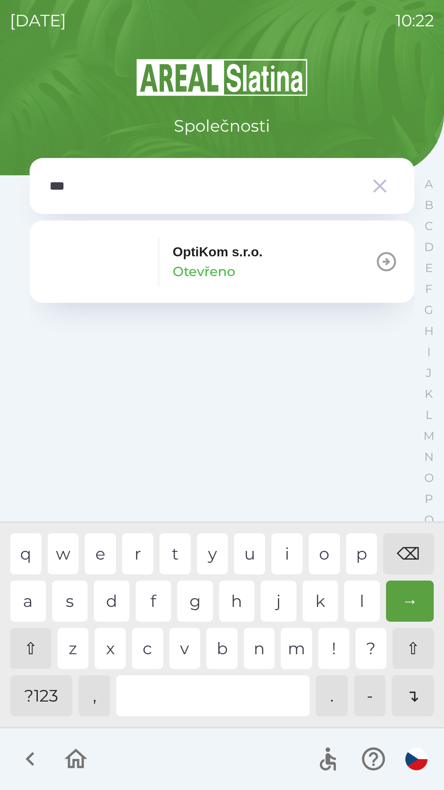
click at [168, 552] on div "t" at bounding box center [175, 553] width 31 height 41
click at [257, 257] on p "OptiKom s.r.o." at bounding box center [218, 252] width 90 height 20
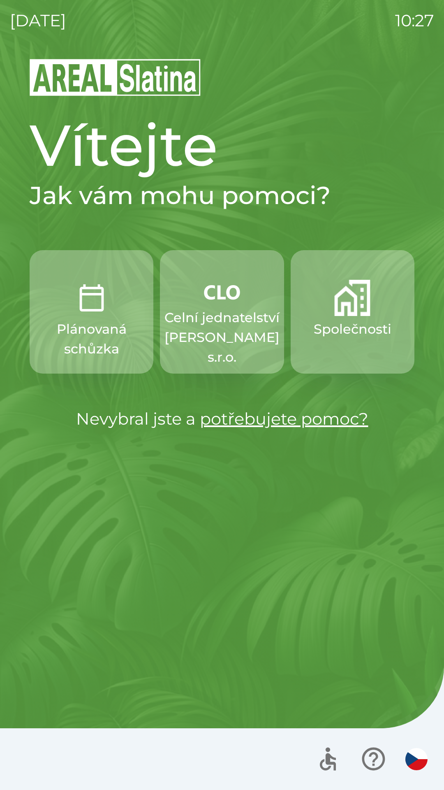
click at [225, 311] on p "Celní jednatelství [PERSON_NAME] s.r.o." at bounding box center [222, 337] width 115 height 59
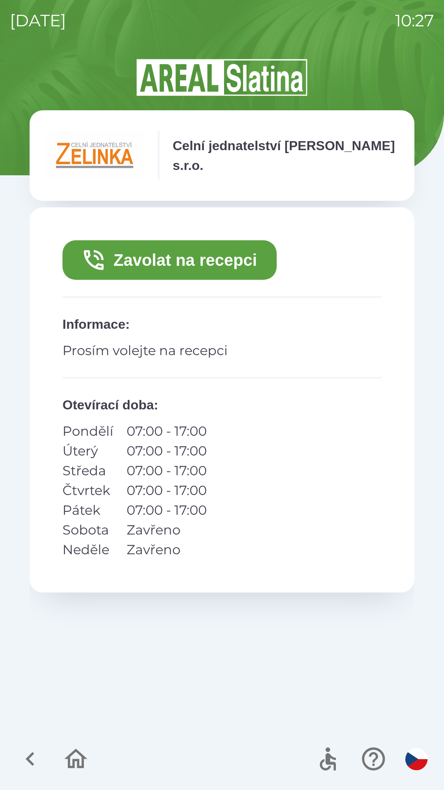
click at [232, 260] on button "Zavolat na recepci" at bounding box center [170, 260] width 214 height 40
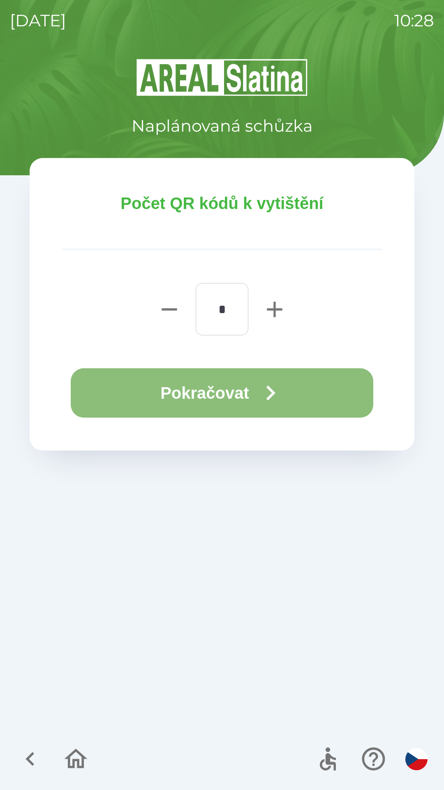
click at [265, 385] on icon "button" at bounding box center [271, 393] width 30 height 30
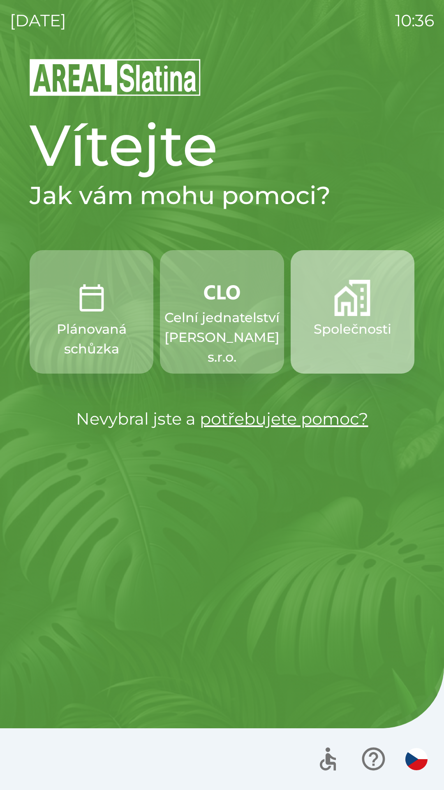
click at [342, 307] on img "button" at bounding box center [353, 298] width 36 height 36
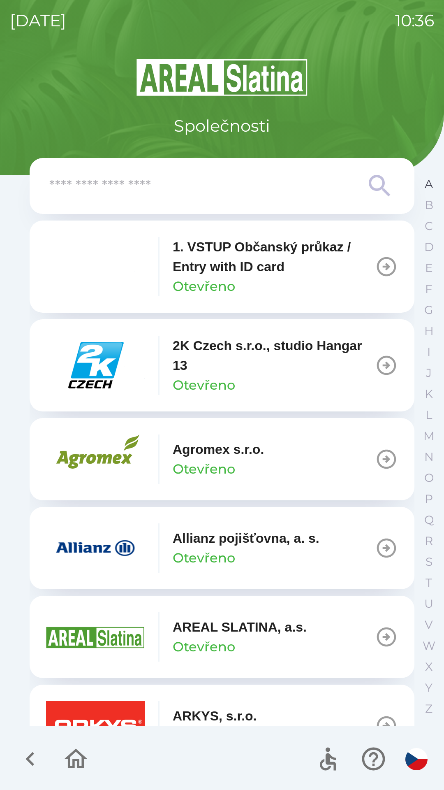
click at [423, 186] on button "A" at bounding box center [429, 184] width 21 height 21
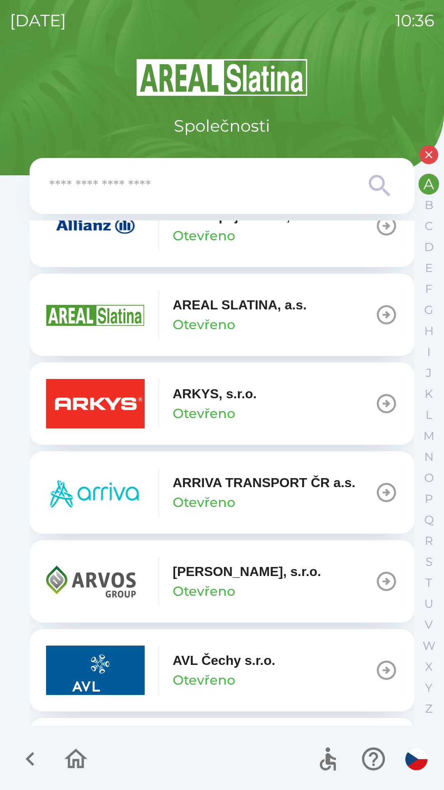
scroll to position [199, 0]
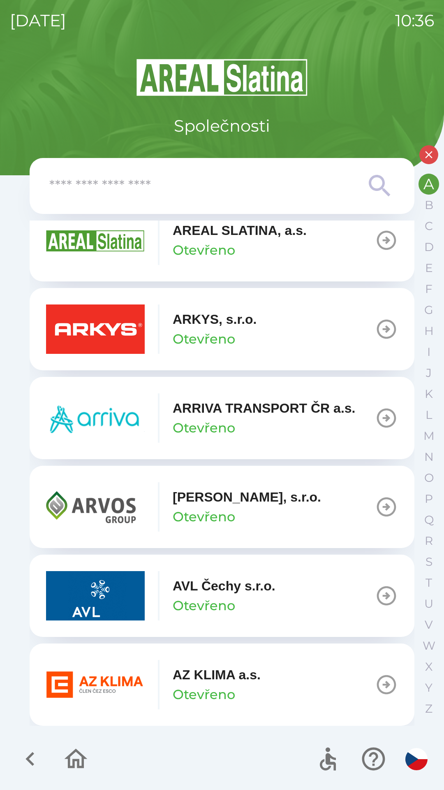
click at [209, 686] on p "Otevřeno" at bounding box center [204, 695] width 63 height 20
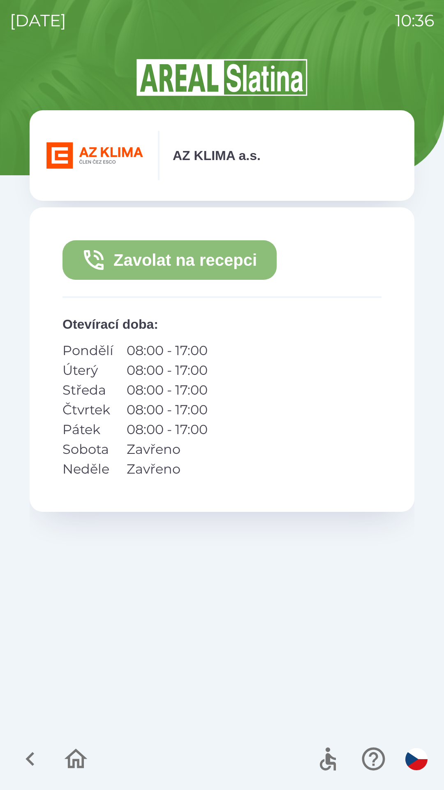
click at [165, 261] on button "Zavolat na recepci" at bounding box center [170, 260] width 214 height 40
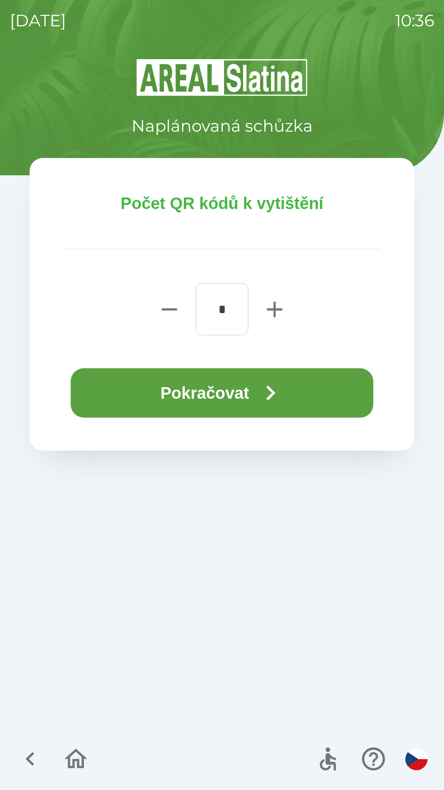
click at [148, 393] on button "Pokračovat" at bounding box center [222, 392] width 303 height 49
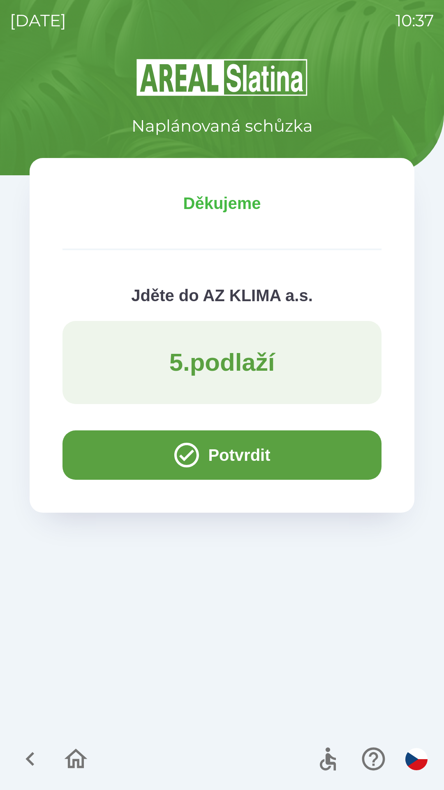
click at [97, 442] on button "Potvrdit" at bounding box center [222, 454] width 319 height 49
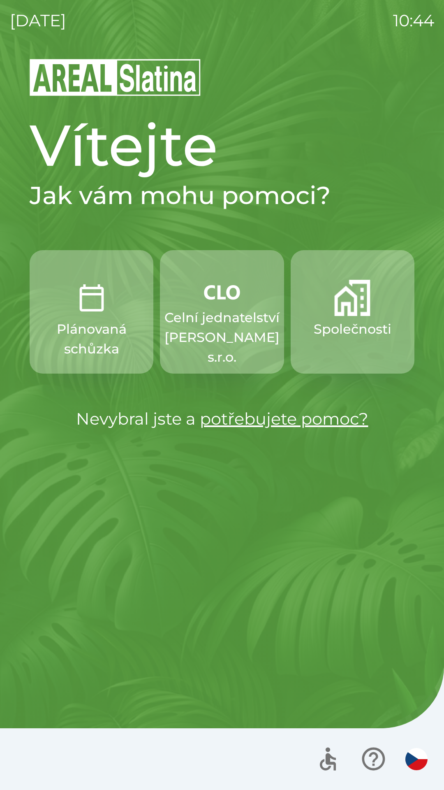
click at [213, 319] on p "Celní jednatelství [PERSON_NAME] s.r.o." at bounding box center [222, 337] width 115 height 59
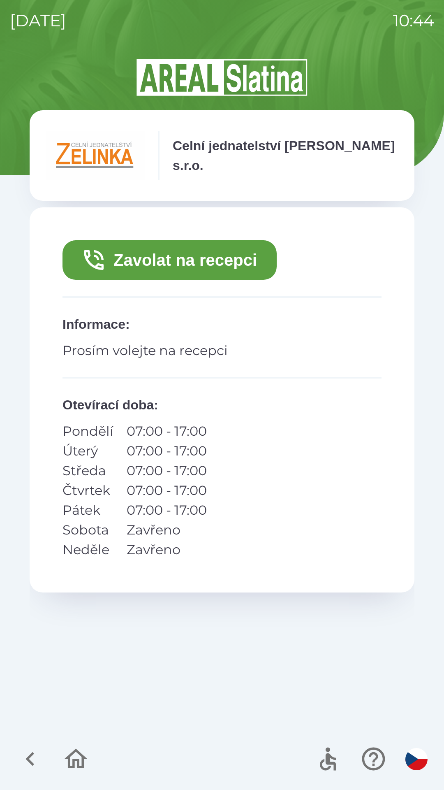
click at [145, 253] on button "Zavolat na recepci" at bounding box center [170, 260] width 214 height 40
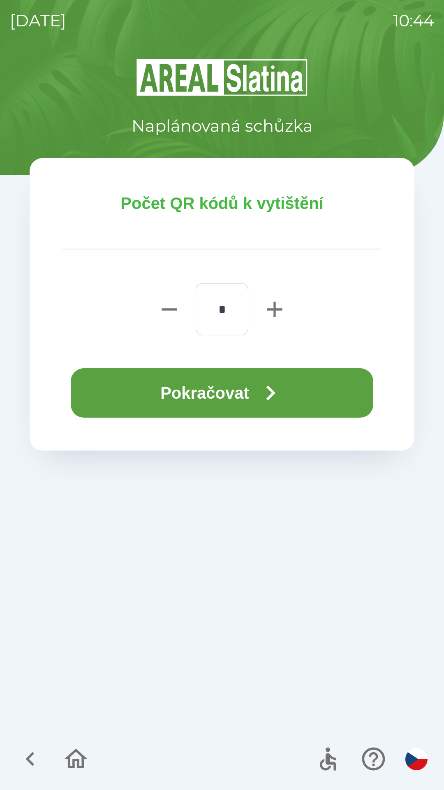
click at [162, 389] on button "Pokračovat" at bounding box center [222, 392] width 303 height 49
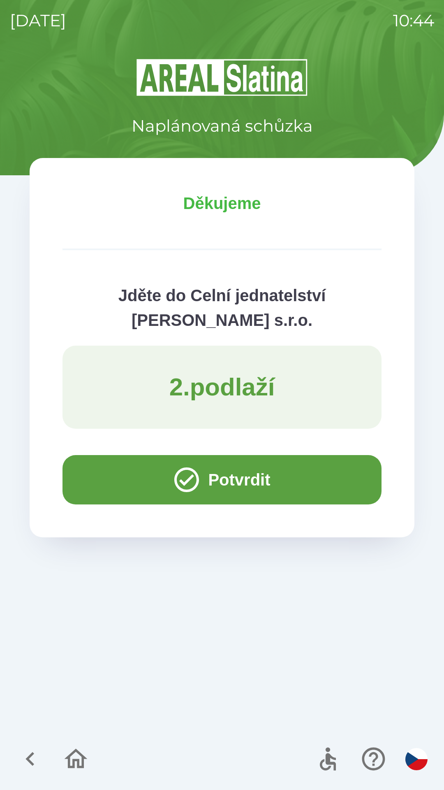
click at [108, 472] on button "Potvrdit" at bounding box center [222, 479] width 319 height 49
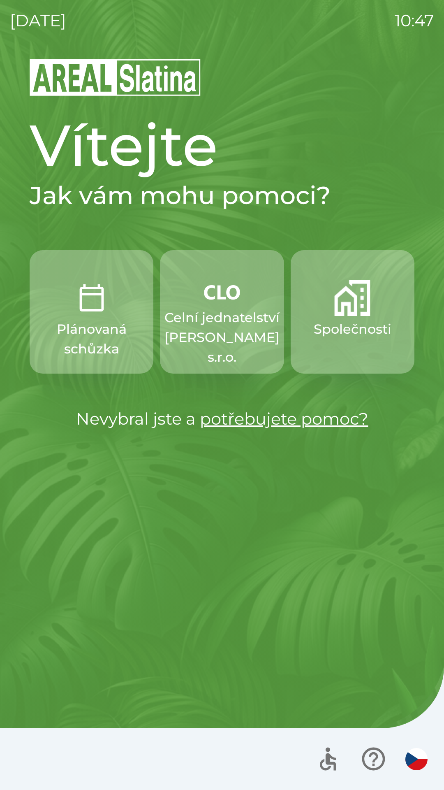
click at [224, 328] on p "Celní jednatelství [PERSON_NAME] s.r.o." at bounding box center [222, 337] width 115 height 59
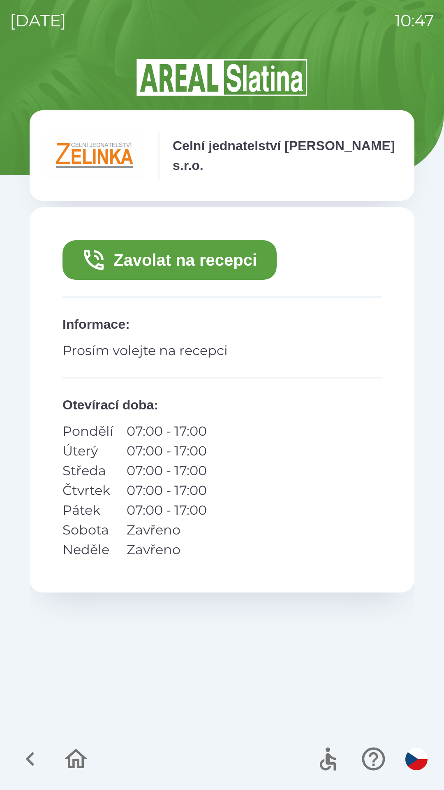
click at [202, 262] on button "Zavolat na recepci" at bounding box center [170, 260] width 214 height 40
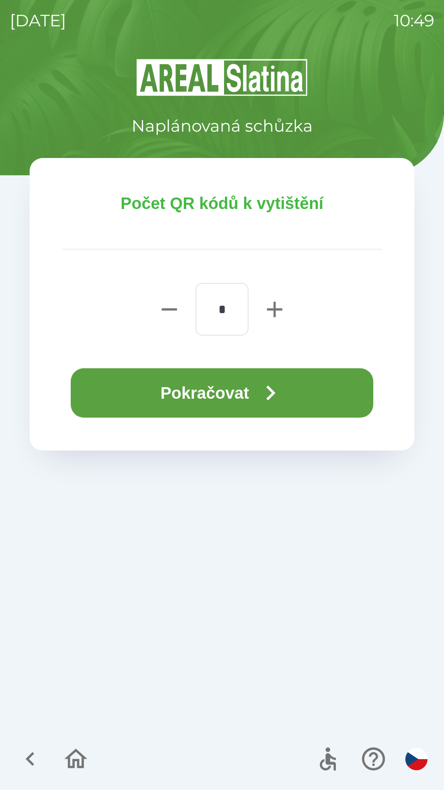
click at [283, 396] on icon "button" at bounding box center [271, 393] width 30 height 30
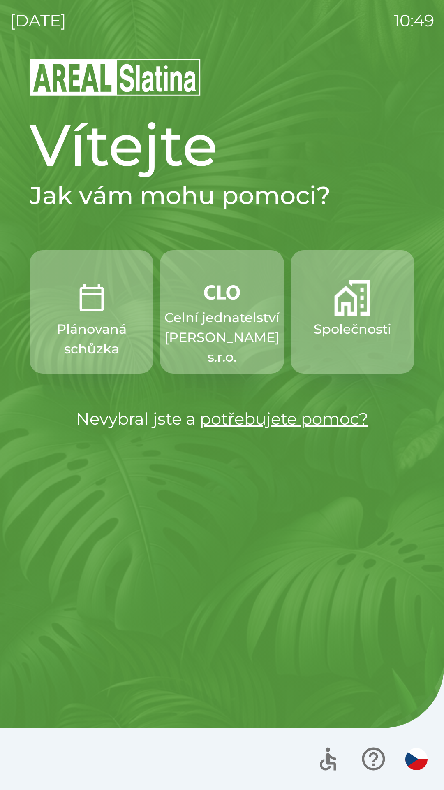
click at [336, 321] on p "Společnosti" at bounding box center [353, 329] width 78 height 20
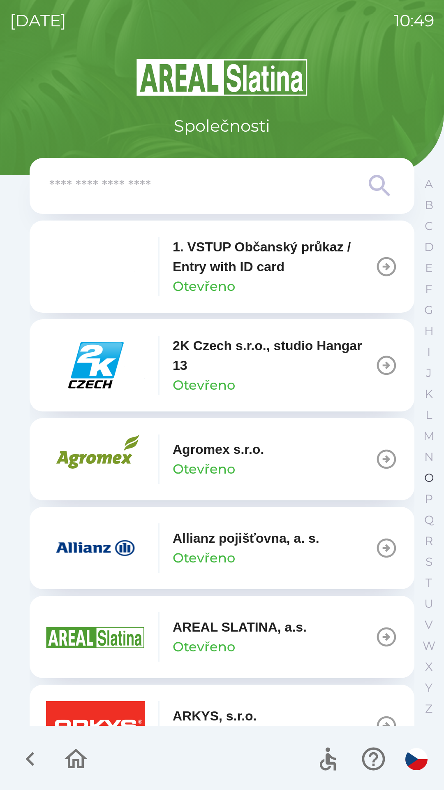
click at [432, 477] on p "O" at bounding box center [429, 478] width 9 height 14
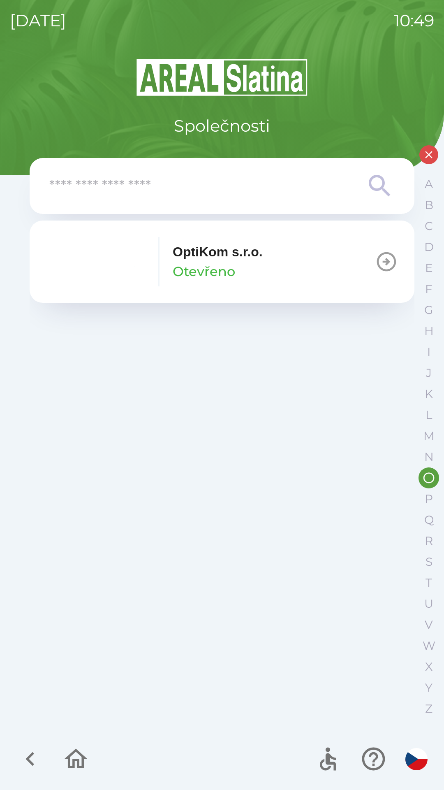
click at [263, 258] on p "OptiKom s.r.o." at bounding box center [218, 252] width 90 height 20
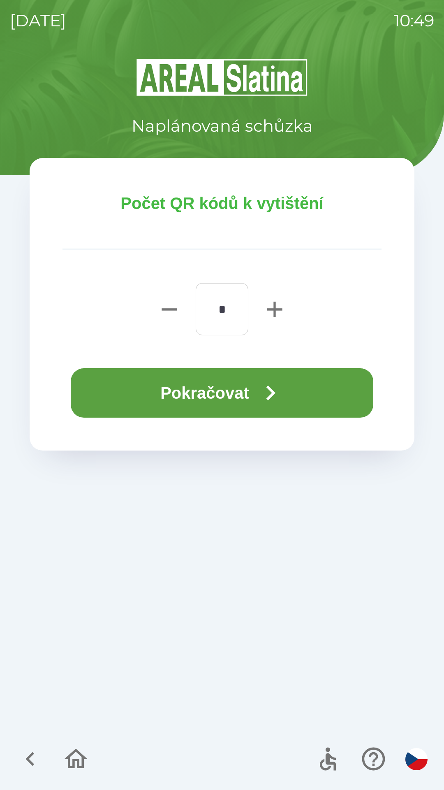
click at [181, 384] on button "Pokračovat" at bounding box center [222, 392] width 303 height 49
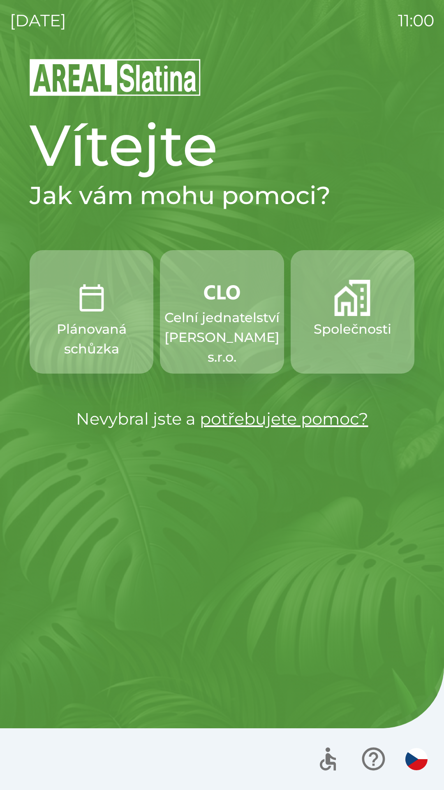
click at [224, 310] on p "Celní jednatelství [PERSON_NAME] s.r.o." at bounding box center [222, 337] width 115 height 59
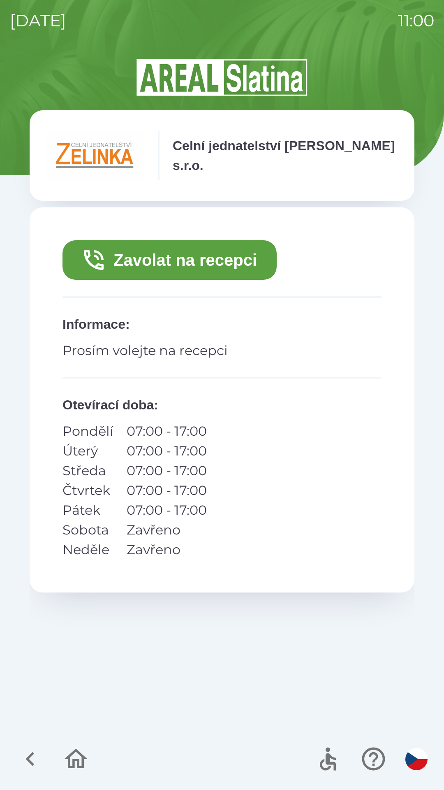
click at [282, 169] on div "Celní jednatelství [PERSON_NAME] s.r.o." at bounding box center [222, 155] width 352 height 49
click at [106, 261] on icon "button" at bounding box center [94, 260] width 26 height 26
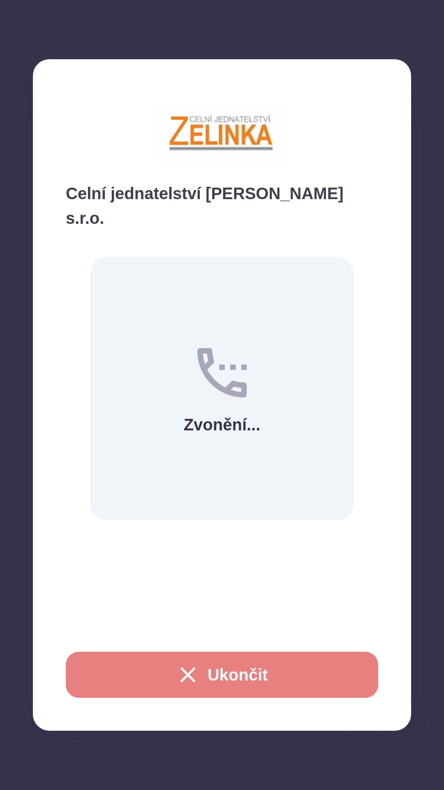
click at [226, 677] on button "Ukončit" at bounding box center [222, 675] width 313 height 46
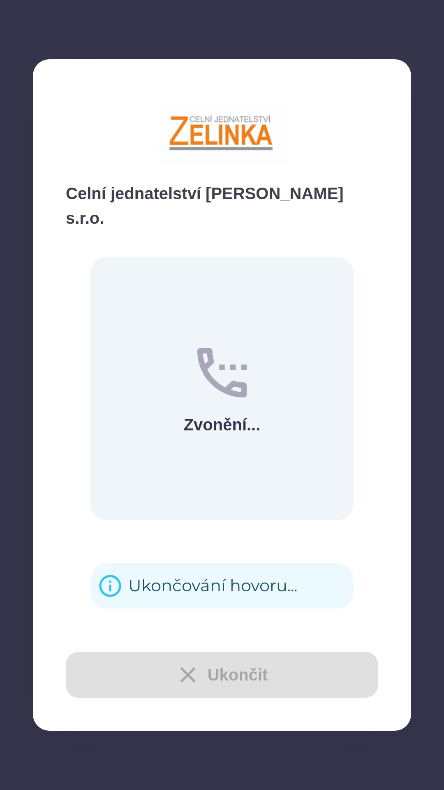
click at [214, 573] on div "Ukončování hovoru..." at bounding box center [212, 586] width 169 height 32
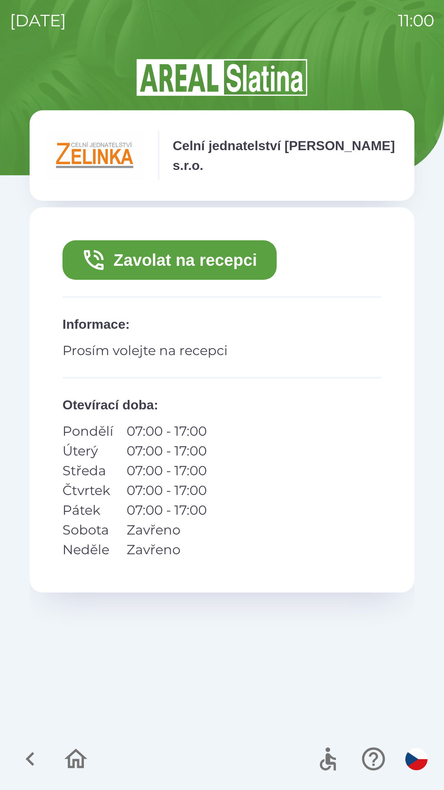
click at [352, 158] on p "Celní jednatelství [PERSON_NAME] s.r.o." at bounding box center [286, 156] width 226 height 40
click at [323, 168] on div "Celní jednatelství [PERSON_NAME] s.r.o." at bounding box center [222, 155] width 352 height 49
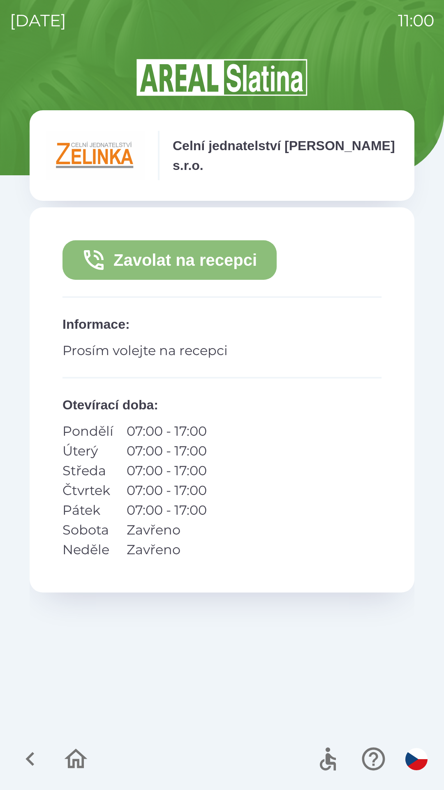
click at [106, 259] on icon "button" at bounding box center [94, 260] width 26 height 26
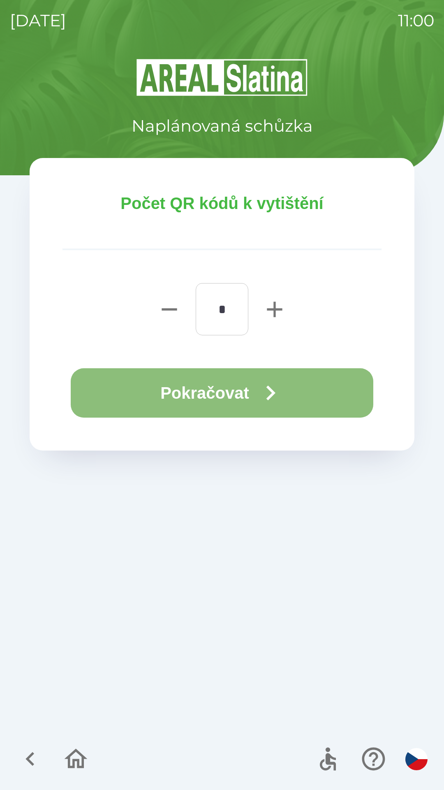
click at [251, 391] on button "Pokračovat" at bounding box center [222, 392] width 303 height 49
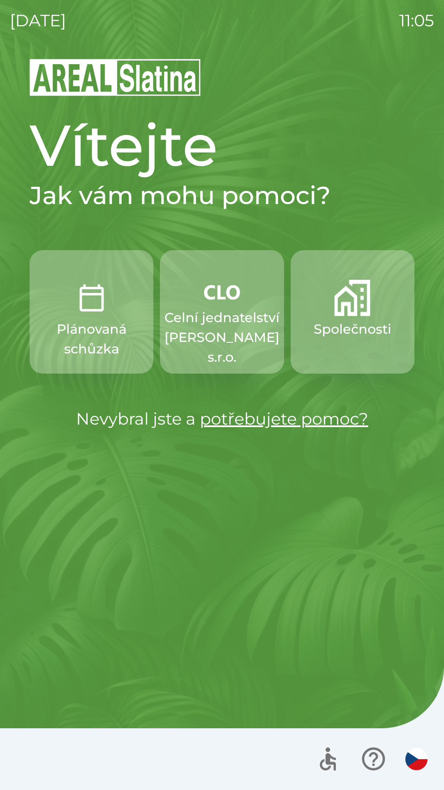
click at [342, 313] on img "button" at bounding box center [353, 298] width 36 height 36
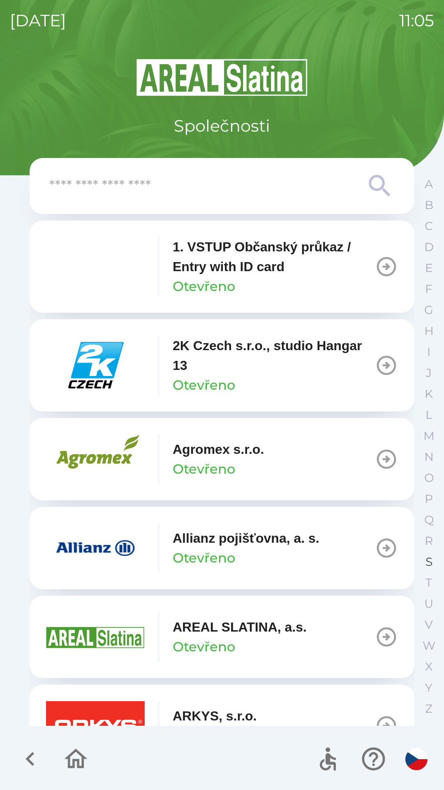
click at [426, 562] on p "S" at bounding box center [429, 562] width 7 height 14
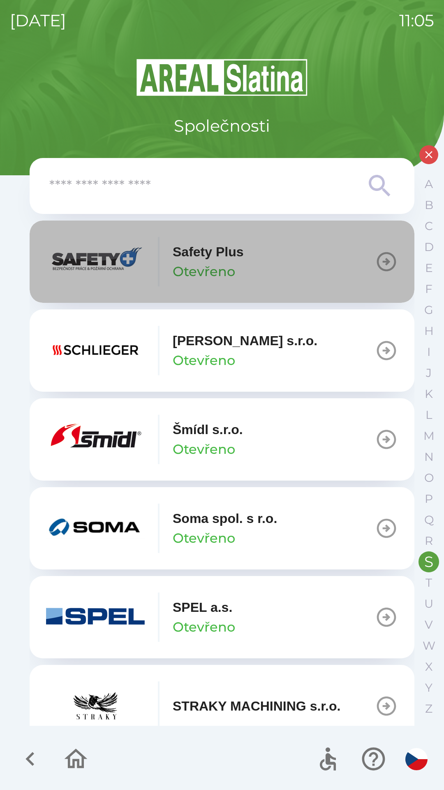
click at [222, 291] on button "Safety Plus Otevřeno" at bounding box center [222, 262] width 385 height 82
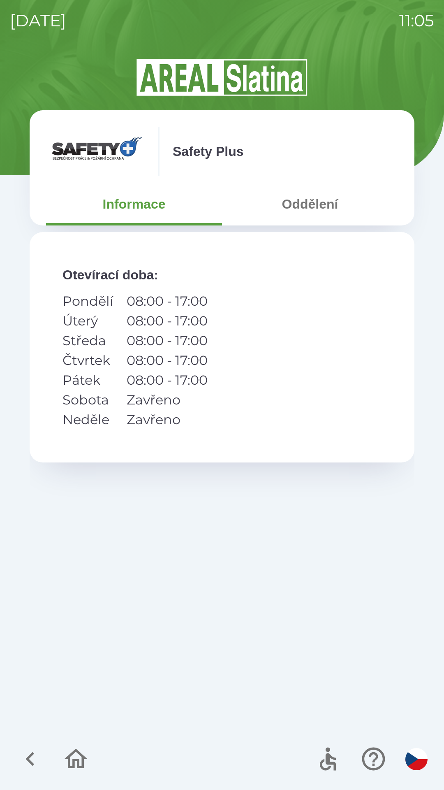
click at [307, 207] on button "Oddělení" at bounding box center [310, 204] width 176 height 30
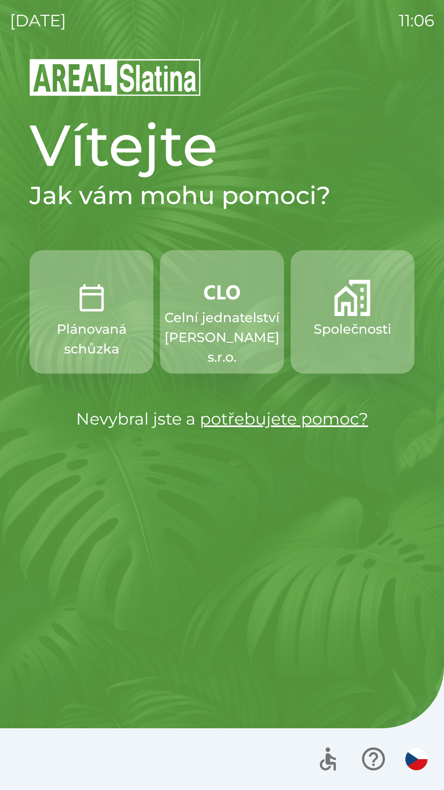
click at [349, 328] on p "Společnosti" at bounding box center [353, 329] width 78 height 20
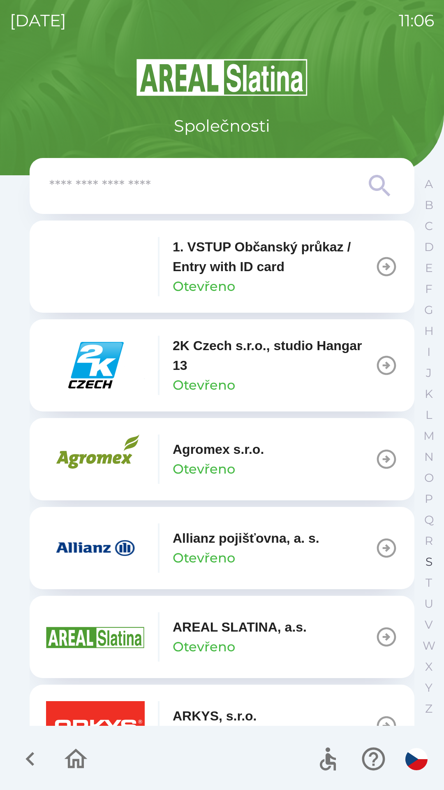
click at [425, 563] on button "S" at bounding box center [429, 561] width 21 height 21
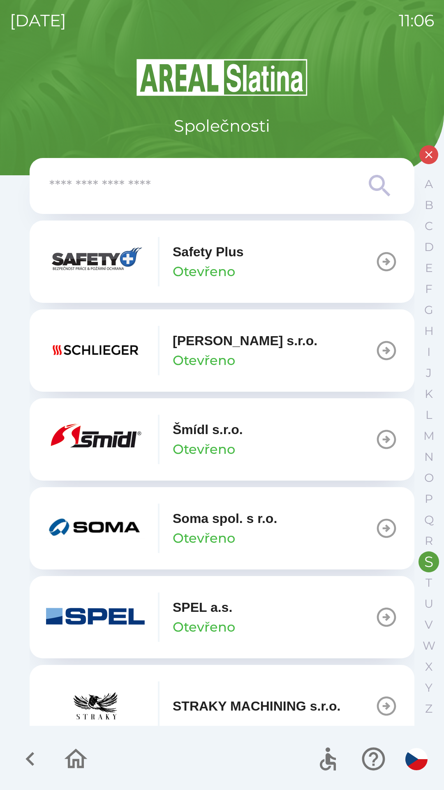
click at [218, 270] on p "Otevřeno" at bounding box center [204, 272] width 63 height 20
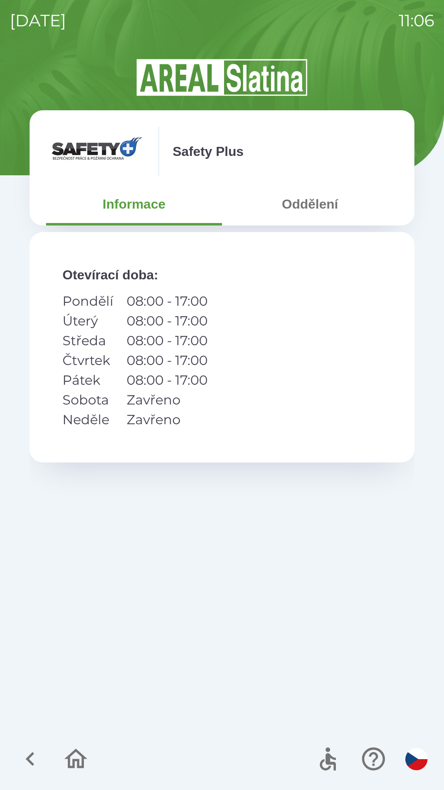
click at [307, 208] on button "Oddělení" at bounding box center [310, 204] width 176 height 30
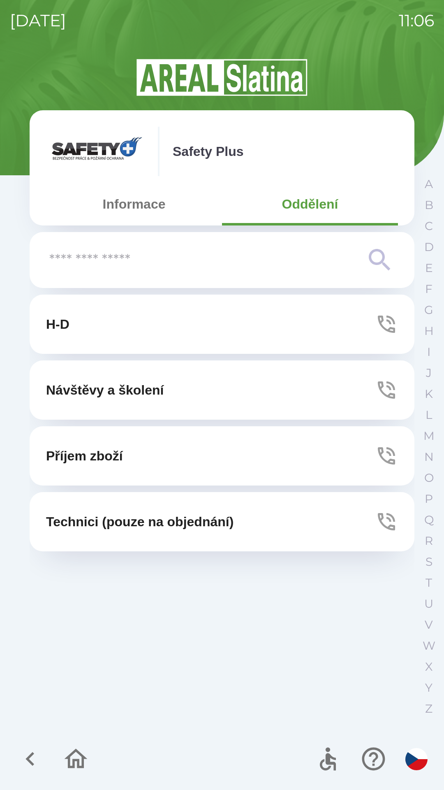
click at [218, 393] on button "Návštěvy a školení" at bounding box center [222, 389] width 385 height 59
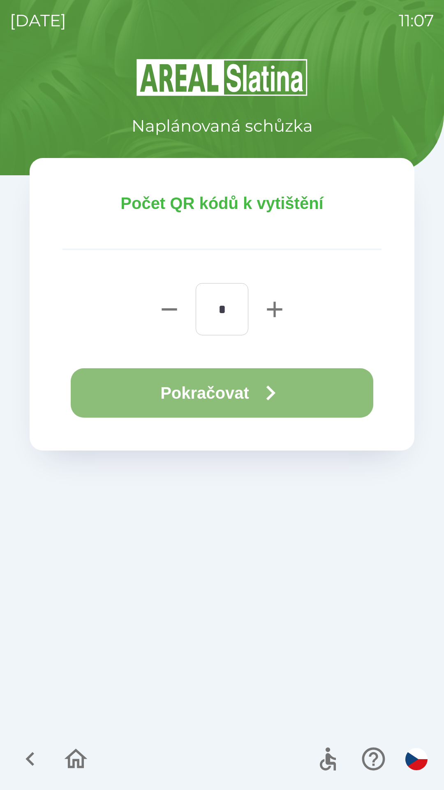
click at [135, 401] on button "Pokračovat" at bounding box center [222, 392] width 303 height 49
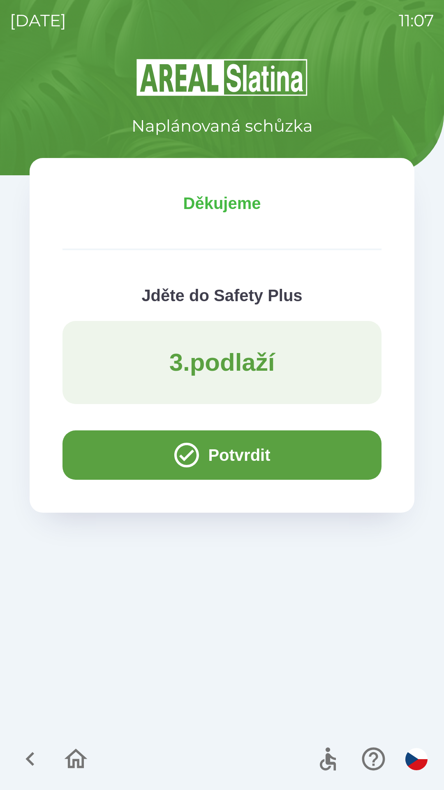
click at [107, 447] on button "Potvrdit" at bounding box center [222, 454] width 319 height 49
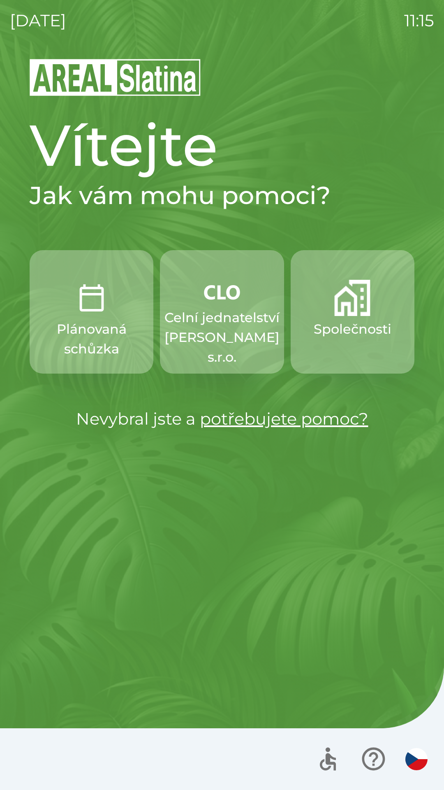
click at [366, 356] on button "Společnosti" at bounding box center [353, 311] width 124 height 123
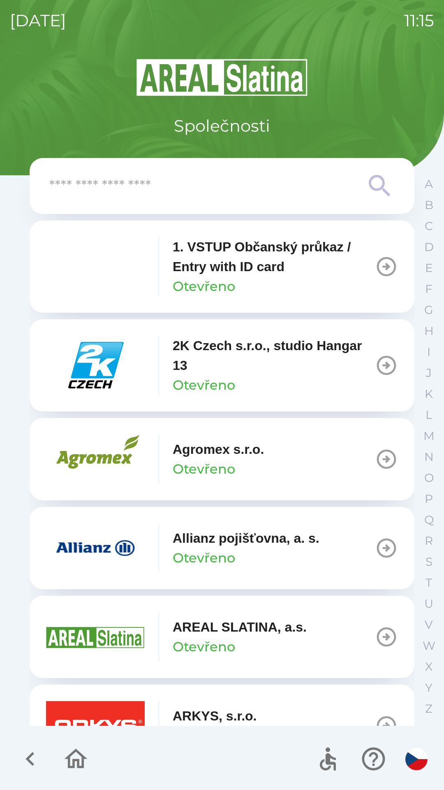
click at [302, 552] on div "Allianz pojišťovna, a. s. Otevřeno" at bounding box center [246, 548] width 147 height 40
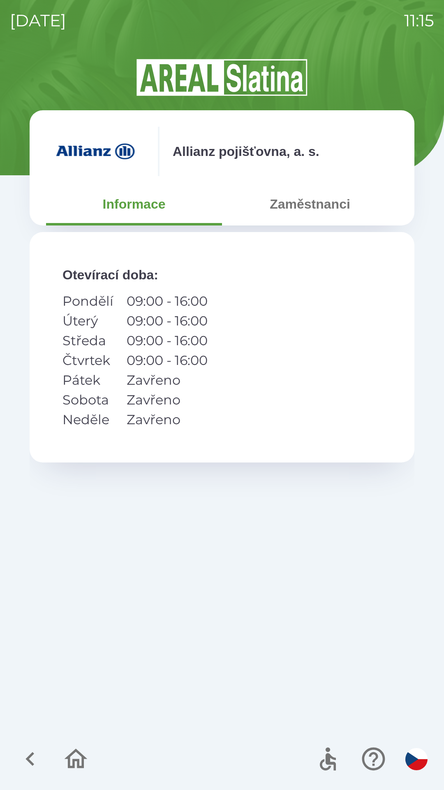
click at [314, 201] on button "Zaměstnanci" at bounding box center [310, 204] width 176 height 30
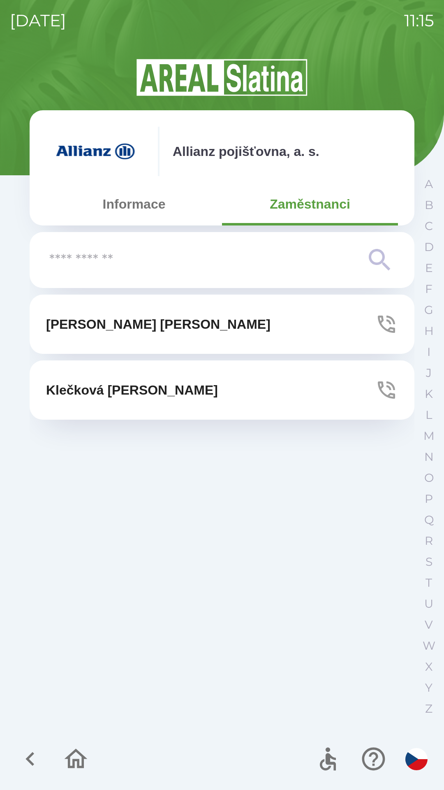
click at [289, 328] on button "[PERSON_NAME]" at bounding box center [222, 324] width 385 height 59
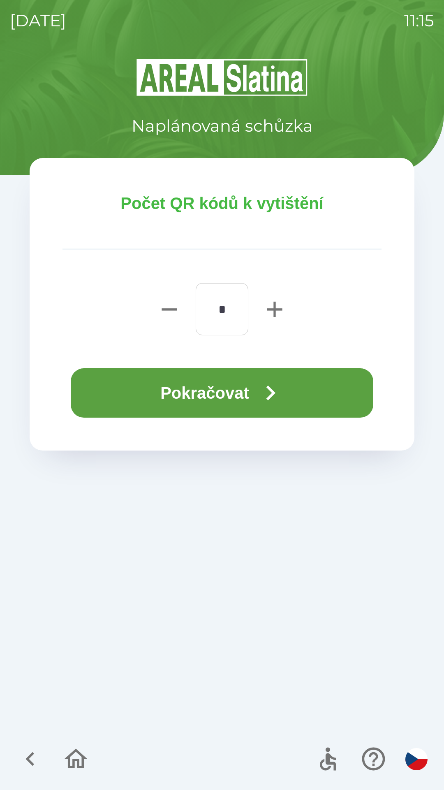
click at [266, 305] on icon "button" at bounding box center [275, 309] width 26 height 26
type input "*"
click at [269, 386] on icon "button" at bounding box center [271, 393] width 30 height 30
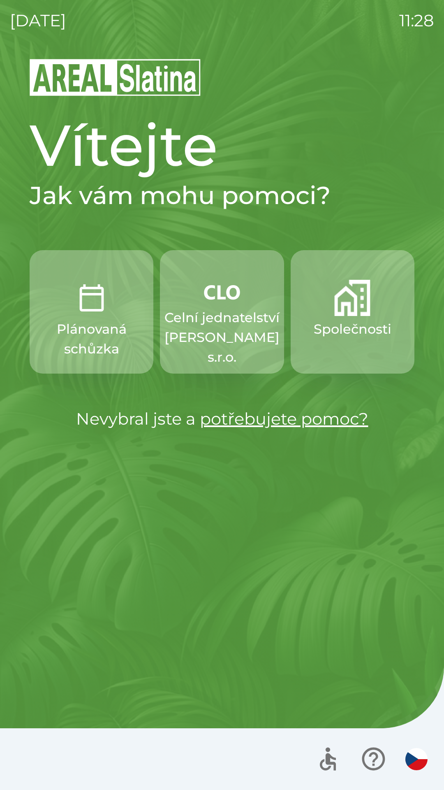
click at [0, 786] on div at bounding box center [222, 759] width 444 height 62
click at [47, 628] on div "Vítejte Jak vám mohu pomoci? Plánovaná schůzka Celní jednatelství [PERSON_NAME]…" at bounding box center [222, 424] width 425 height 733
click at [19, 617] on div "Vítejte Jak vám mohu pomoci? Plánovaná schůzka Celní jednatelství [PERSON_NAME]…" at bounding box center [222, 424] width 425 height 733
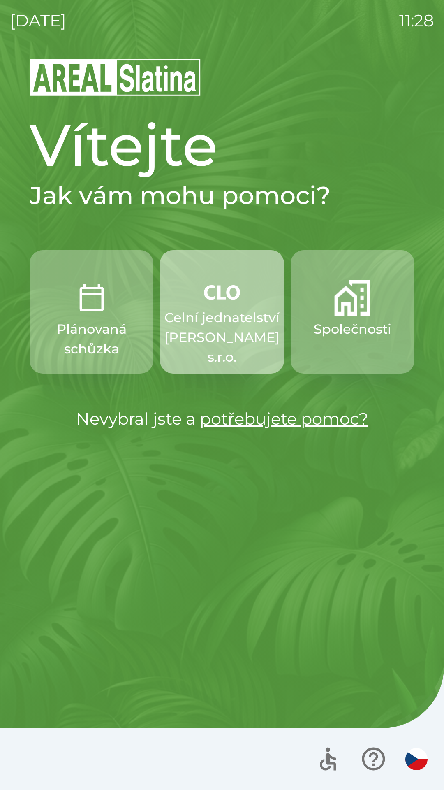
click at [241, 315] on p "Celní jednatelství [PERSON_NAME] s.r.o." at bounding box center [222, 337] width 115 height 59
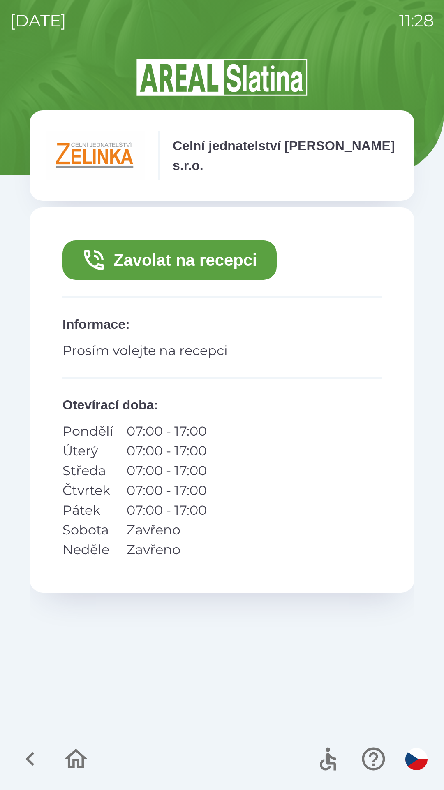
click at [257, 254] on button "Zavolat na recepci" at bounding box center [170, 260] width 214 height 40
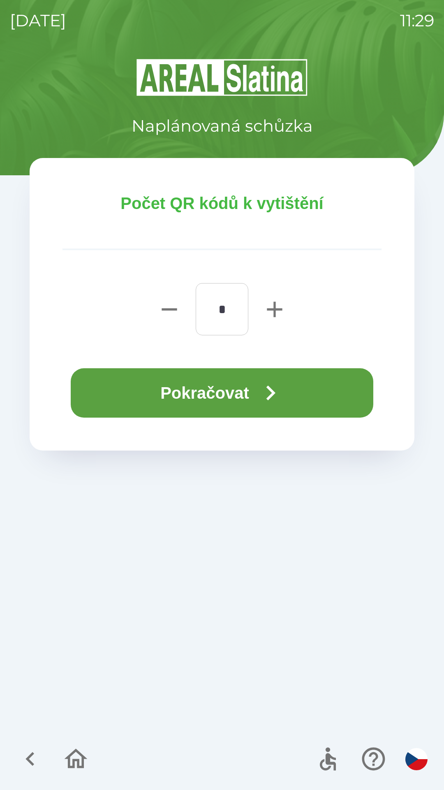
click at [302, 394] on button "Pokračovat" at bounding box center [222, 392] width 303 height 49
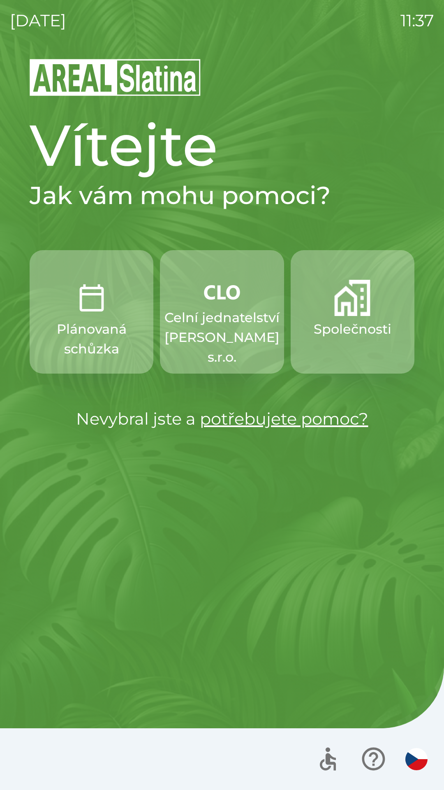
click at [365, 340] on button "Společnosti" at bounding box center [353, 311] width 124 height 123
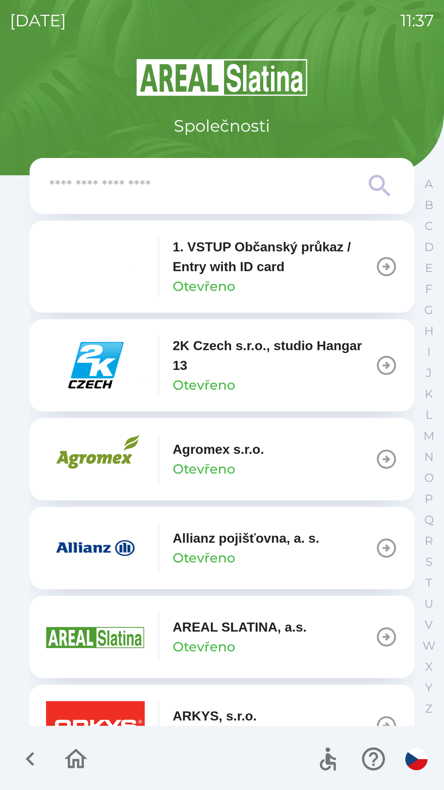
click at [277, 577] on button "Allianz pojišťovna, a. s. Otevřeno" at bounding box center [222, 548] width 385 height 82
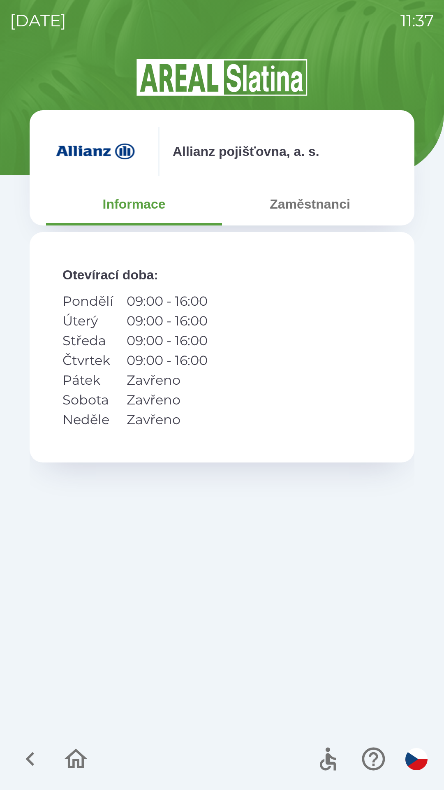
click at [328, 211] on button "Zaměstnanci" at bounding box center [310, 204] width 176 height 30
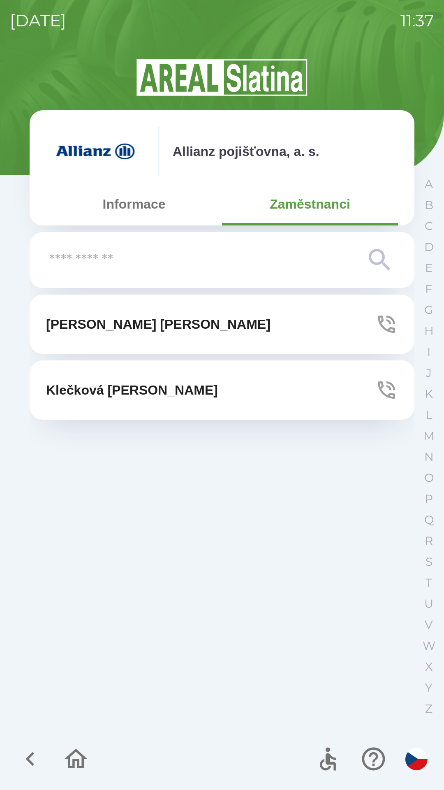
click at [248, 326] on button "[PERSON_NAME]" at bounding box center [222, 324] width 385 height 59
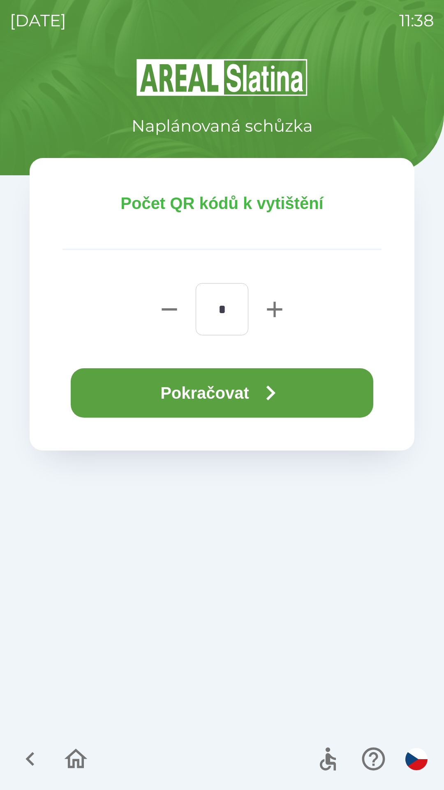
click at [259, 386] on icon "button" at bounding box center [271, 393] width 30 height 30
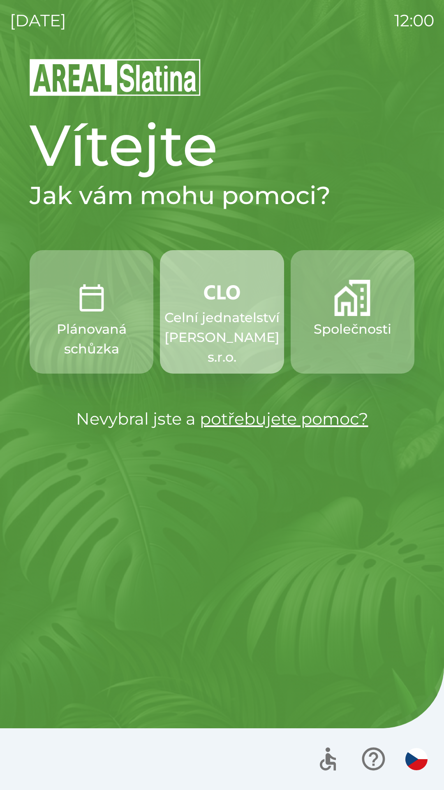
click at [209, 334] on p "Celní jednatelství [PERSON_NAME] s.r.o." at bounding box center [222, 337] width 115 height 59
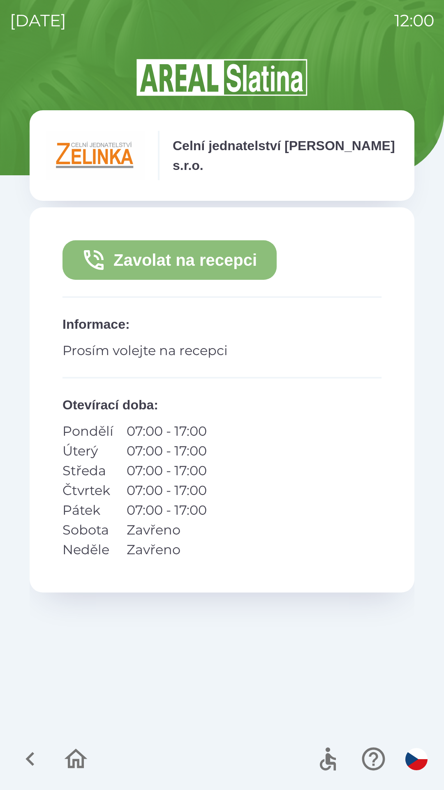
click at [170, 259] on button "Zavolat na recepci" at bounding box center [170, 260] width 214 height 40
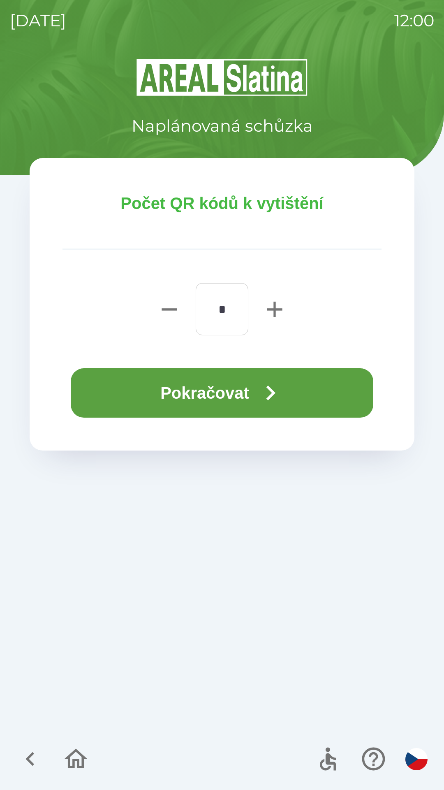
click at [149, 391] on button "Pokračovat" at bounding box center [222, 392] width 303 height 49
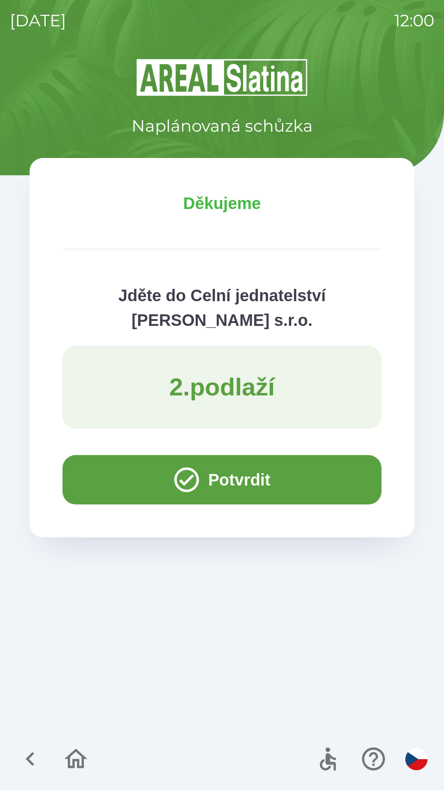
click at [102, 477] on button "Potvrdit" at bounding box center [222, 479] width 319 height 49
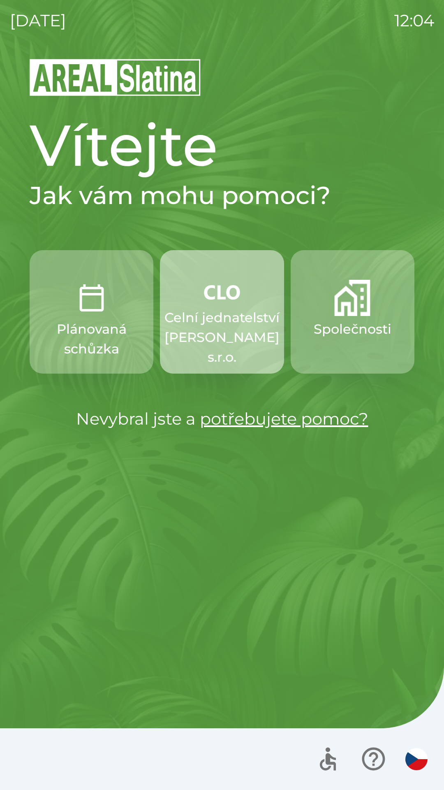
click at [215, 327] on p "Celní jednatelství [PERSON_NAME] s.r.o." at bounding box center [222, 337] width 115 height 59
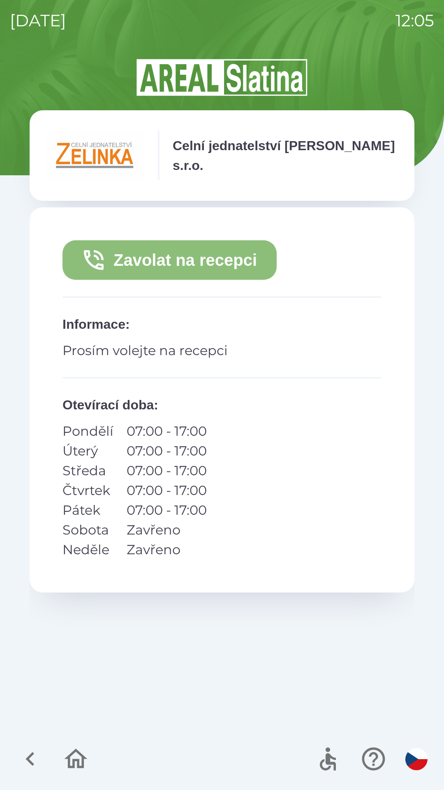
click at [173, 253] on button "Zavolat na recepci" at bounding box center [170, 260] width 214 height 40
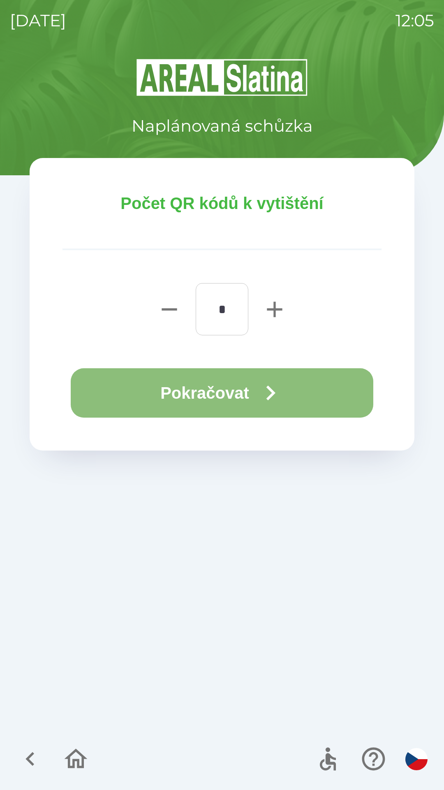
click at [290, 386] on button "Pokračovat" at bounding box center [222, 392] width 303 height 49
